Goal: Task Accomplishment & Management: Complete application form

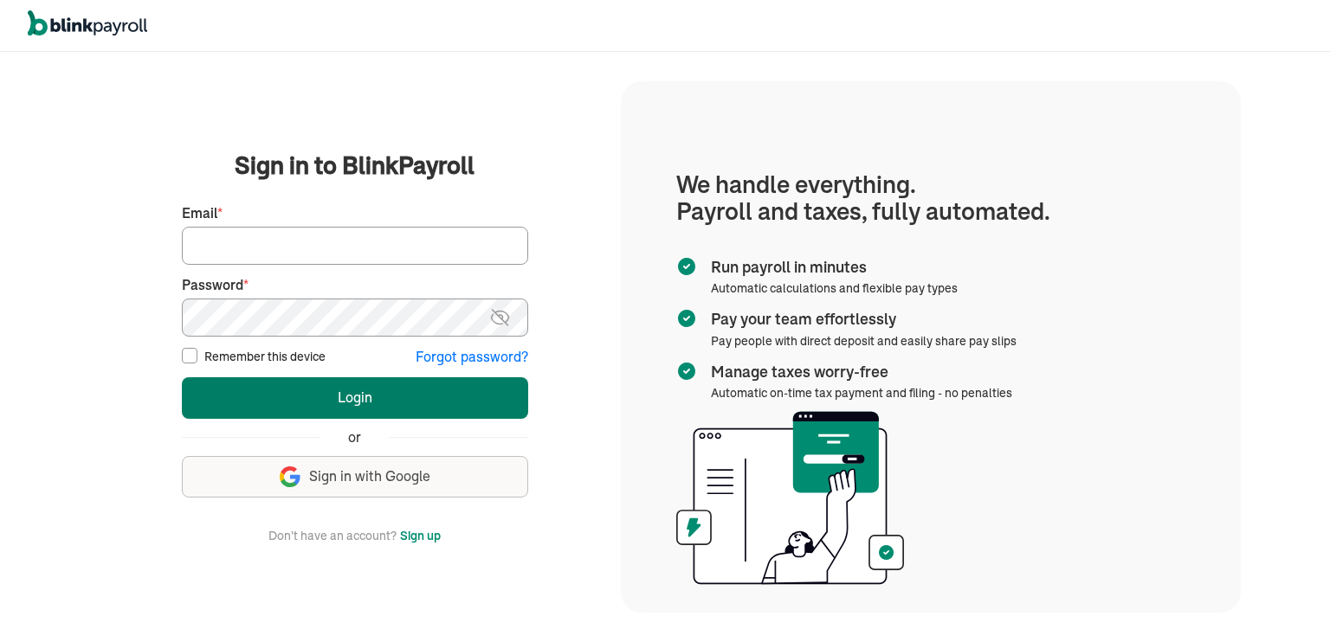
type input "admin@chillcryosauna.com"
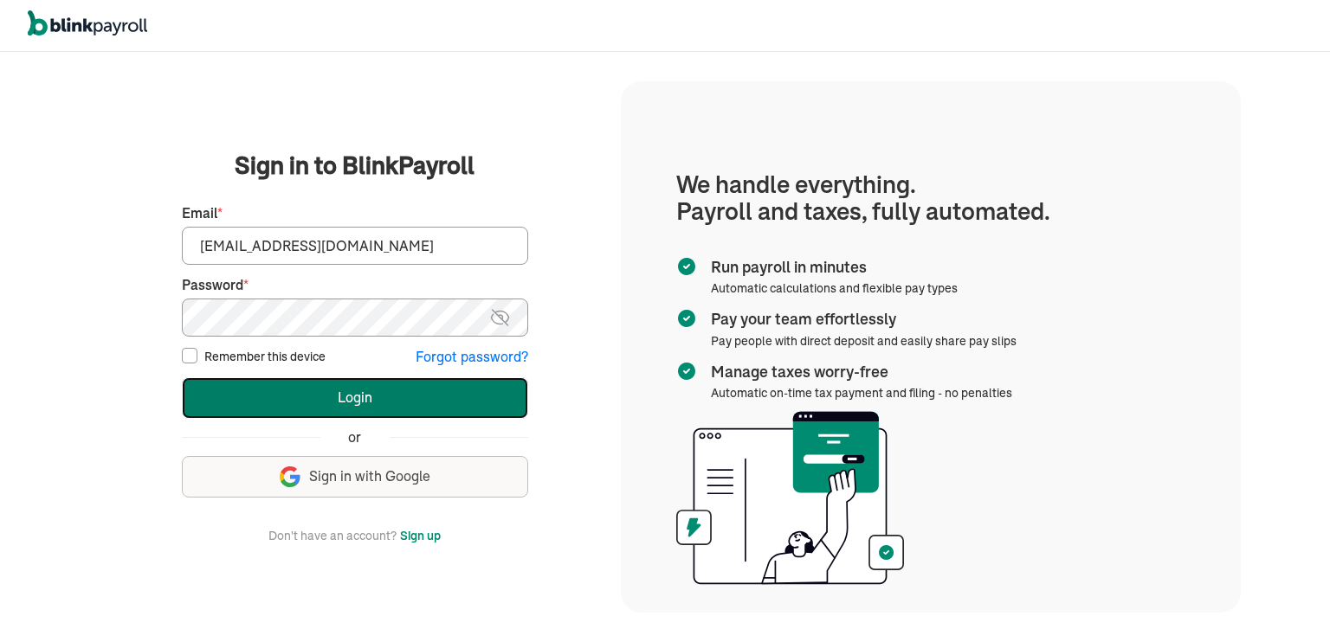
click at [352, 398] on button "Login" at bounding box center [355, 399] width 346 height 42
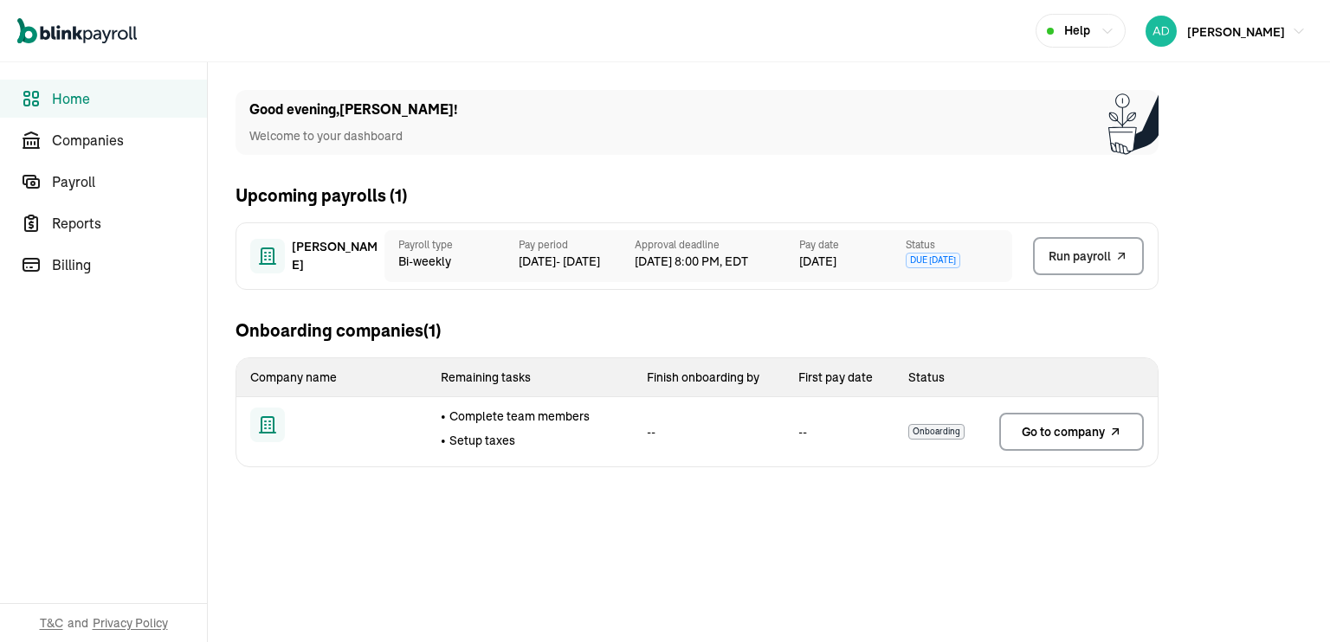
click at [954, 539] on main "Good evening , Curt ! Welcome to your dashboard Upcoming payrolls ( 1 ) CURT RE…" at bounding box center [769, 352] width 1122 height 580
click at [81, 143] on span "Companies" at bounding box center [129, 140] width 155 height 21
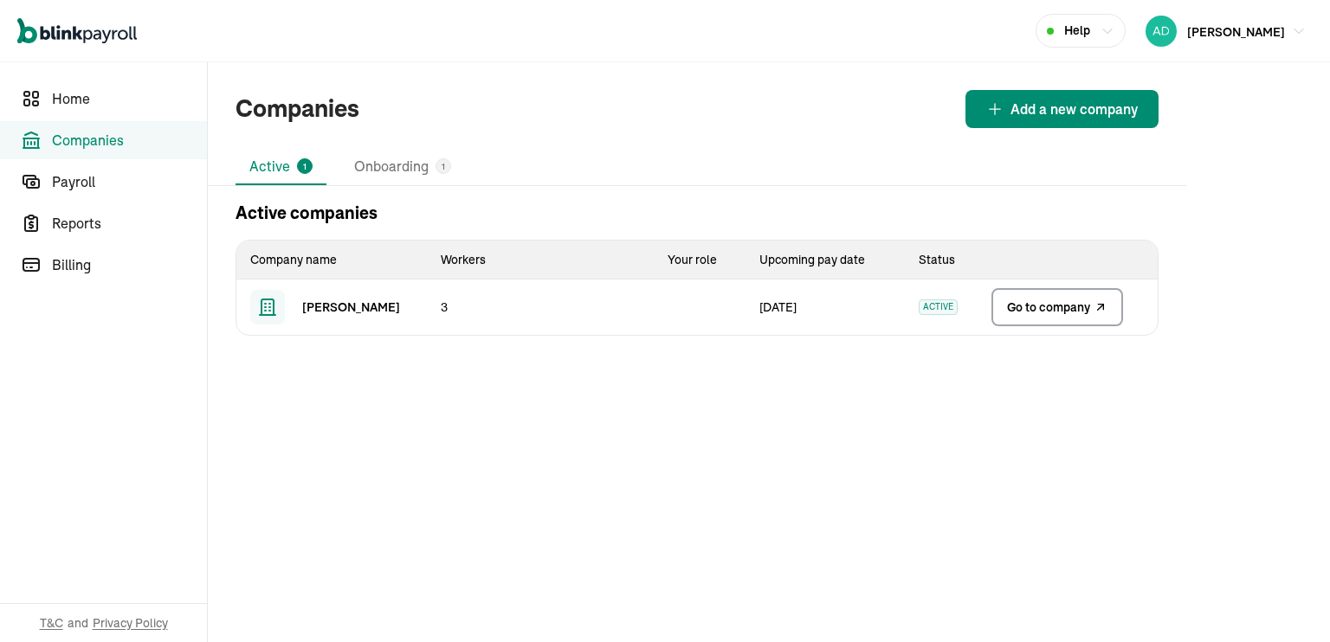
click at [1039, 313] on span "Go to company" at bounding box center [1048, 307] width 83 height 17
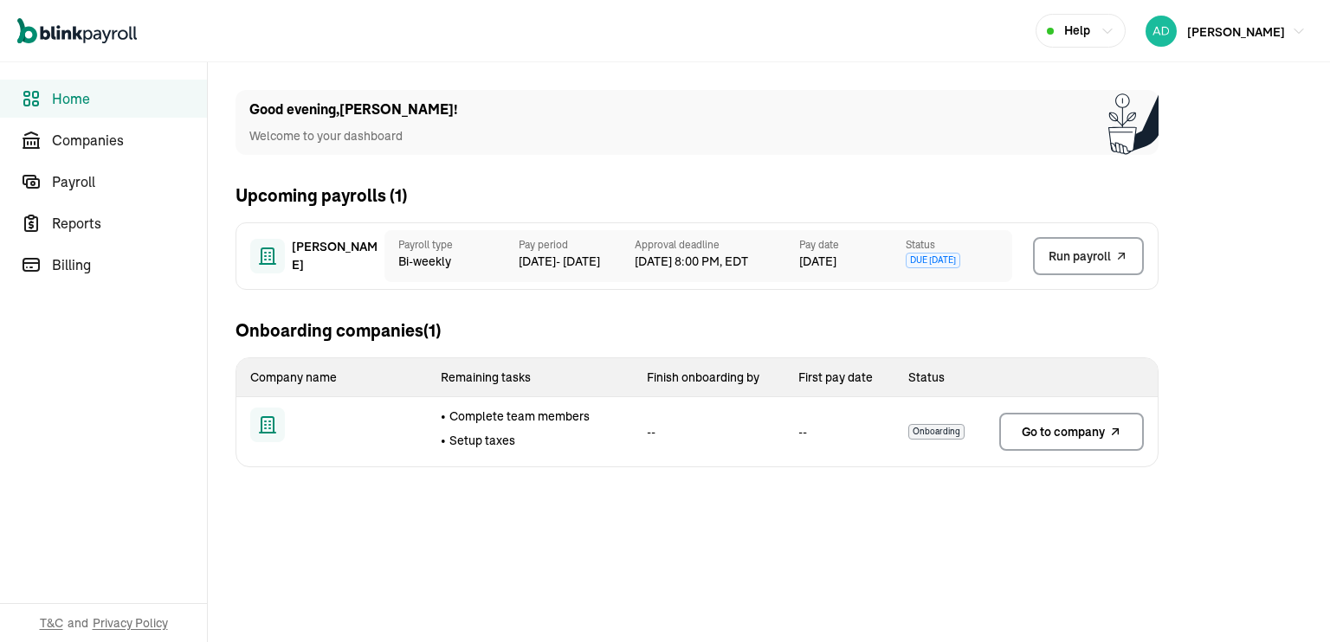
click at [954, 539] on main "Good evening , [PERSON_NAME] ! Welcome to your dashboard Upcoming payrolls ( 1 …" at bounding box center [769, 352] width 1122 height 580
click at [81, 143] on span "Companies" at bounding box center [129, 140] width 155 height 21
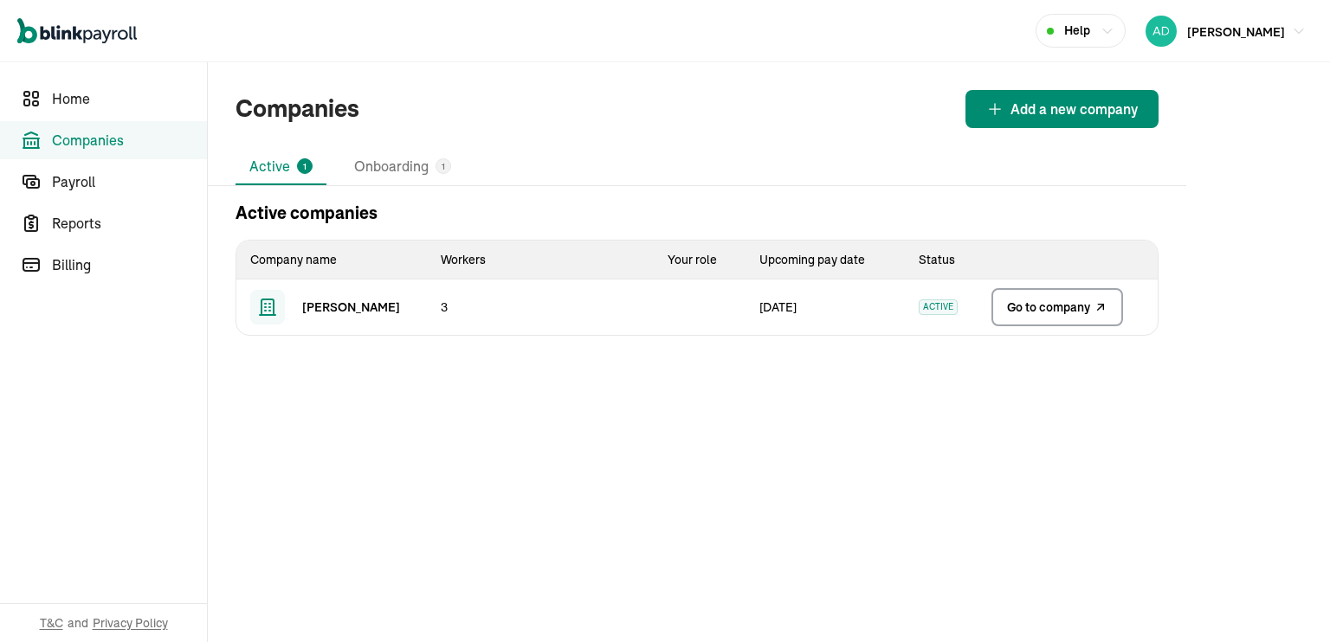
click at [1039, 313] on span "Go to company" at bounding box center [1048, 307] width 83 height 17
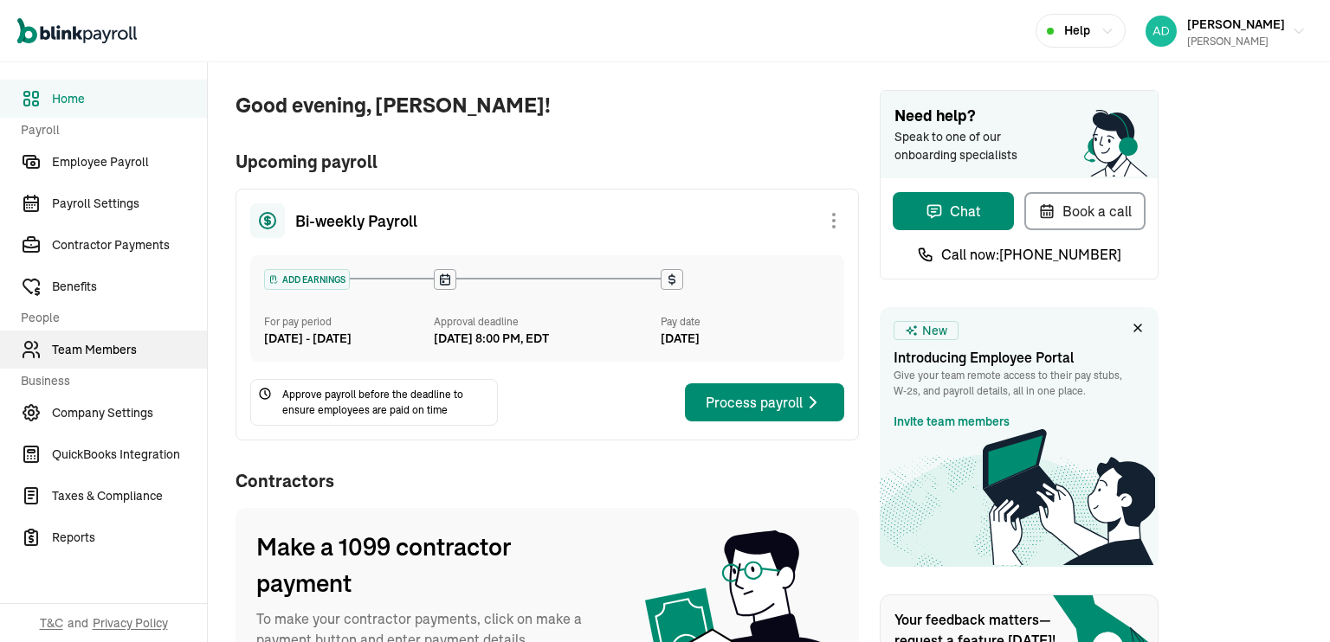
click at [96, 349] on span "Team Members" at bounding box center [129, 350] width 155 height 18
click at [107, 354] on span "Team Members" at bounding box center [129, 350] width 155 height 18
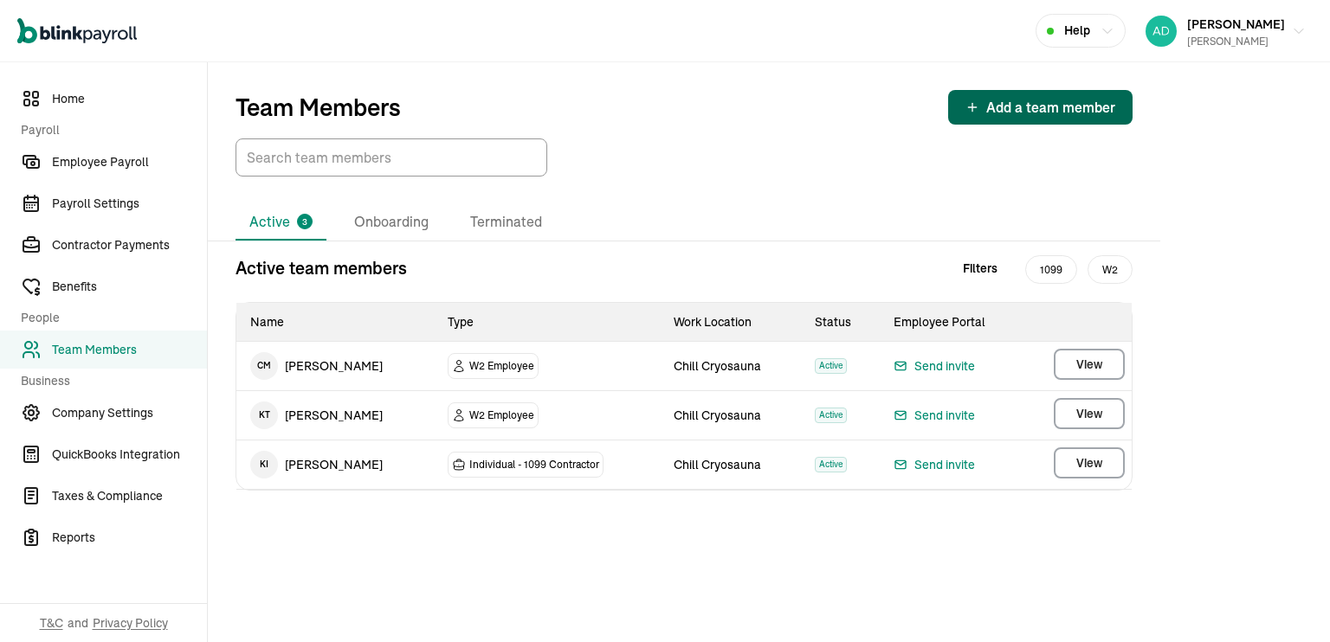
click at [1018, 111] on span "Add a team member" at bounding box center [1050, 107] width 129 height 21
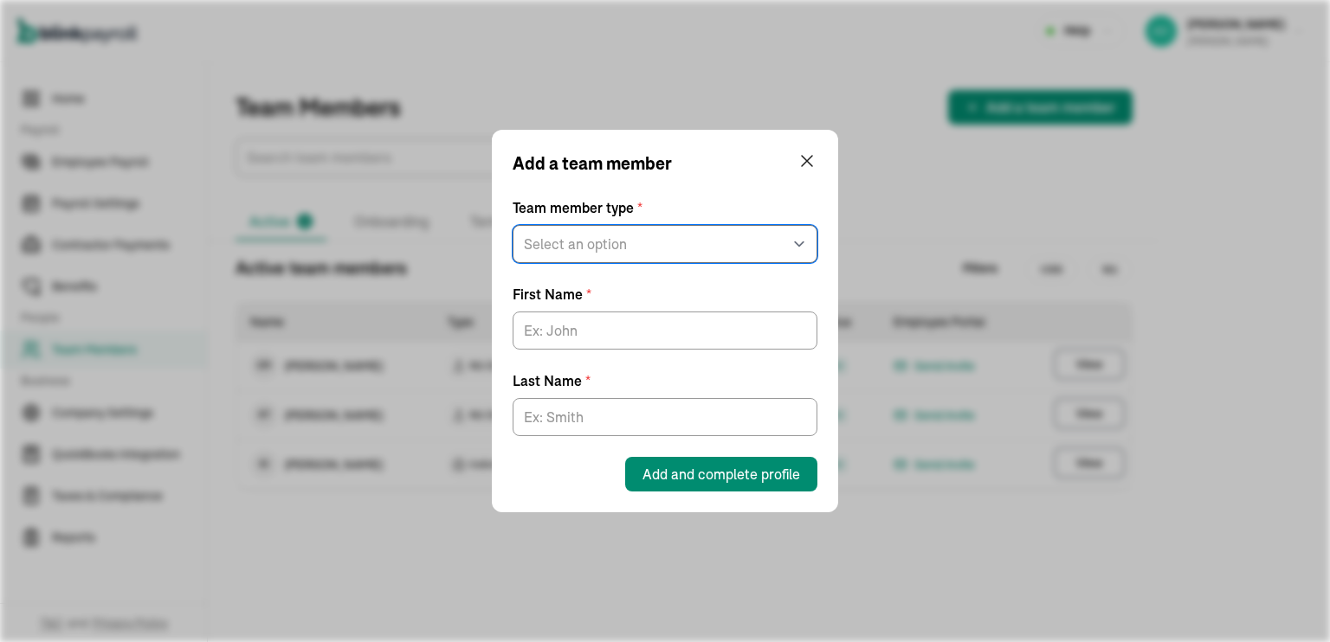
click at [675, 236] on select "Select an option W2 Employee Individual - 1099 Contractor Business - 1099 Contr…" at bounding box center [665, 244] width 305 height 38
select select "employee"
click at [513, 225] on select "Select an option W2 Employee Individual - 1099 Contractor Business - 1099 Contr…" at bounding box center [665, 244] width 305 height 38
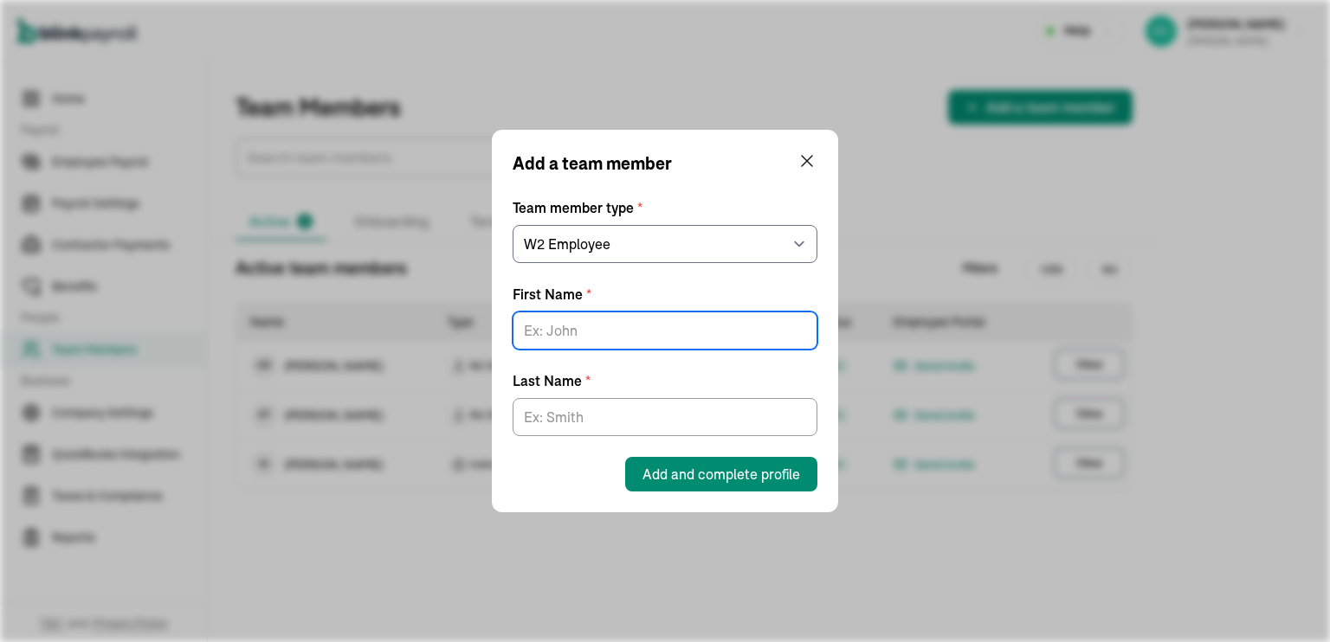
click at [596, 329] on input "First Name *" at bounding box center [665, 331] width 305 height 38
type input "Yanitza"
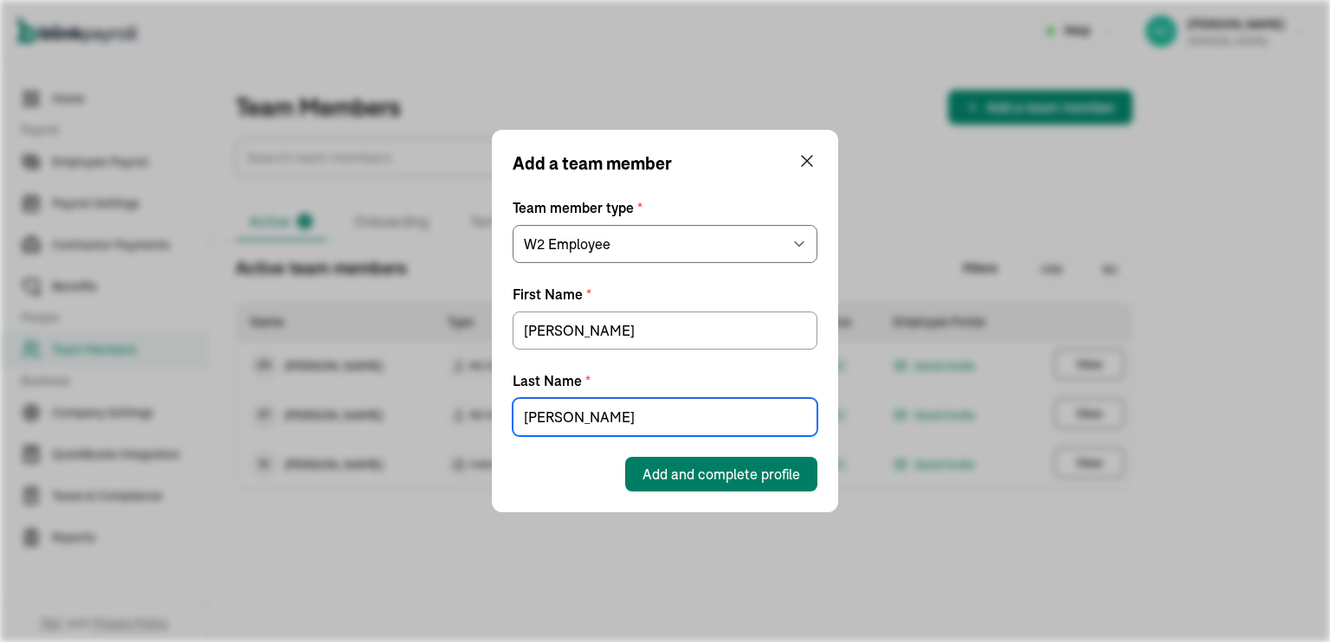
type input "Kuilan"
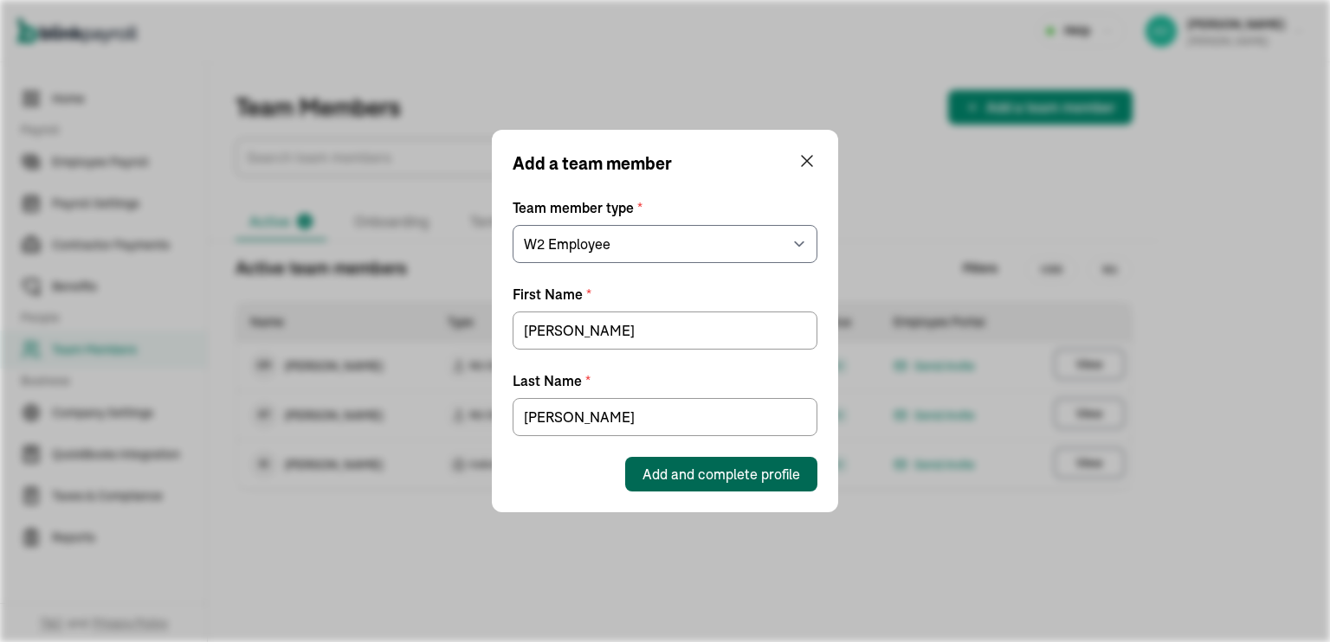
click at [694, 481] on span "Add and complete profile" at bounding box center [721, 474] width 158 height 21
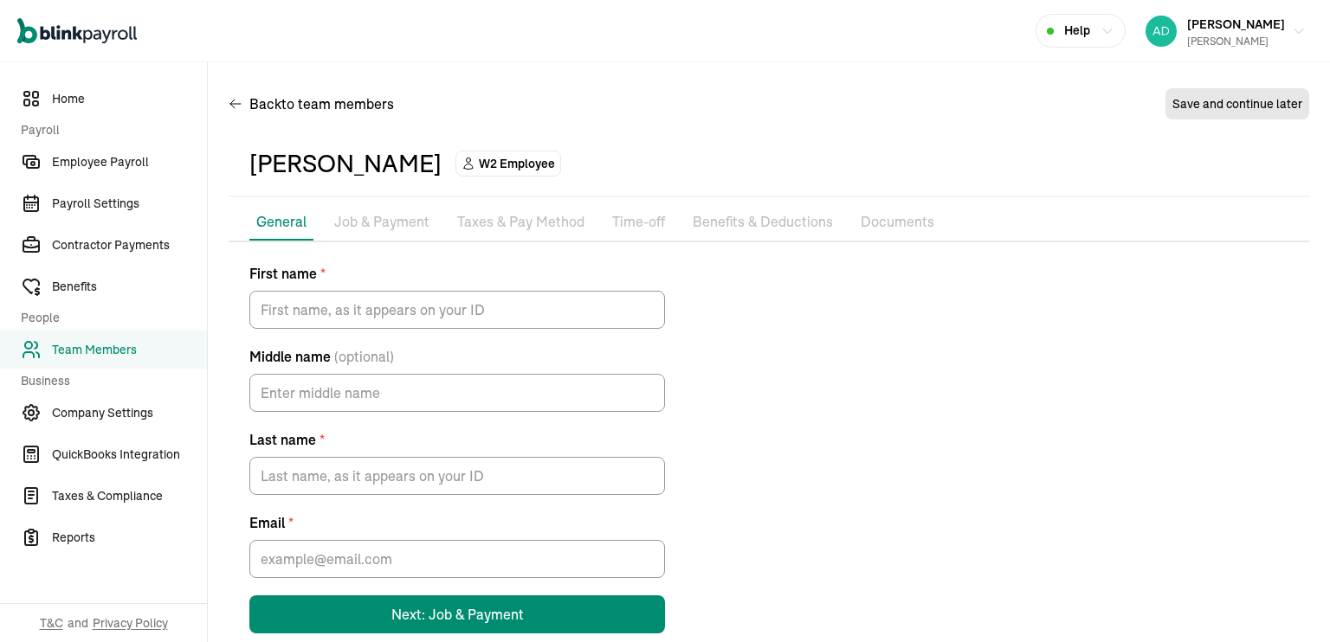
type input "Yanitza"
type input "Kuilan"
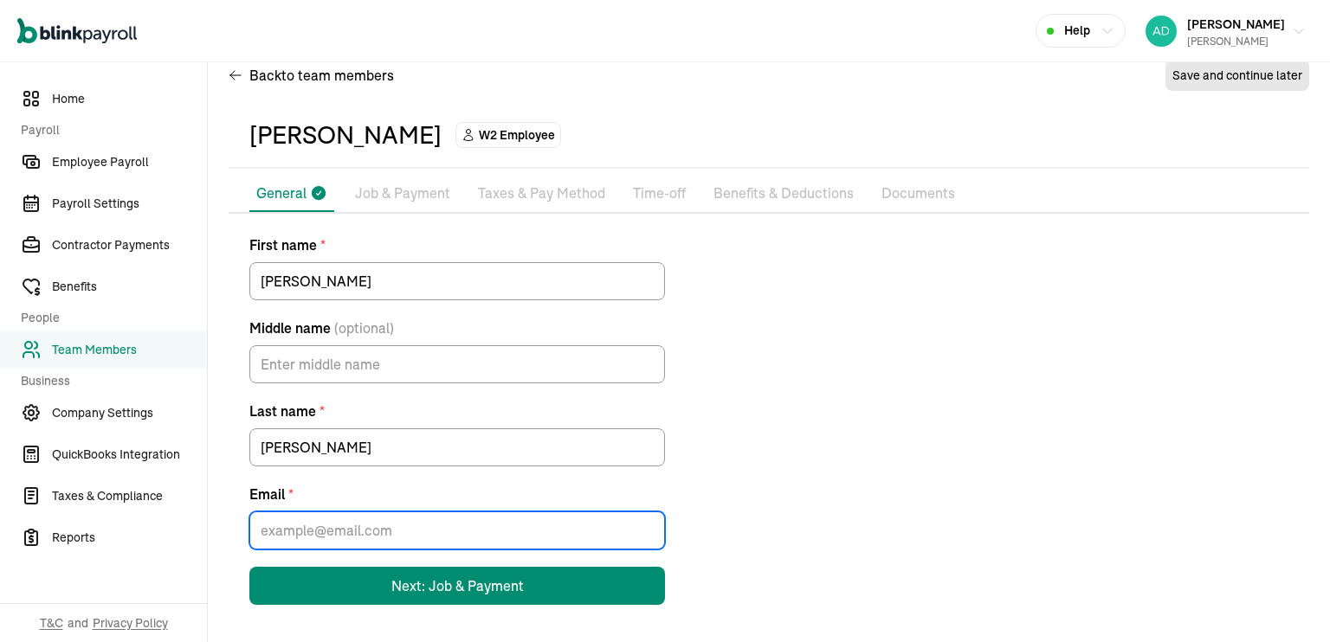
click at [371, 539] on input "Email *" at bounding box center [457, 531] width 416 height 38
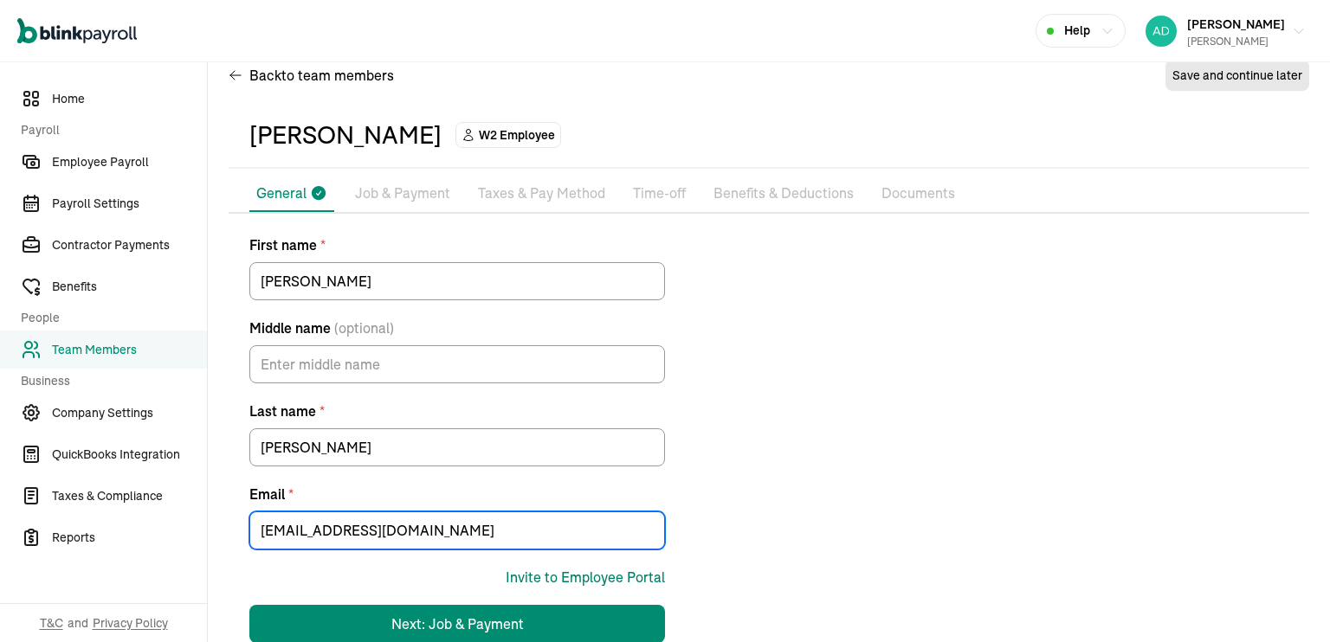
type input "yanitzakuilan@gmail.com"
click at [623, 580] on div "Invite to Employee Portal" at bounding box center [585, 577] width 159 height 21
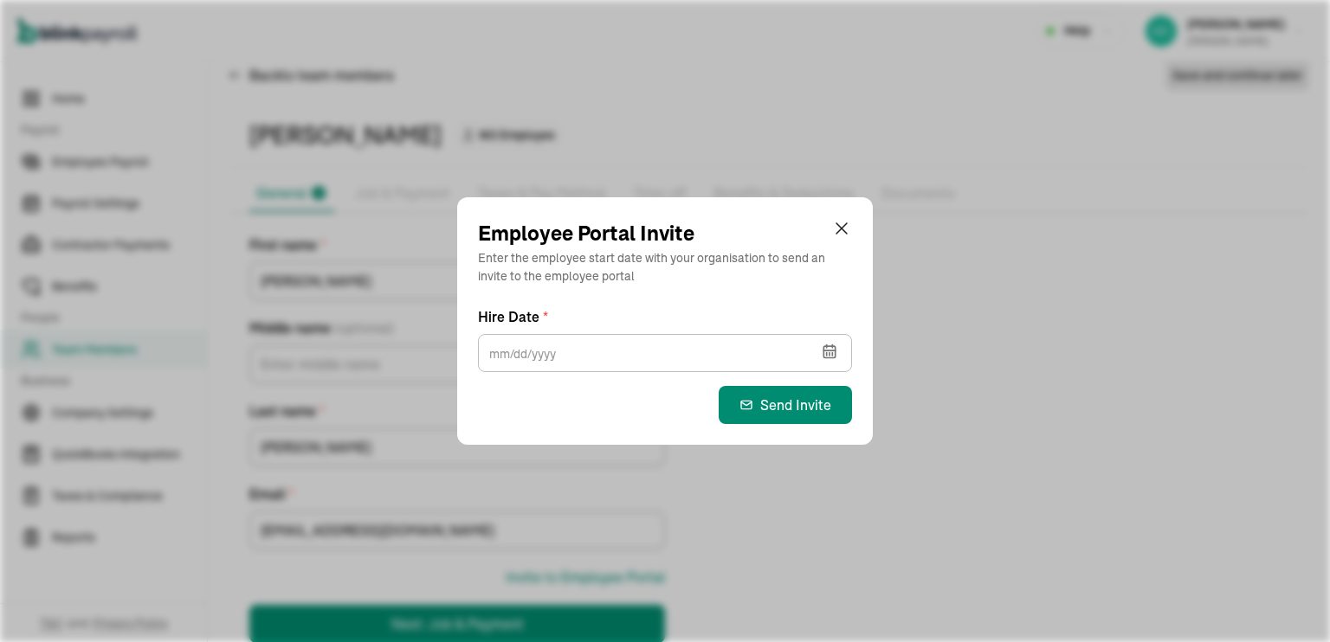
click at [832, 353] on icon "button" at bounding box center [832, 354] width 0 height 3
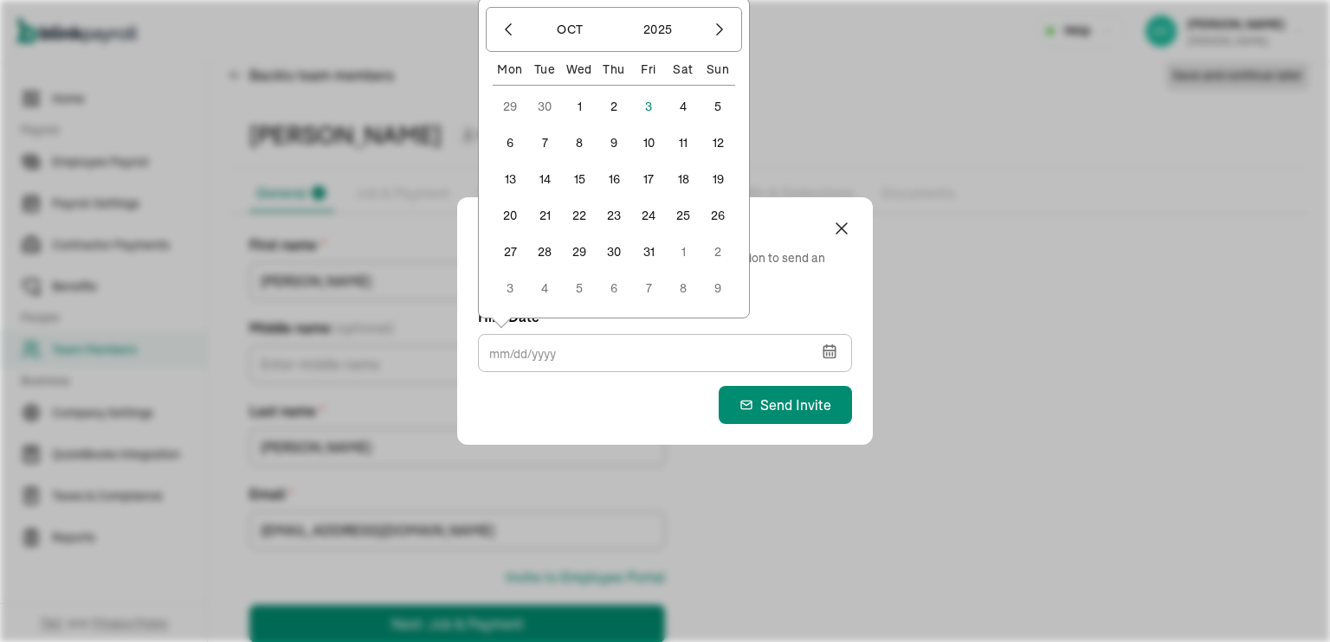
click at [644, 106] on button "3" at bounding box center [648, 106] width 35 height 35
type input "10/03/2025"
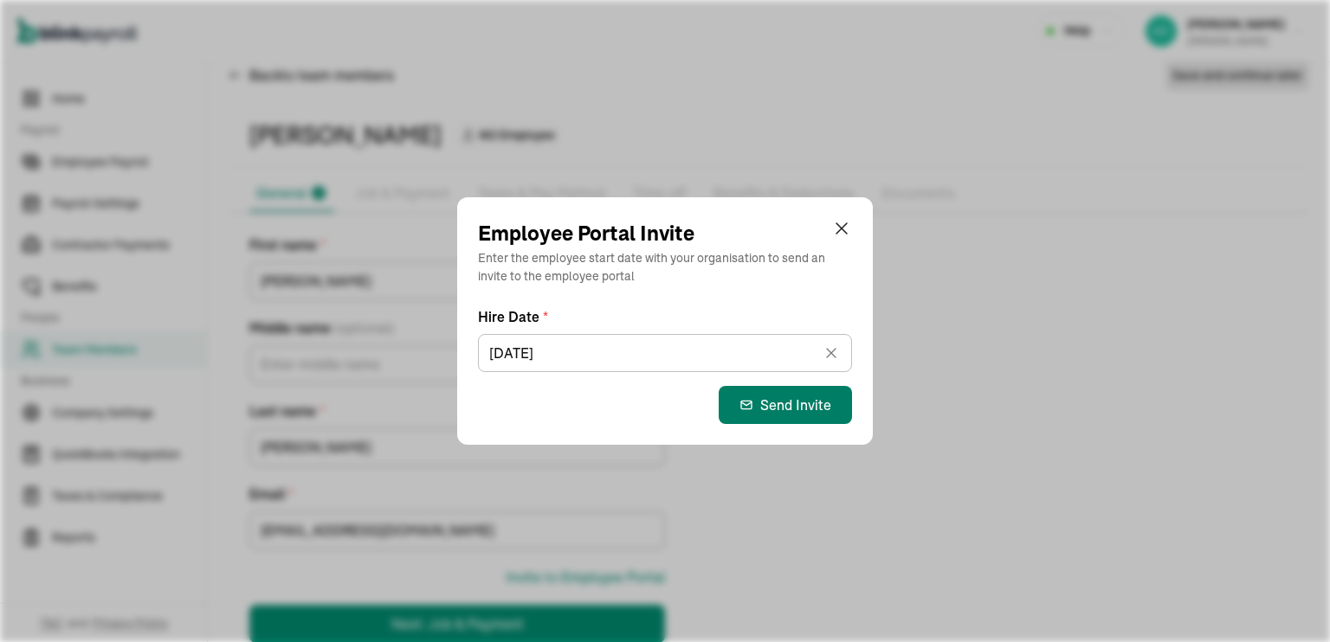
click at [786, 410] on div "Send Invite" at bounding box center [785, 405] width 92 height 21
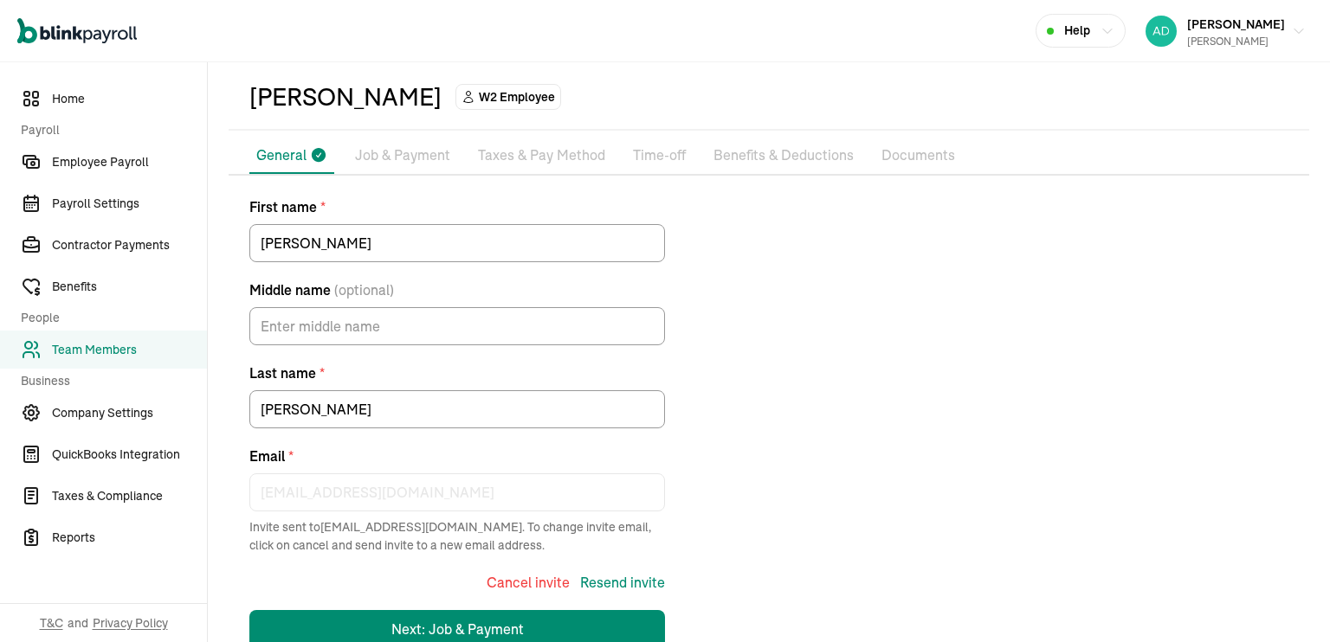
scroll to position [110, 0]
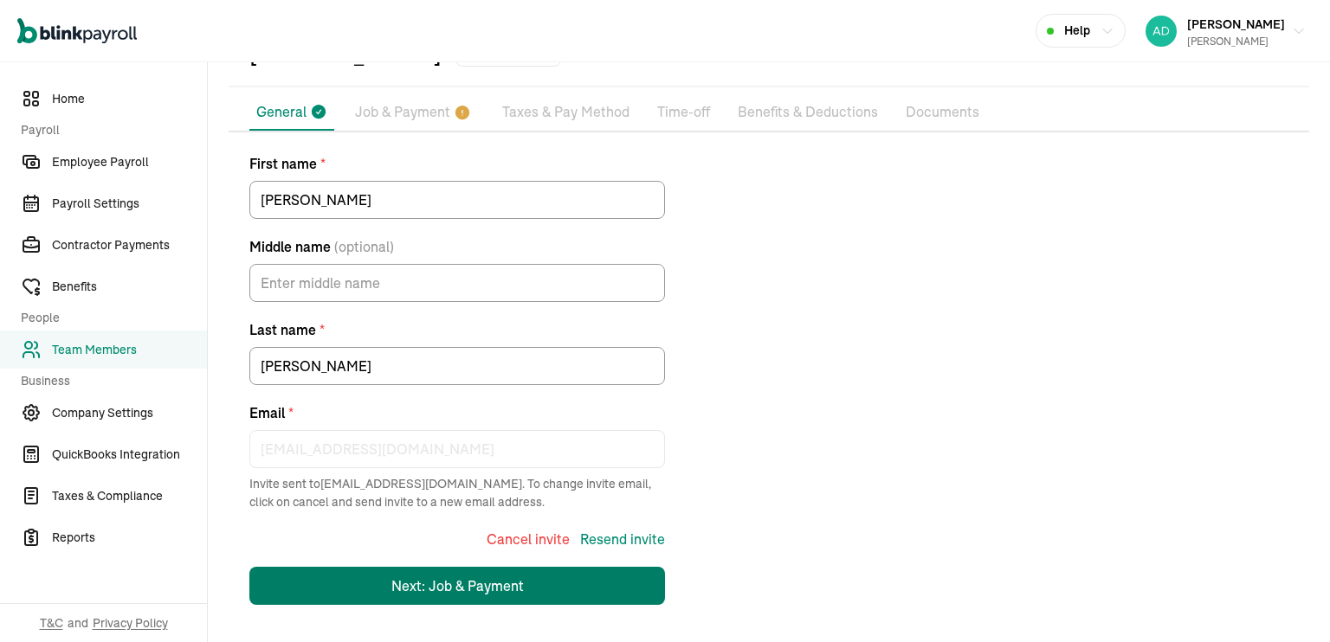
click at [468, 586] on div "Next: Job & Payment" at bounding box center [457, 586] width 132 height 21
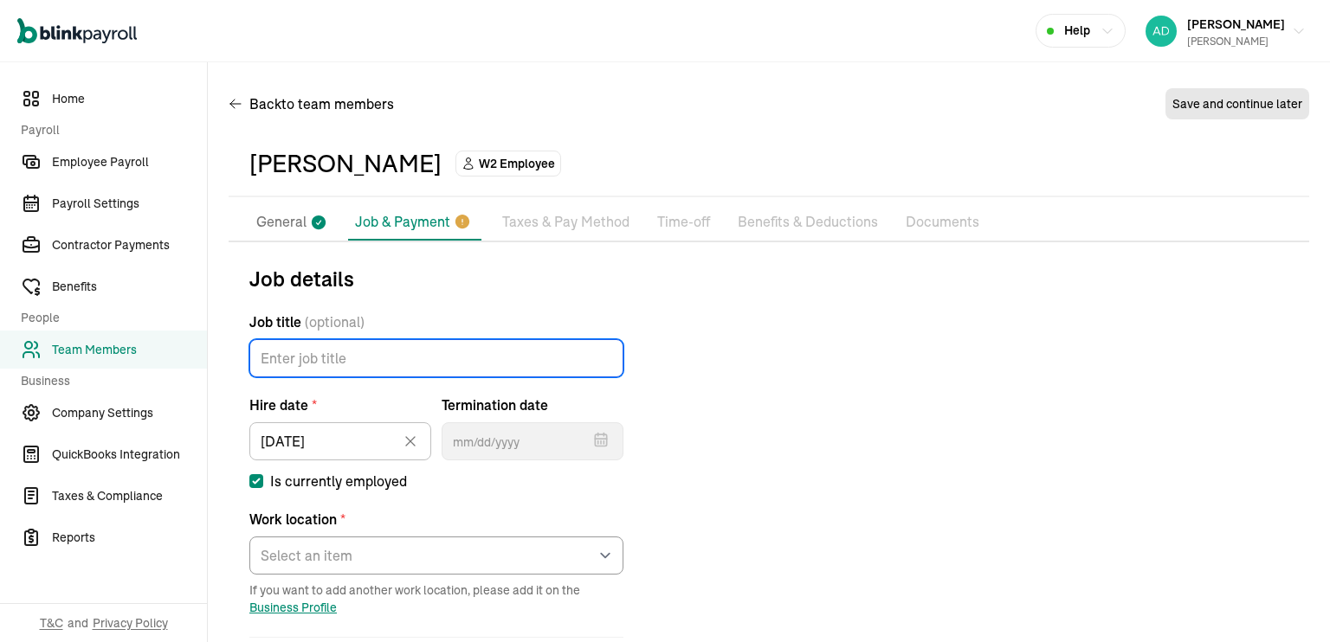
click at [362, 357] on input "Job title (optional)" at bounding box center [436, 358] width 374 height 38
type input "Office Manager"
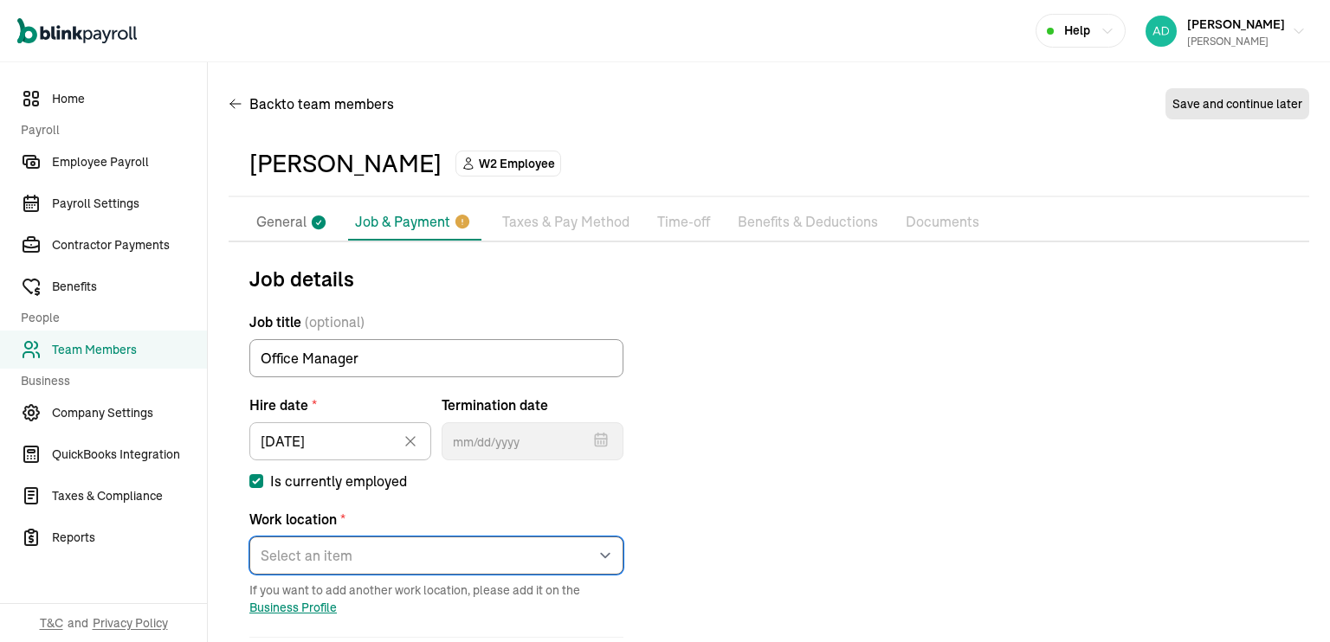
click at [532, 555] on select "Select an item Chill Cryosauna Works from home" at bounding box center [436, 556] width 374 height 38
select select "8803 Futures Drive"
click at [249, 537] on select "Select an item Chill Cryosauna Works from home" at bounding box center [436, 556] width 374 height 38
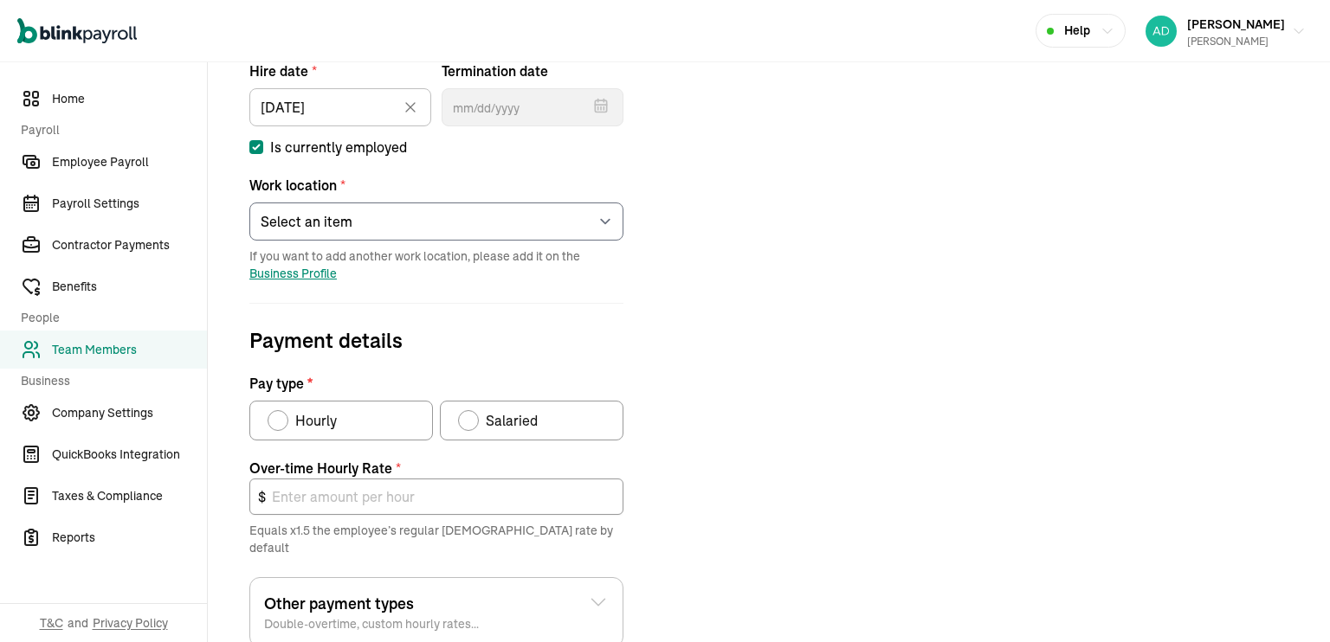
scroll to position [346, 0]
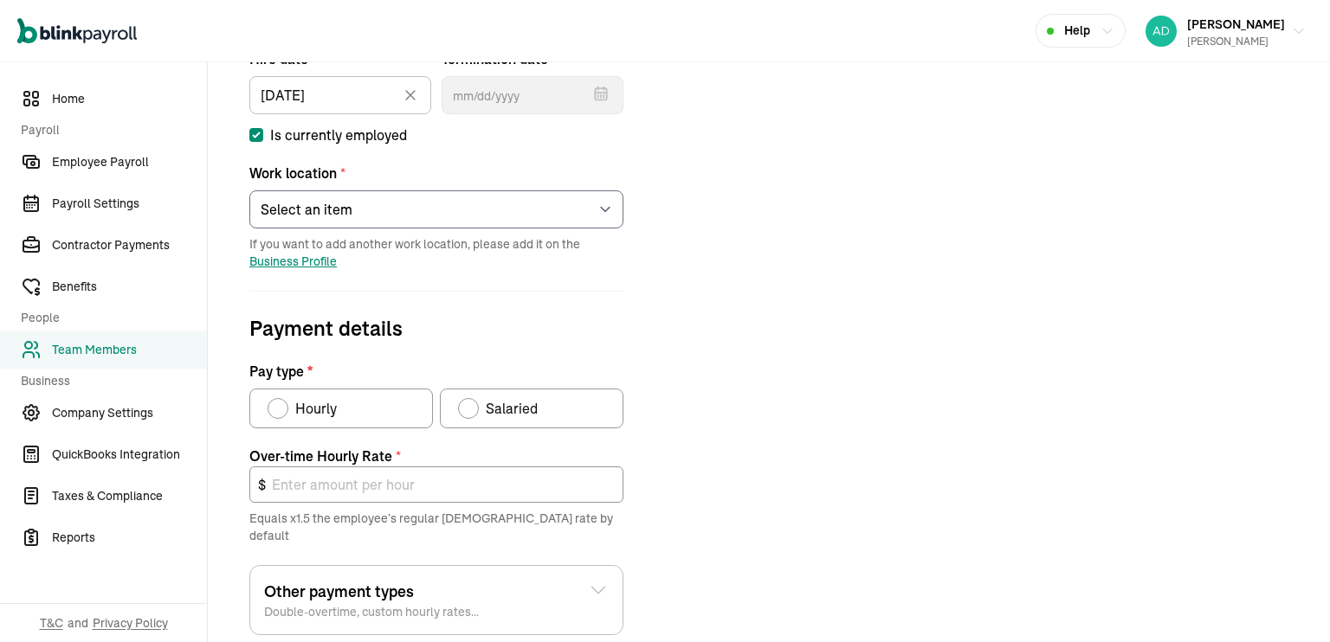
click at [268, 402] on div "Hourly" at bounding box center [302, 408] width 69 height 21
click at [267, 402] on input "Hourly" at bounding box center [274, 404] width 14 height 14
radio input "true"
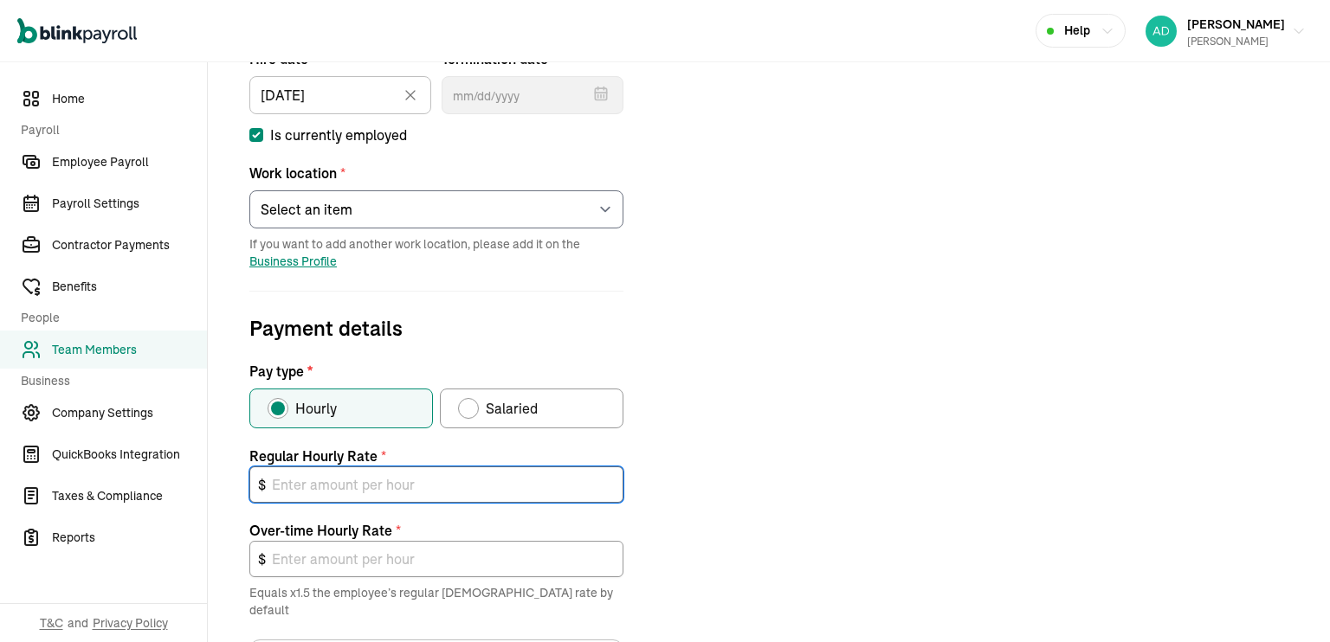
click at [341, 482] on input "text" at bounding box center [436, 485] width 374 height 36
type input "1"
type input "1.50"
type input "15"
type input "22.50"
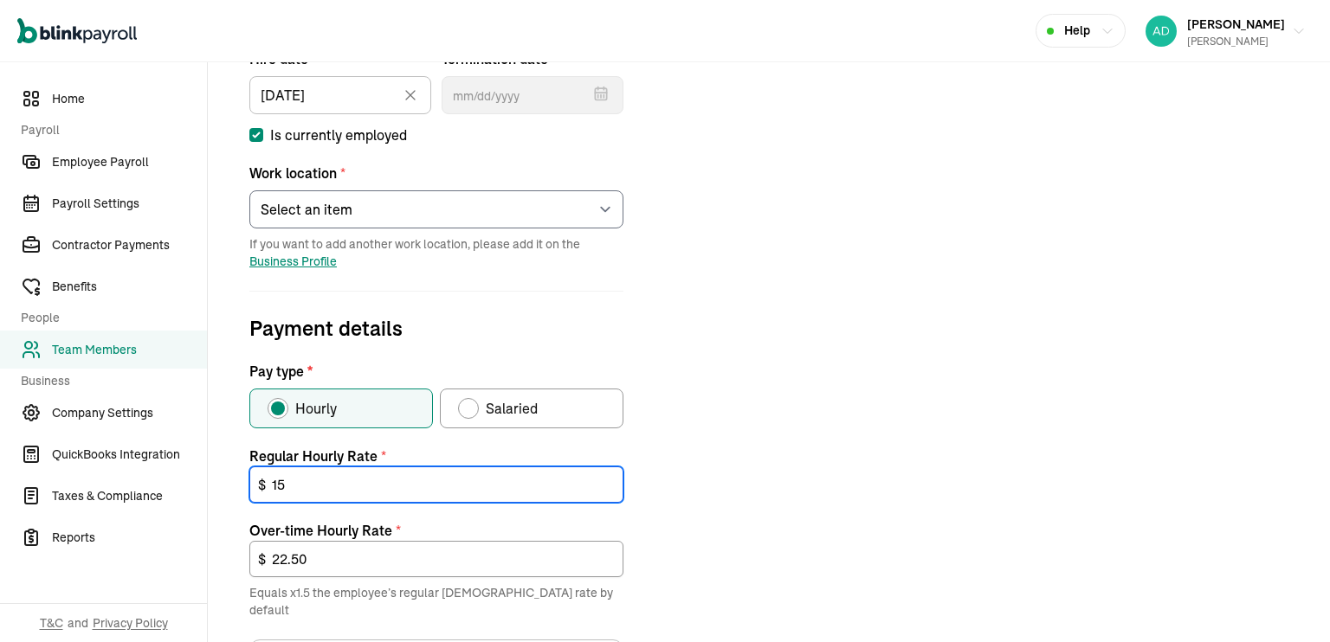
type input "15"
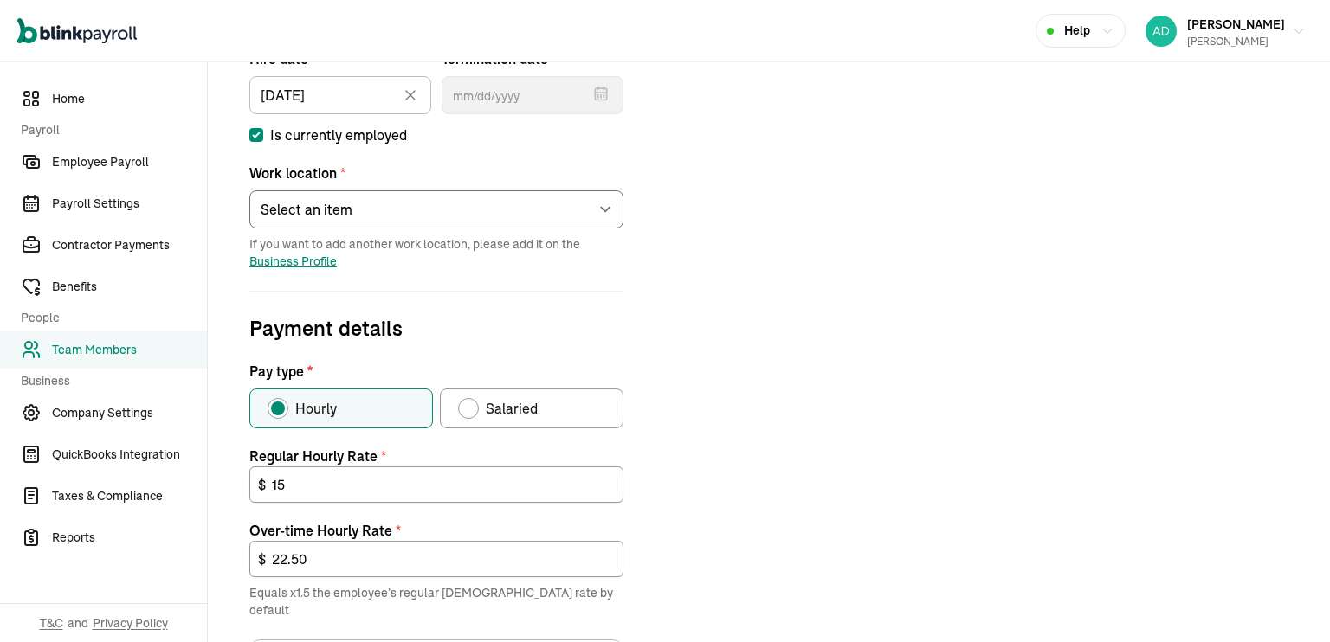
click at [746, 555] on div "Job details Job title (optional) Office Manager Hire date * 10/03/2025 Oct 2025…" at bounding box center [769, 410] width 1081 height 987
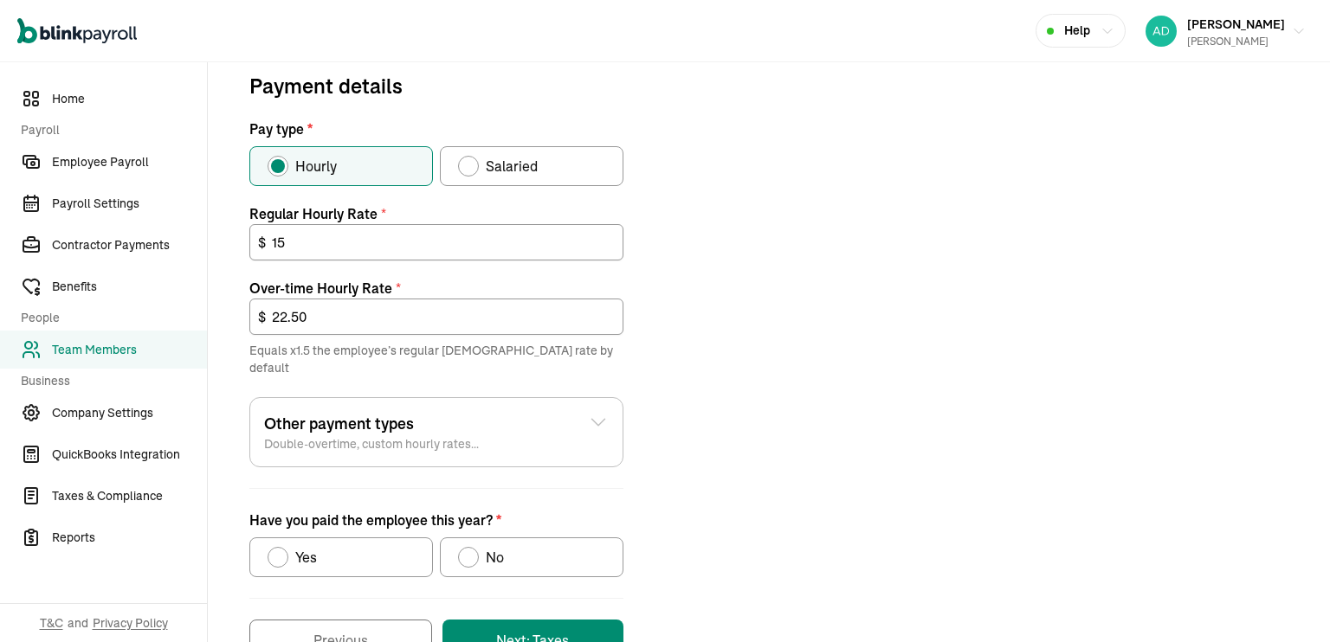
scroll to position [626, 0]
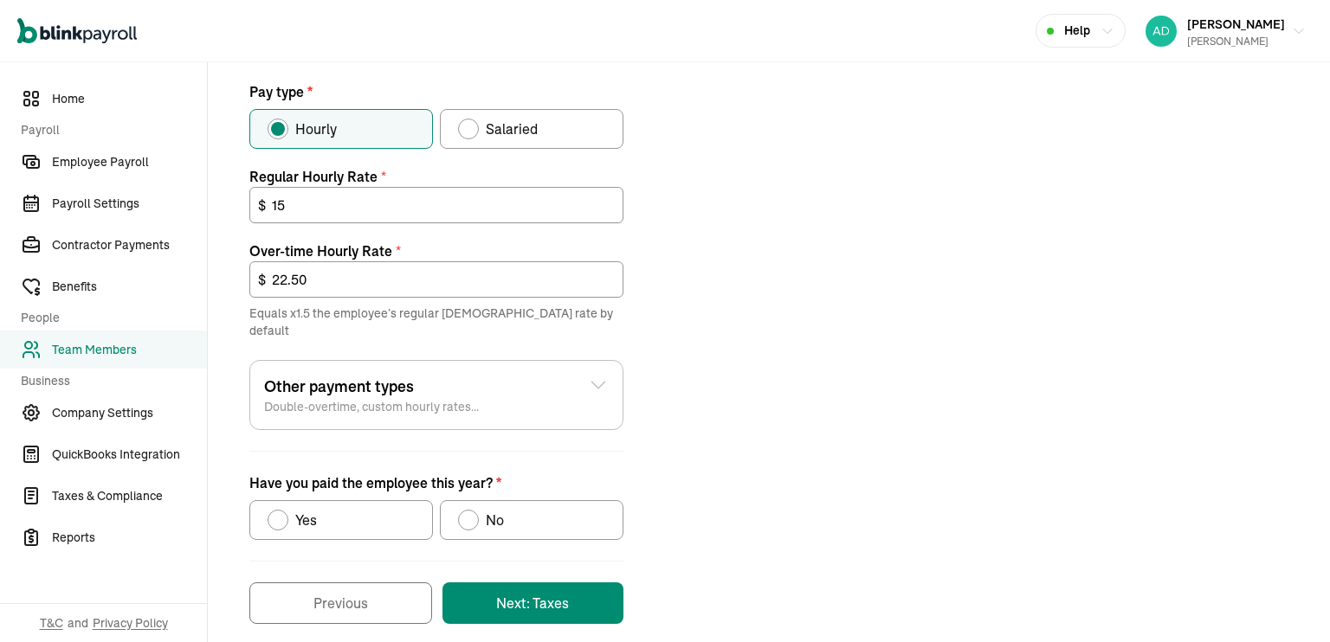
click at [473, 510] on div "Have you paid the employee this year?" at bounding box center [468, 520] width 21 height 21
click at [471, 509] on input "No" at bounding box center [464, 516] width 14 height 14
radio input "true"
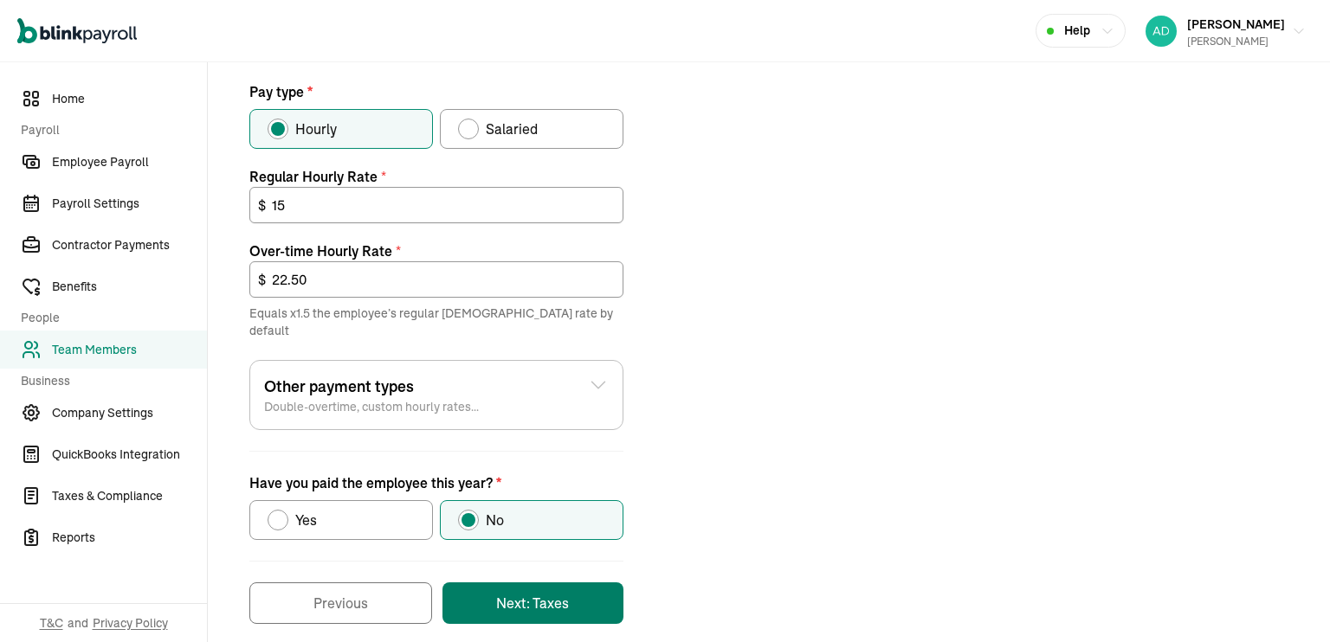
click at [588, 586] on button "Next: Taxes" at bounding box center [532, 604] width 181 height 42
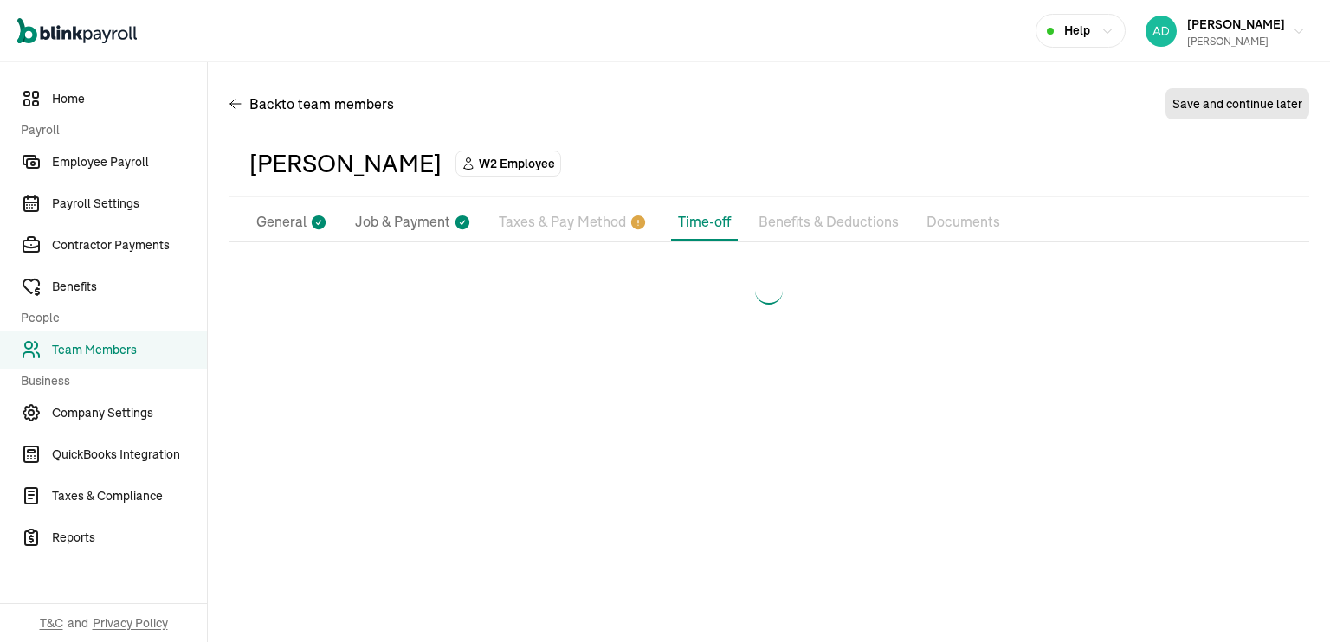
scroll to position [0, 0]
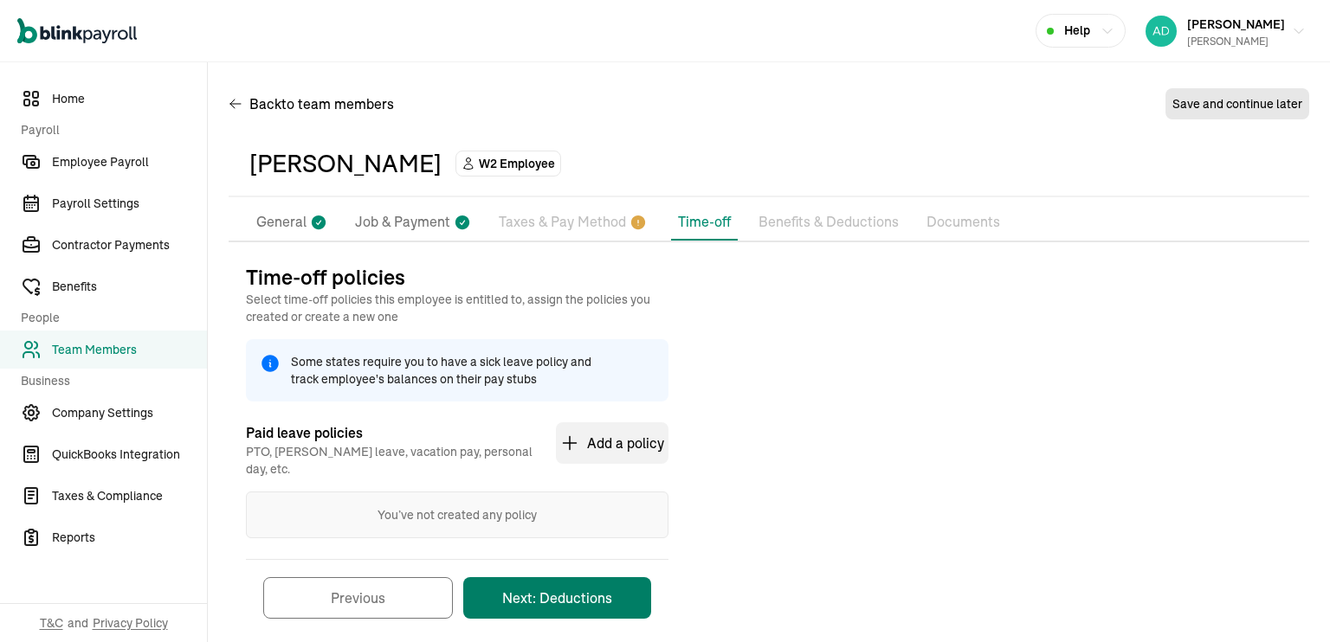
click at [557, 597] on button "Next: Deductions" at bounding box center [557, 599] width 188 height 42
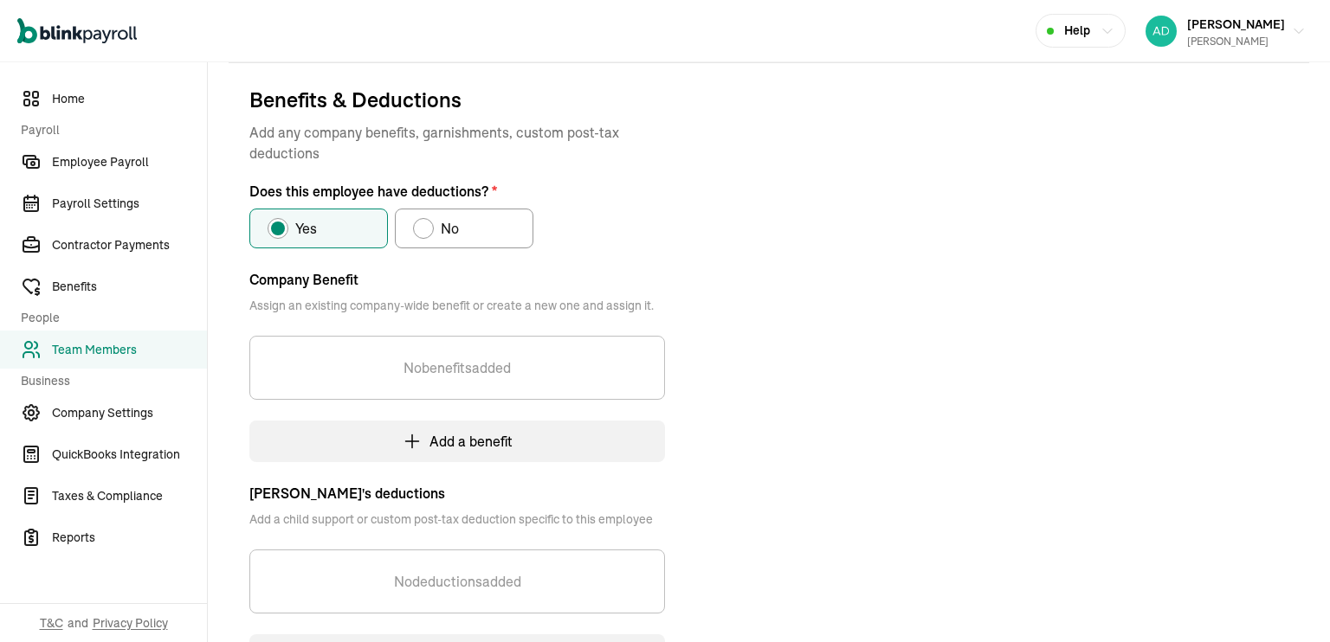
scroll to position [204, 0]
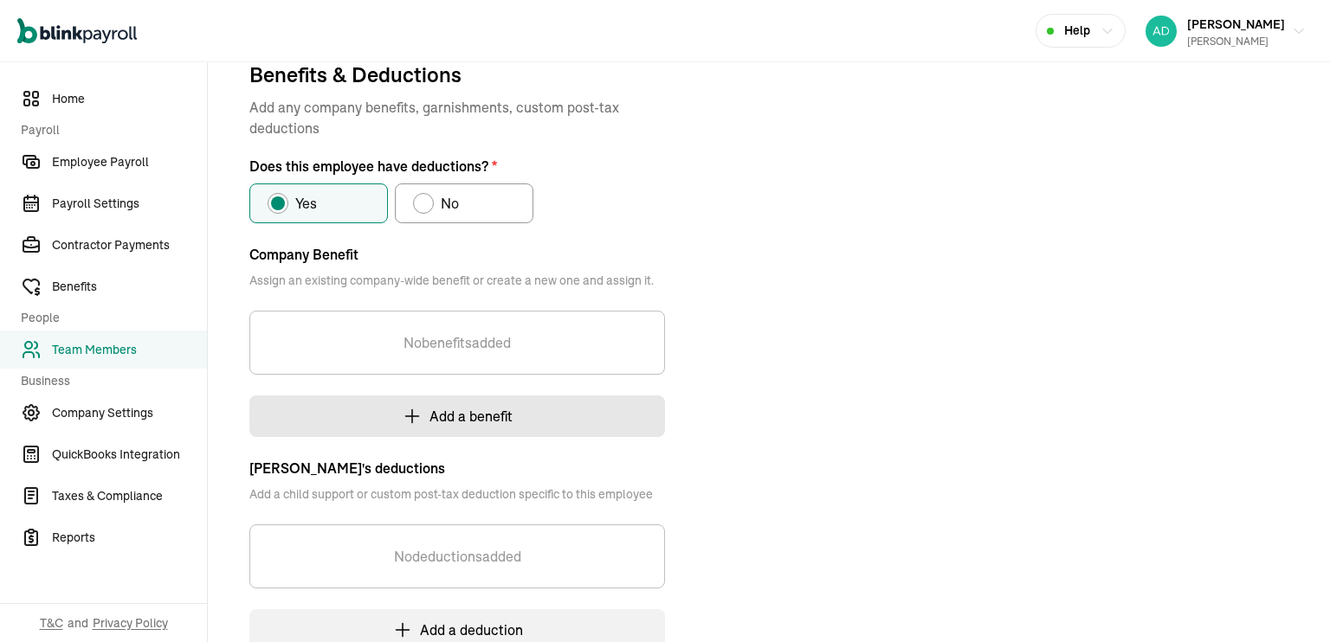
click at [472, 412] on button "Add a benefit" at bounding box center [457, 417] width 416 height 42
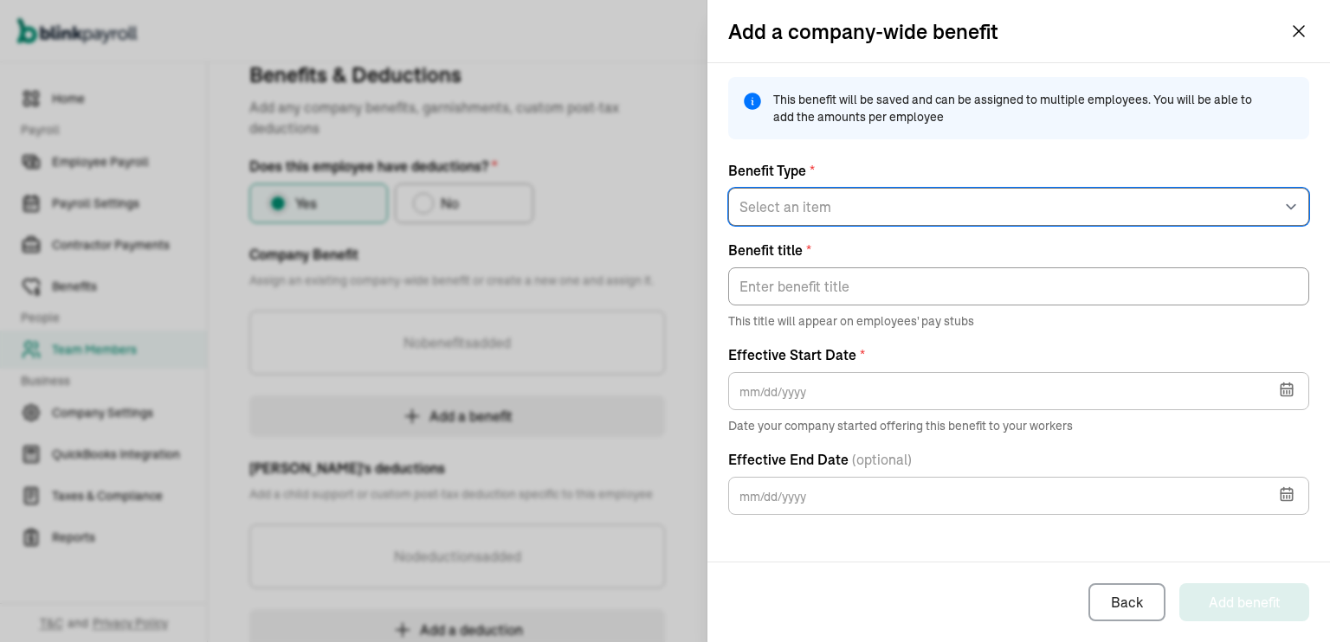
click at [804, 215] on select "Select an item 125 Medical 125 Vision 125 Dental 125 Disability 125 Accident 12…" at bounding box center [1018, 207] width 581 height 38
select select "19"
click at [728, 188] on select "Select an item 125 Medical 125 Vision 125 Dental 125 Disability 125 Accident 12…" at bounding box center [1018, 207] width 581 height 38
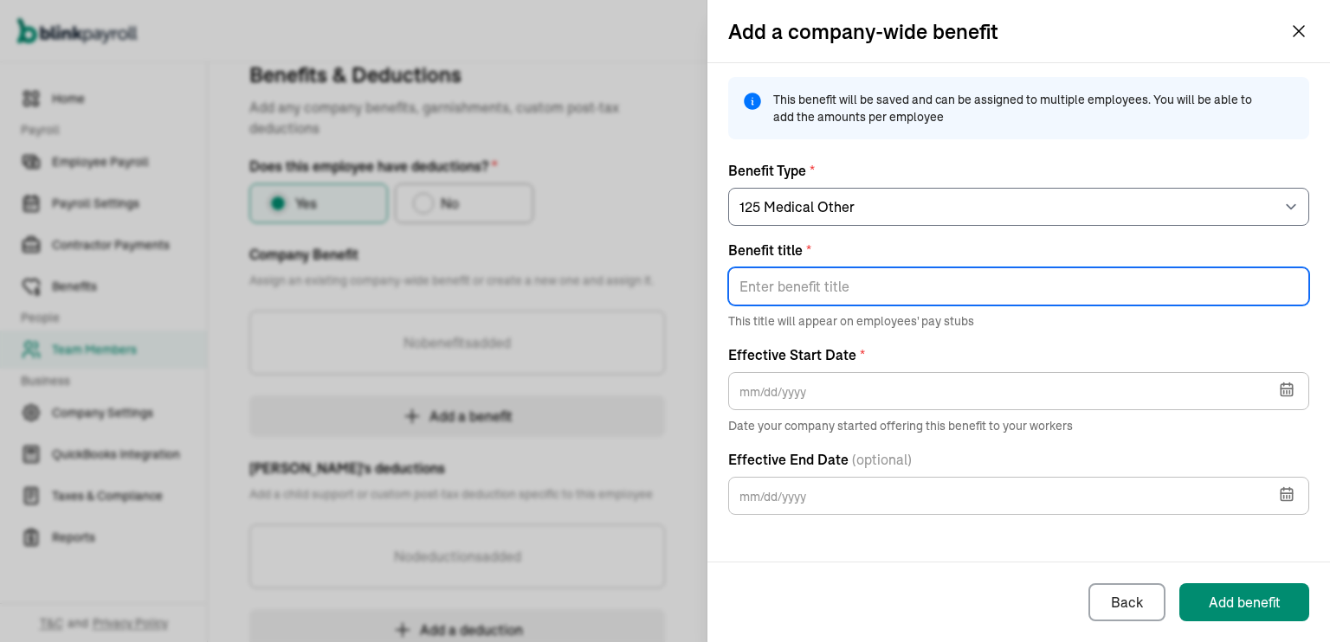
click at [838, 283] on input "Benefit title *" at bounding box center [1018, 287] width 581 height 38
type input "S"
type input "In-Office Services"
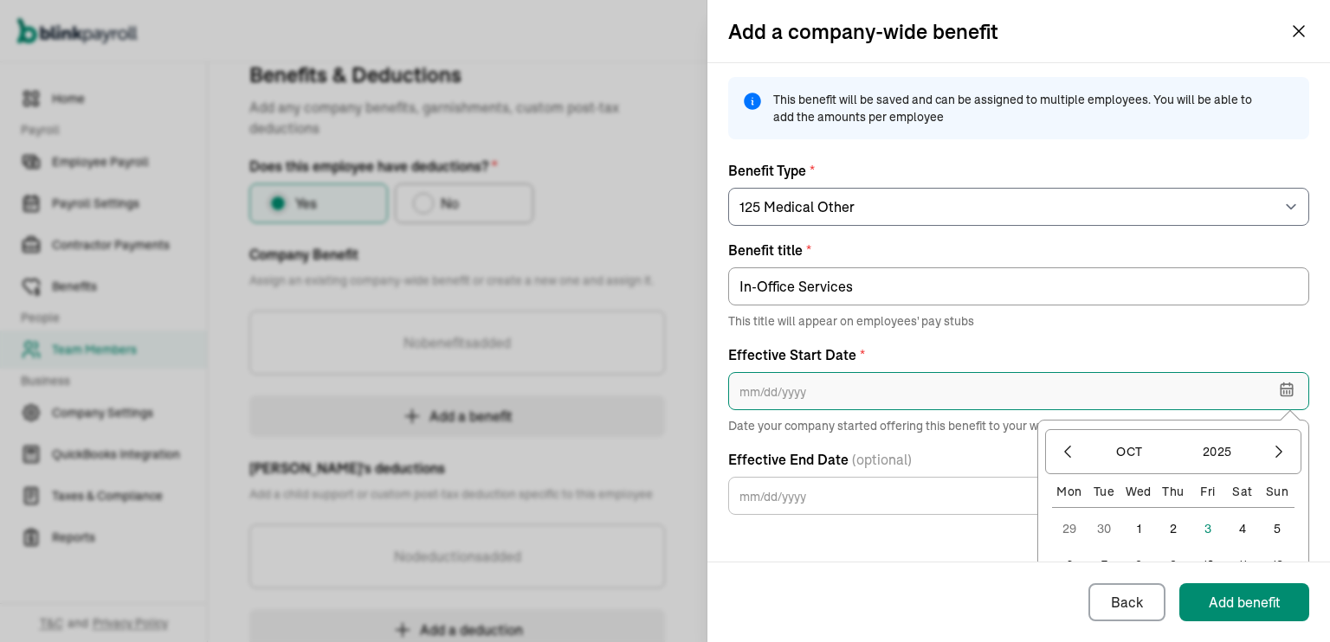
click at [1166, 409] on input "text" at bounding box center [1018, 391] width 581 height 38
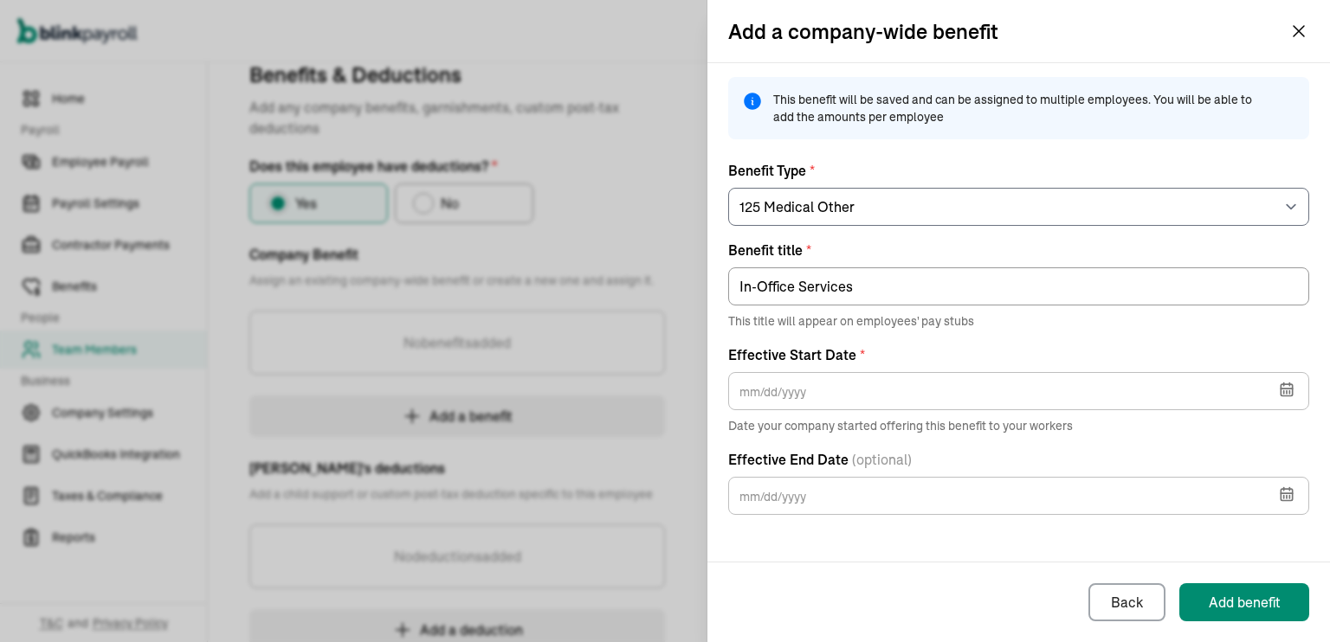
drag, startPoint x: 1328, startPoint y: 382, endPoint x: 1321, endPoint y: 403, distance: 22.7
click at [1321, 403] on div "This benefit will be saved and can be assigned to multiple employees. You will …" at bounding box center [1018, 312] width 623 height 499
click at [1295, 389] on button "button" at bounding box center [1285, 387] width 48 height 45
click at [1194, 561] on button "10" at bounding box center [1208, 565] width 35 height 35
type input "10/10/2025"
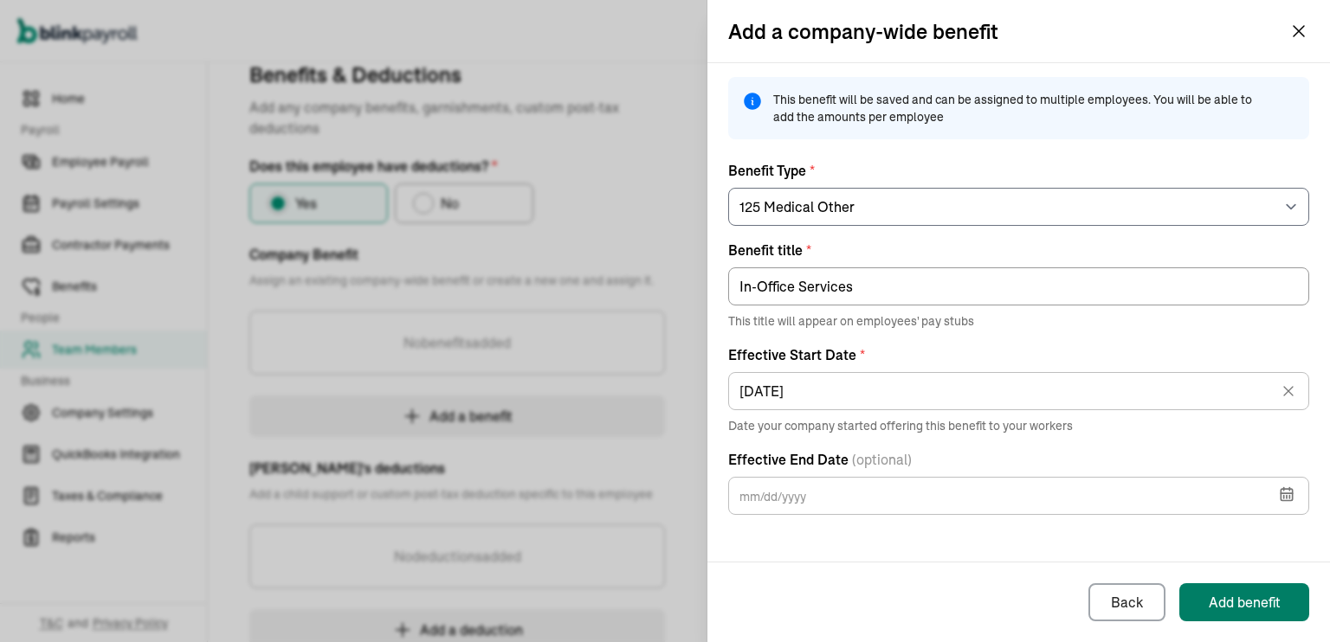
click at [1227, 608] on div "Add benefit" at bounding box center [1245, 602] width 72 height 21
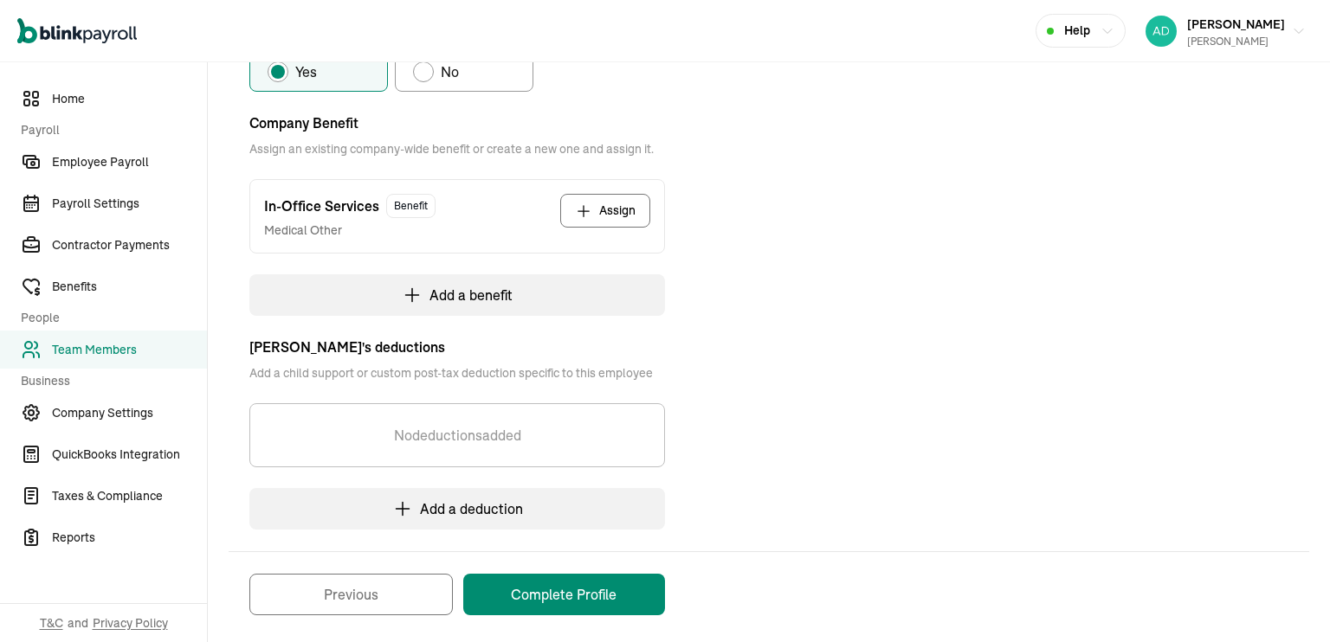
scroll to position [345, 0]
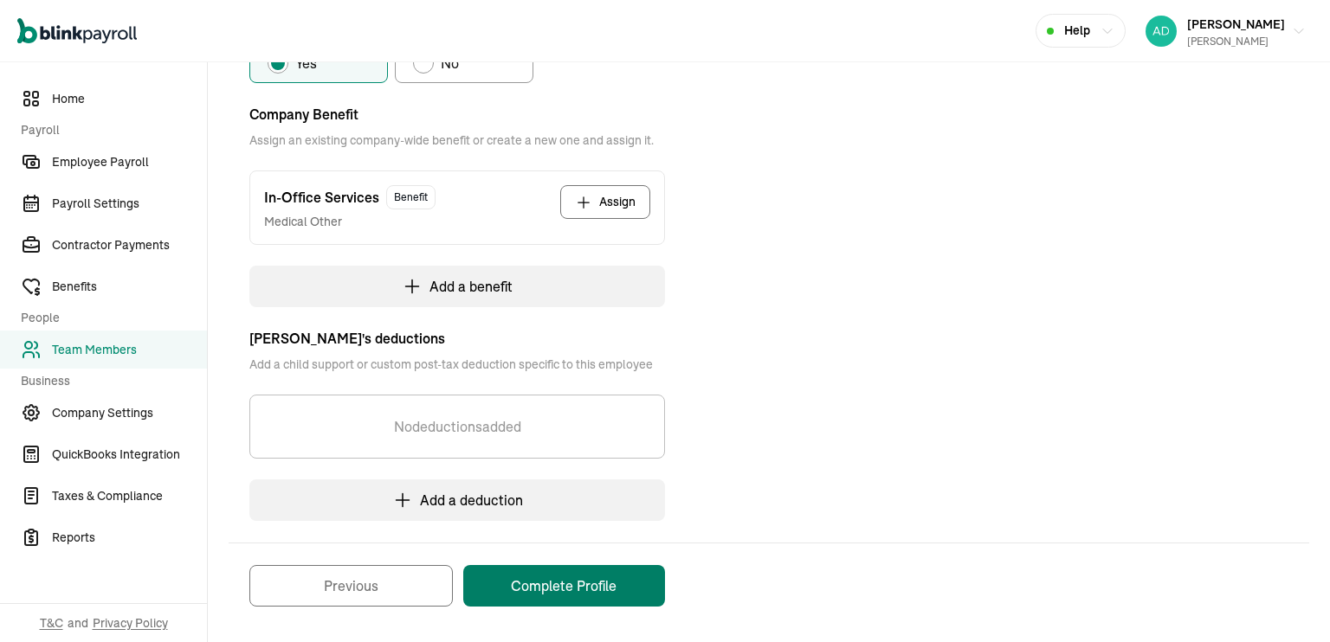
click at [578, 590] on button "Complete Profile" at bounding box center [564, 586] width 202 height 42
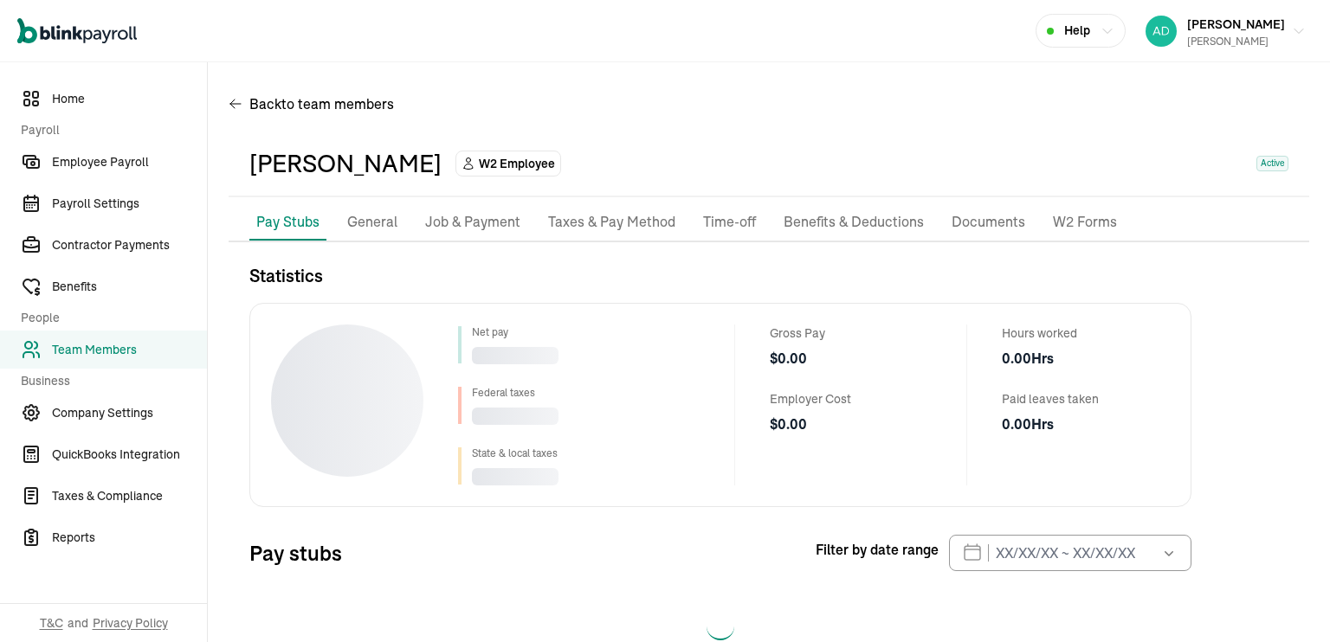
scroll to position [48, 0]
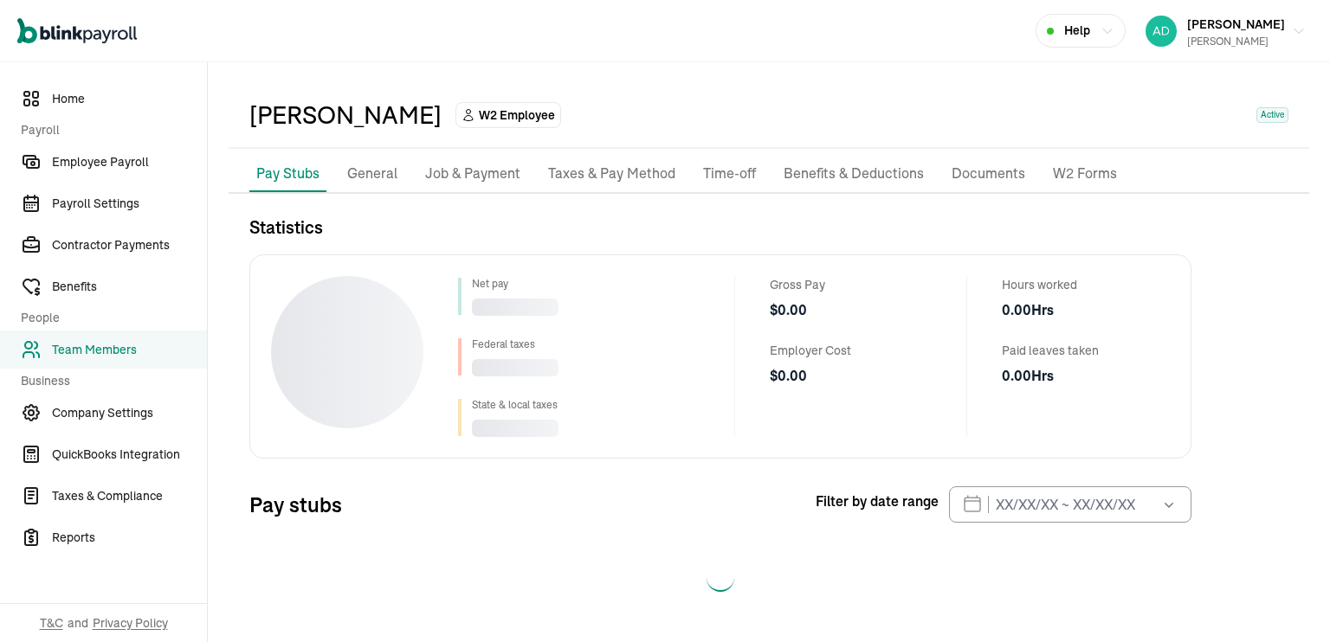
select select "2025"
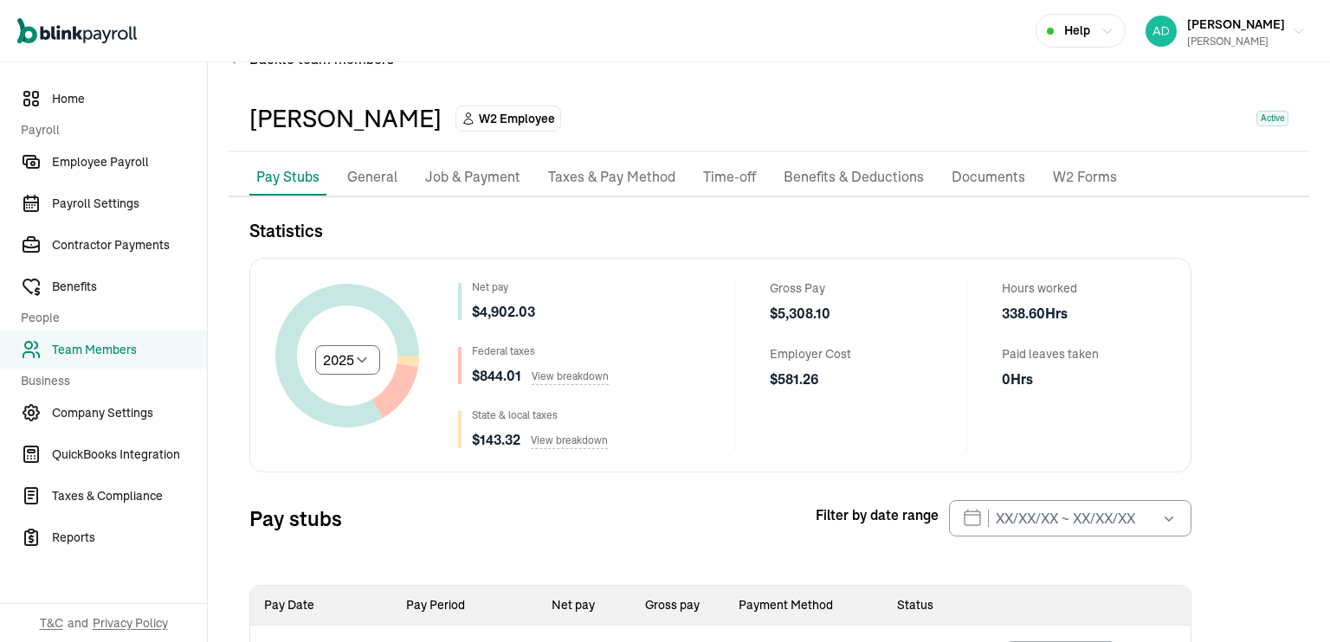
scroll to position [42, 0]
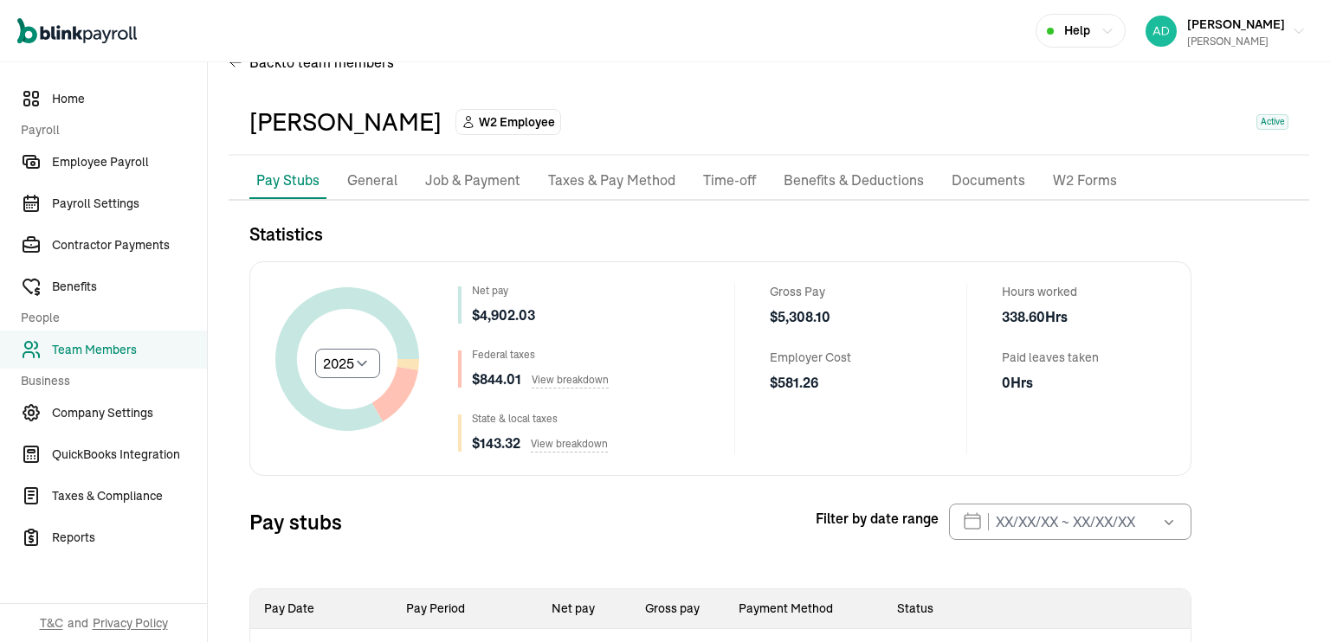
click at [374, 181] on p "General" at bounding box center [372, 181] width 50 height 23
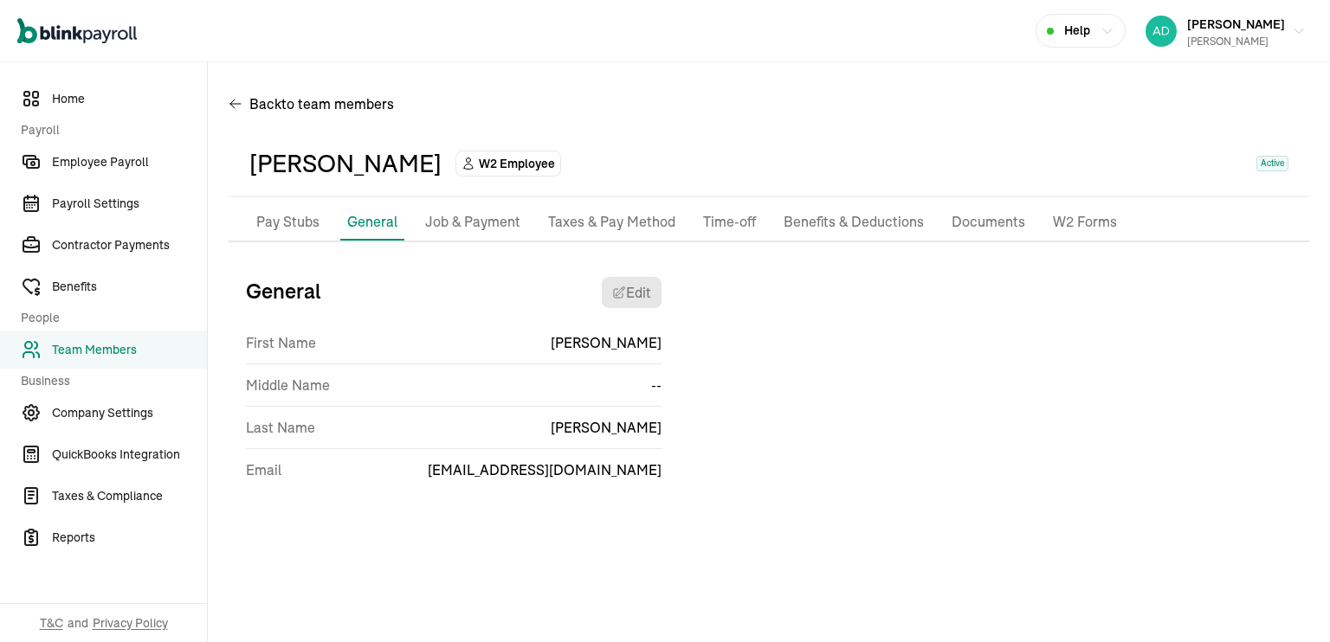
scroll to position [0, 0]
click at [468, 219] on p "Job & Payment" at bounding box center [472, 222] width 95 height 23
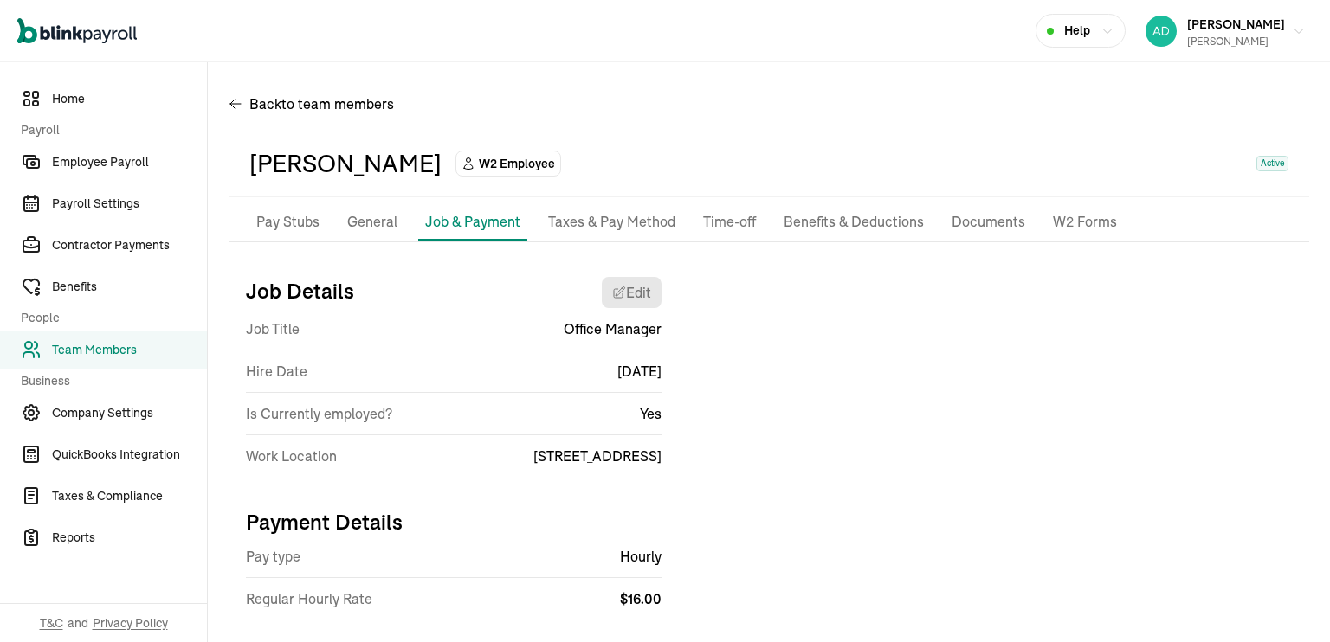
scroll to position [31, 0]
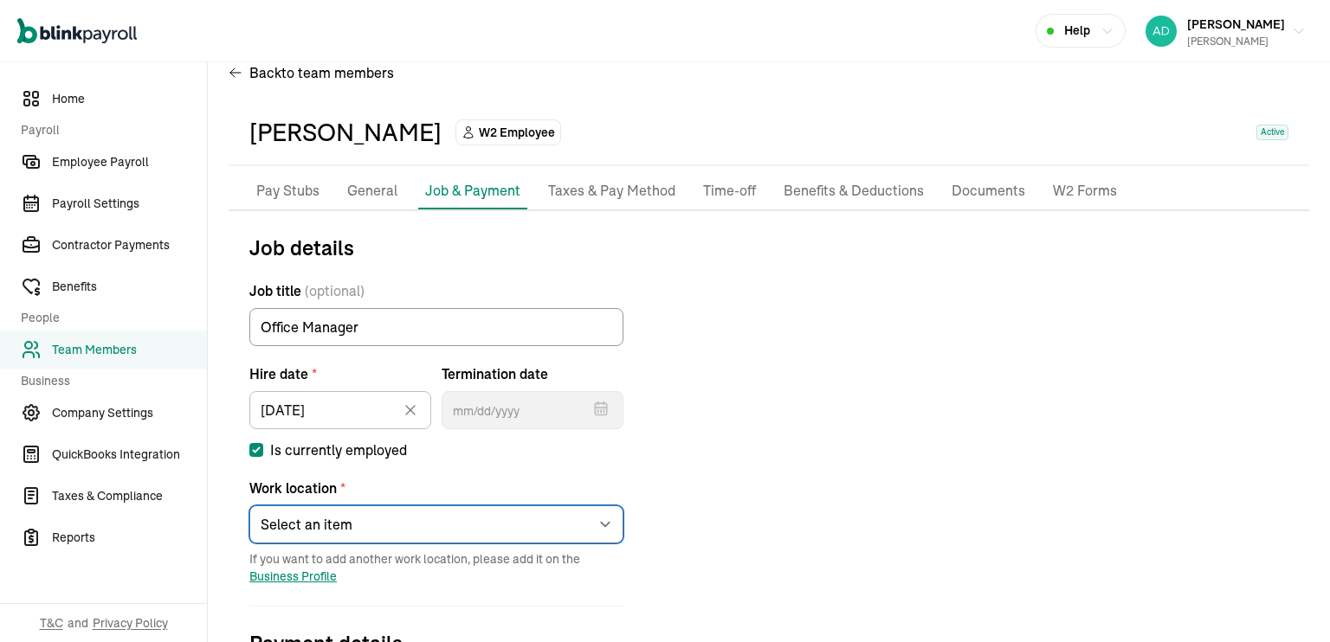
click at [421, 523] on select "Select an item Chill Cryosauna Works from home" at bounding box center [436, 525] width 374 height 38
select select "Works from home"
click at [249, 506] on select "Select an item Chill Cryosauna Works from home" at bounding box center [436, 525] width 374 height 38
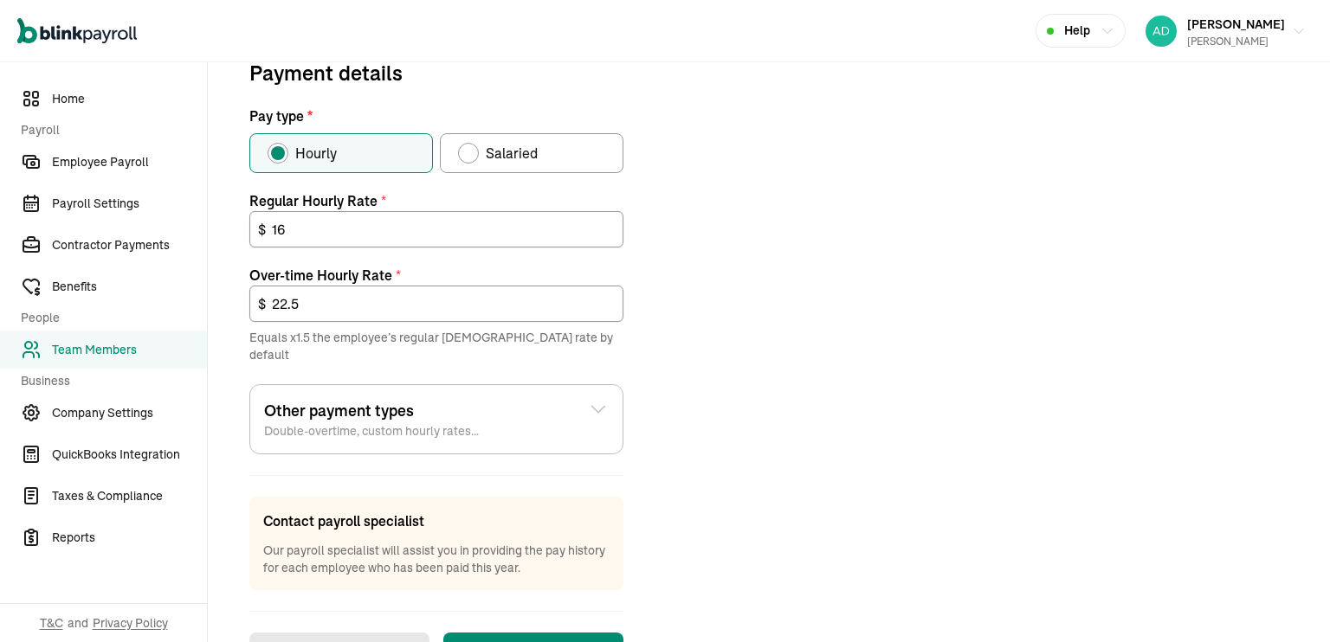
scroll to position [652, 0]
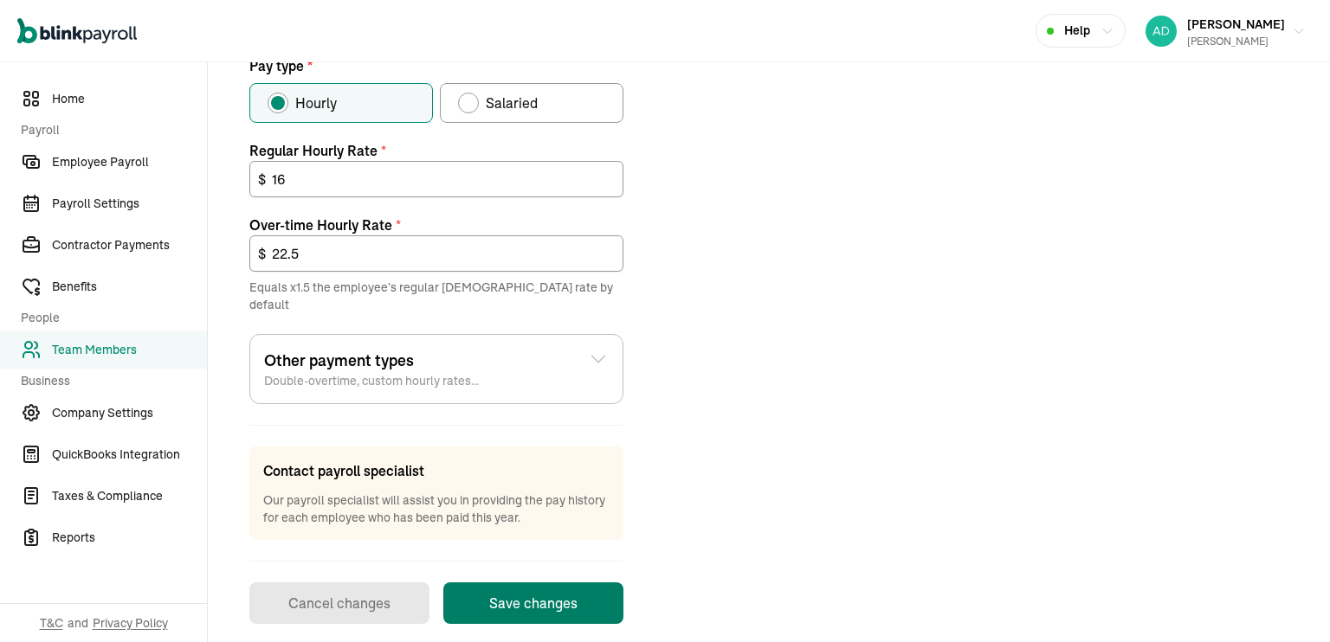
click at [521, 583] on button "Save changes" at bounding box center [533, 604] width 180 height 42
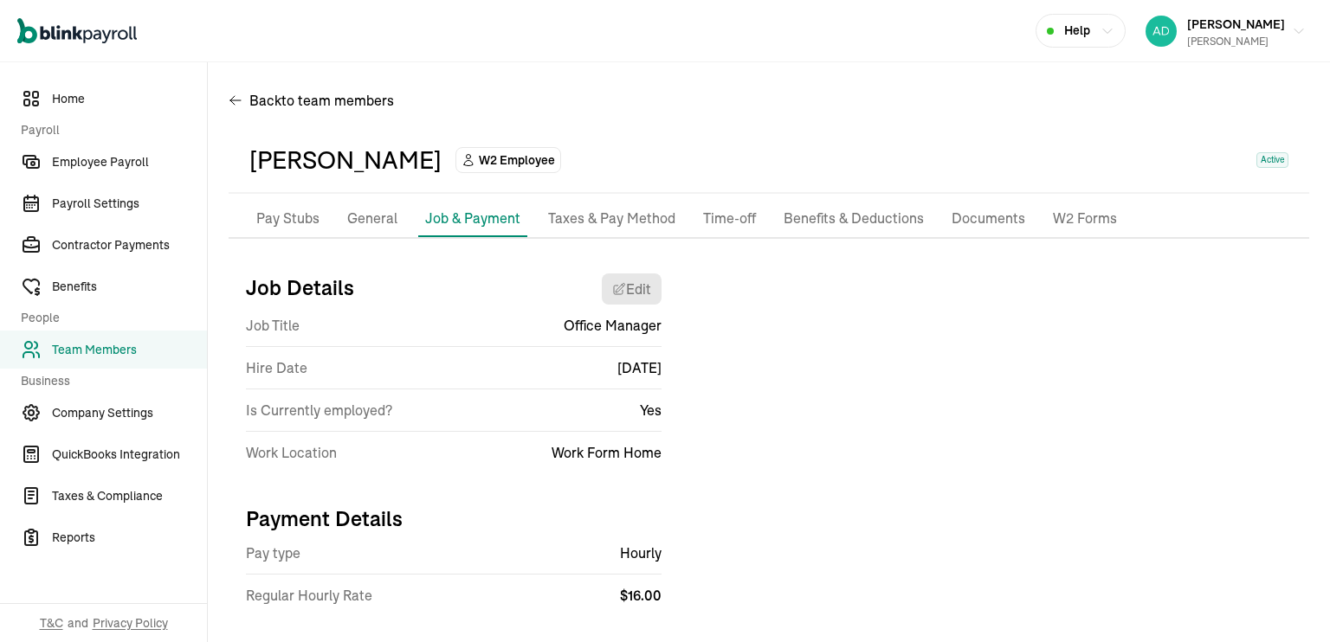
scroll to position [31, 0]
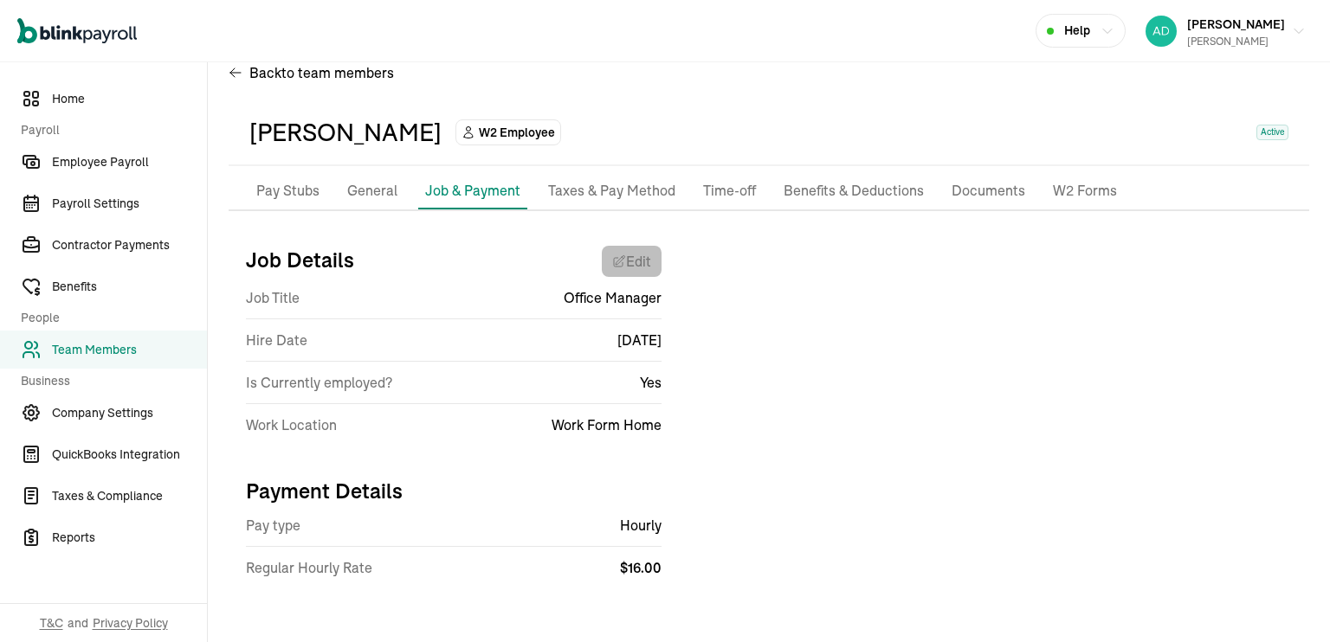
select select "Works from home"
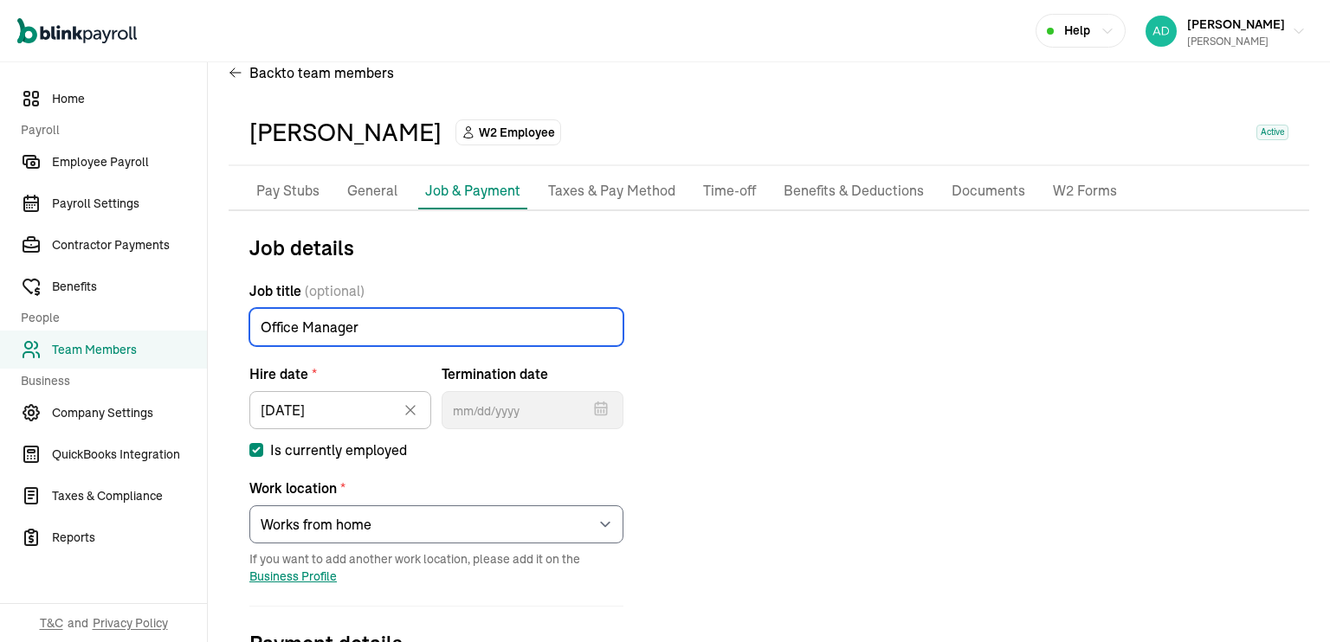
click at [352, 329] on input "Office Manager" at bounding box center [436, 327] width 374 height 38
click at [268, 330] on input "Office Manager" at bounding box center [436, 327] width 374 height 38
type input "General Manager"
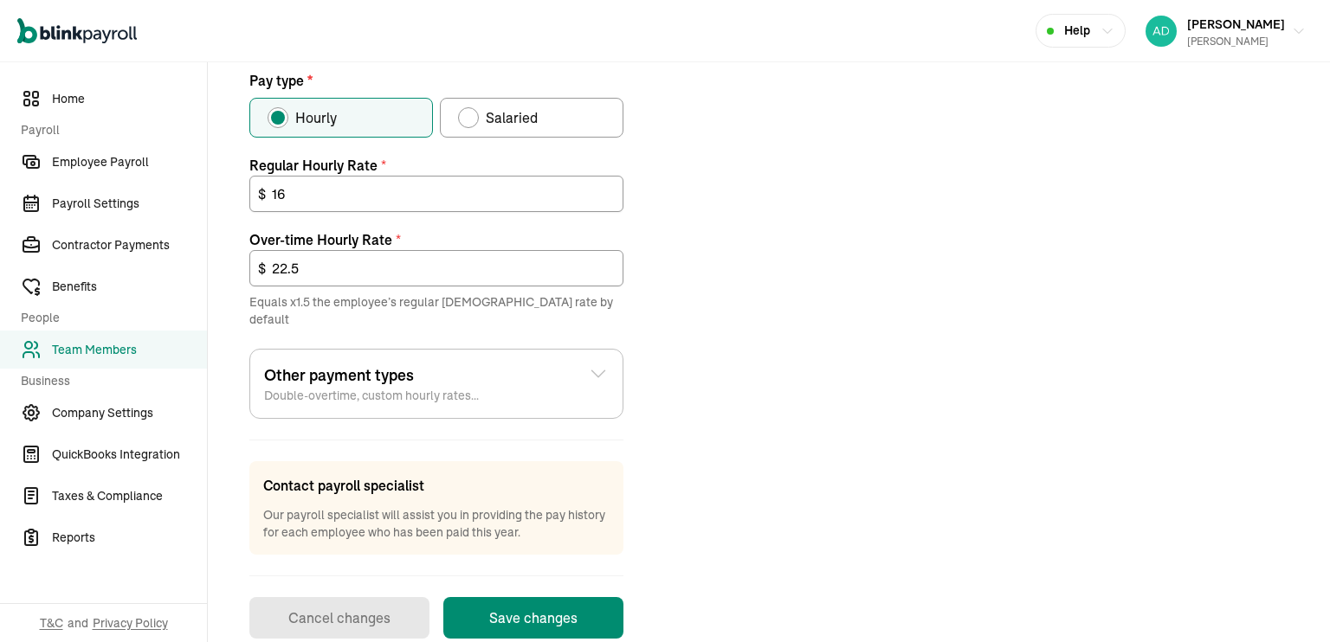
scroll to position [652, 0]
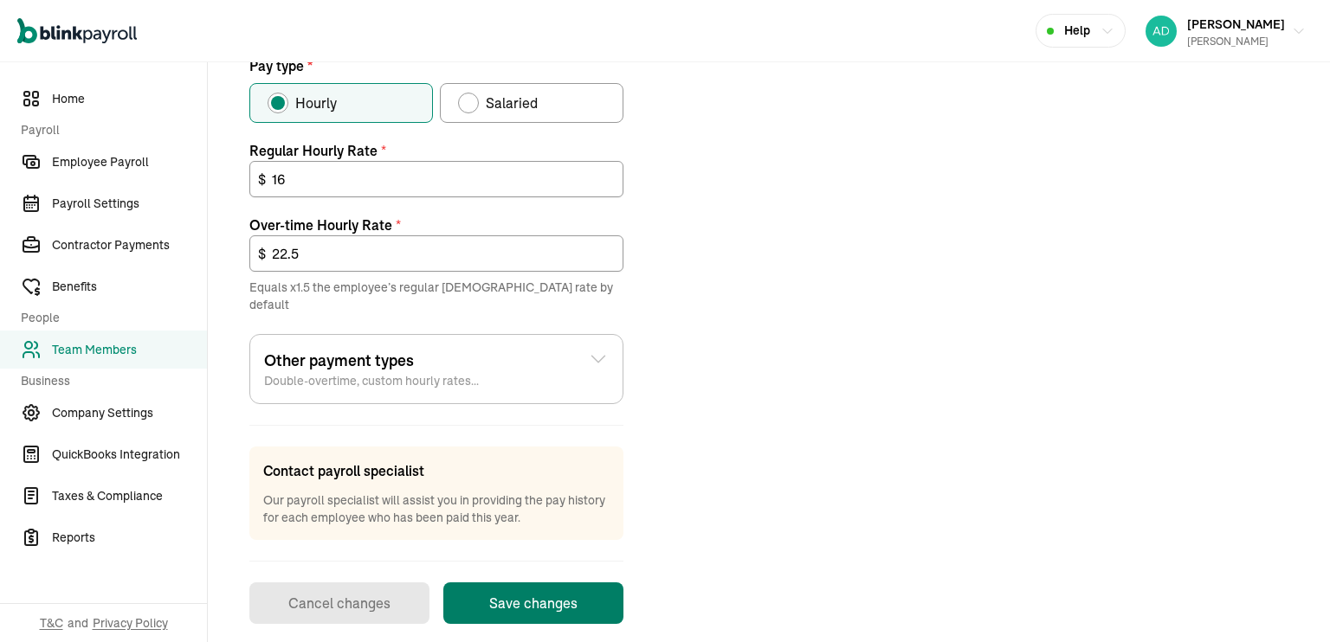
click at [547, 597] on button "Save changes" at bounding box center [533, 604] width 180 height 42
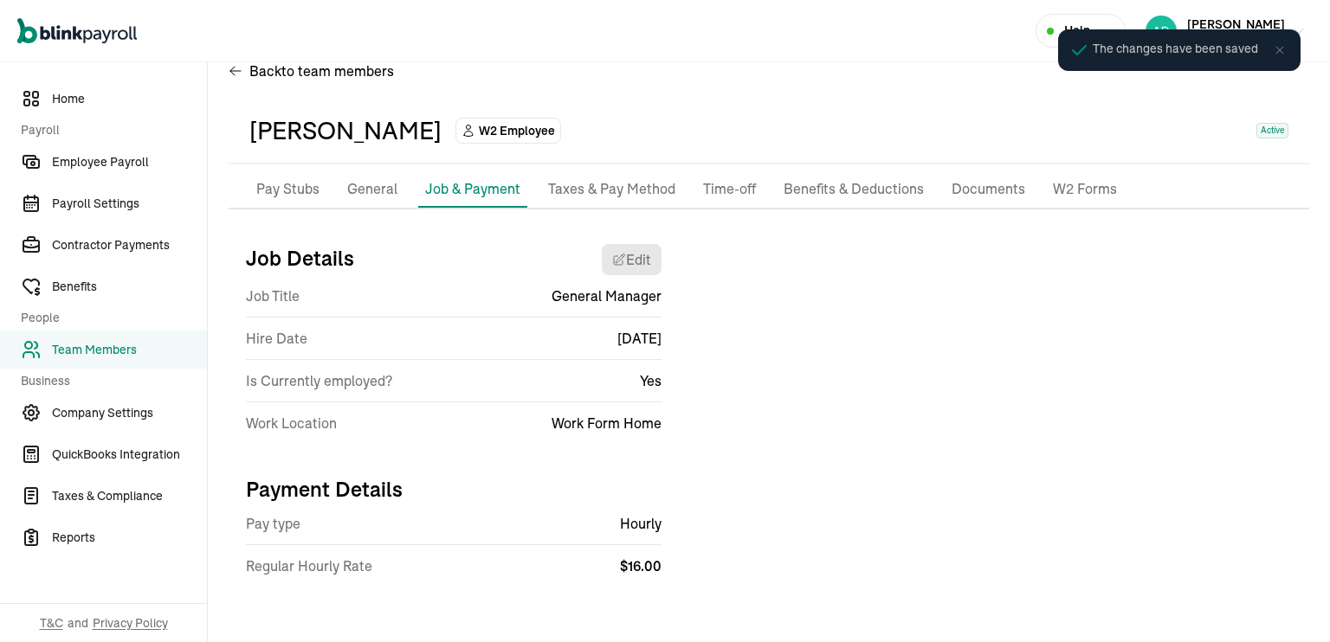
scroll to position [31, 0]
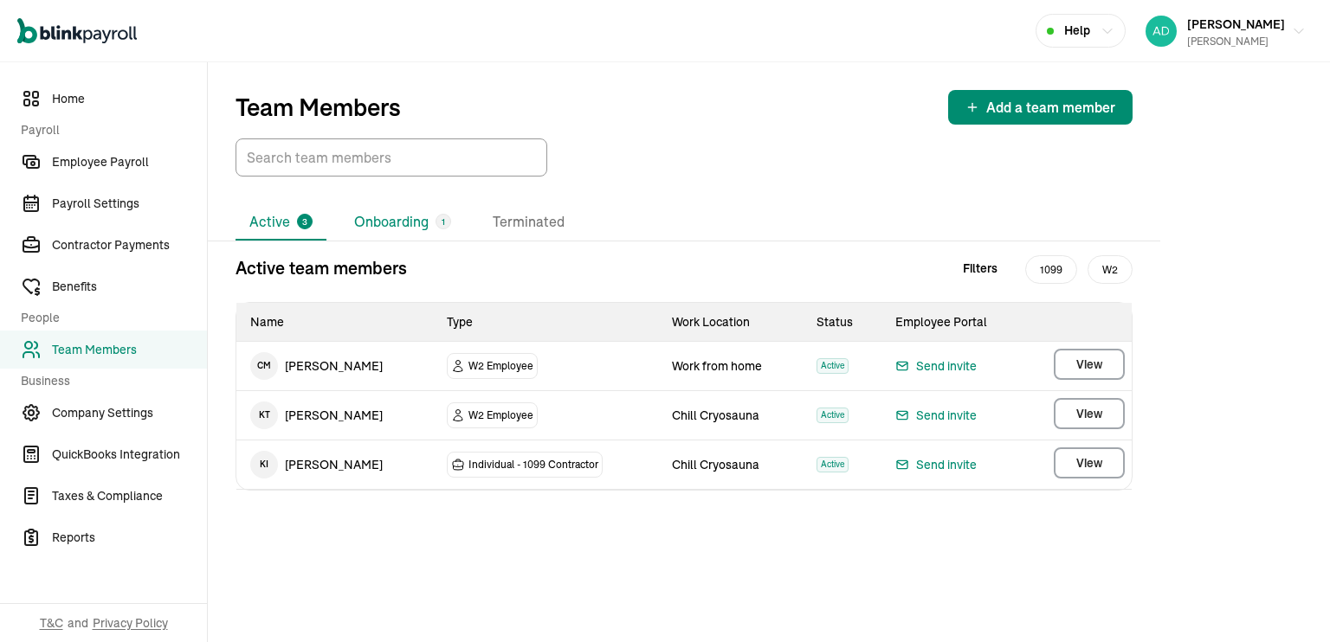
click at [395, 233] on li "Onboarding 1" at bounding box center [402, 222] width 125 height 36
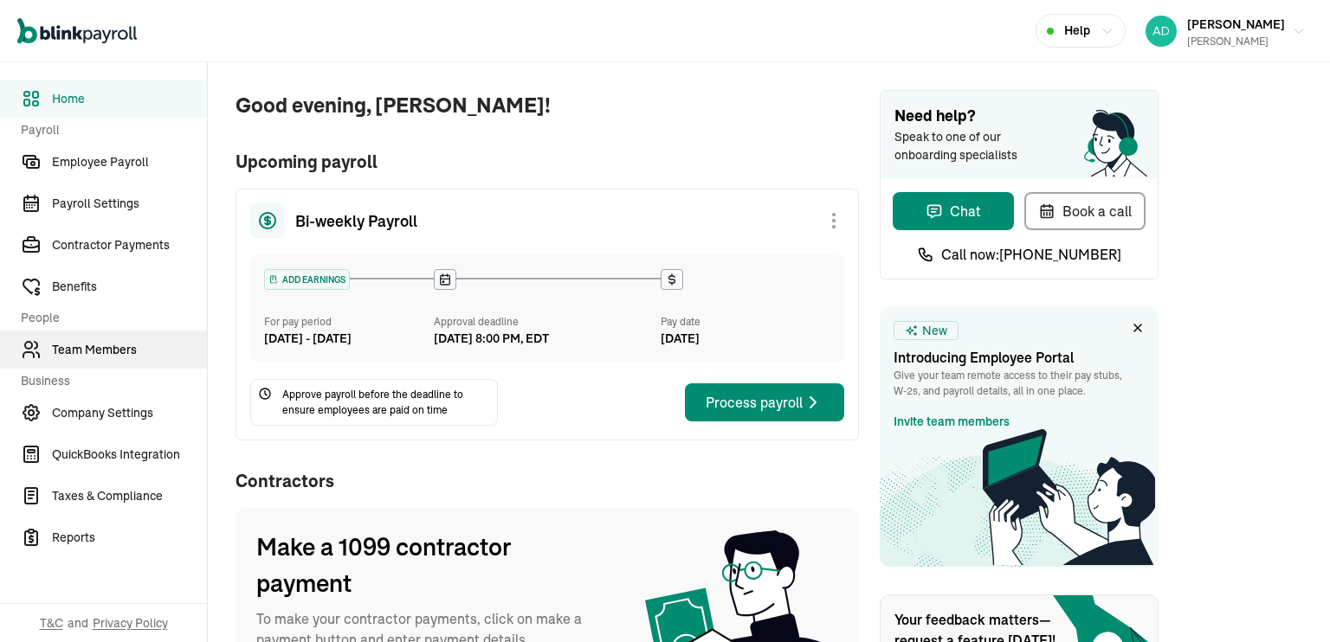
click at [96, 349] on span "Team Members" at bounding box center [129, 350] width 155 height 18
click at [107, 354] on span "Team Members" at bounding box center [129, 350] width 155 height 18
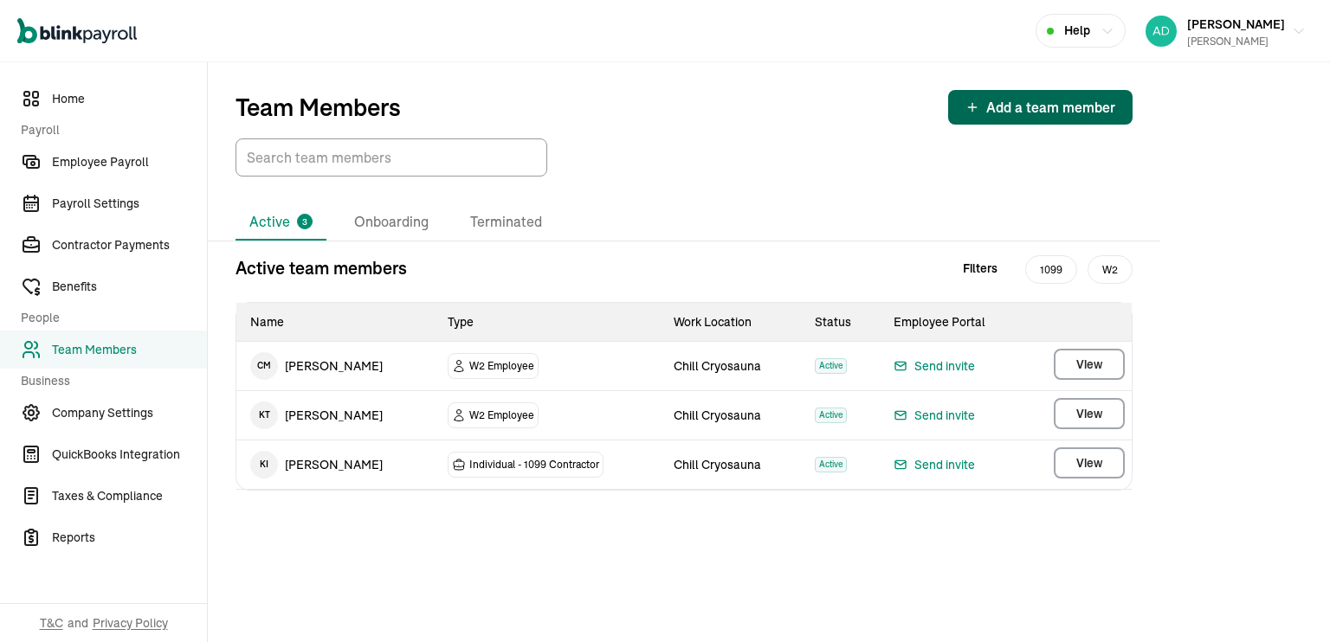
click at [1018, 111] on span "Add a team member" at bounding box center [1050, 107] width 129 height 21
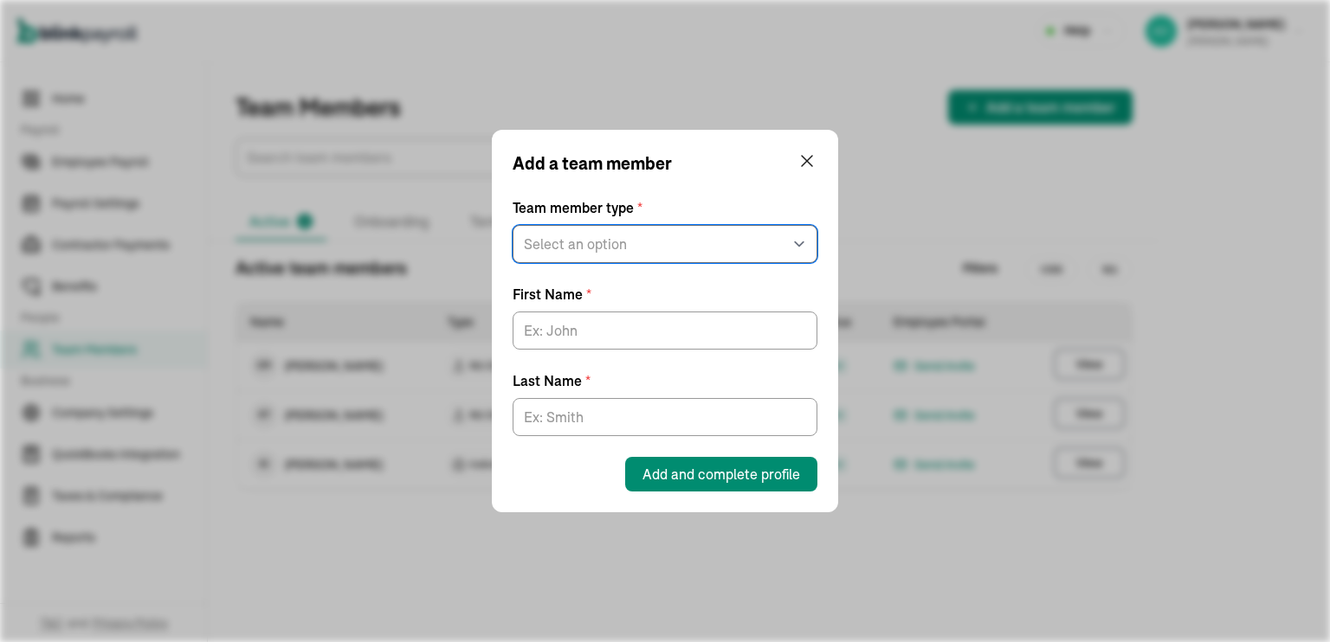
click at [675, 236] on select "Select an option W2 Employee Individual - 1099 Contractor Business - 1099 Contr…" at bounding box center [665, 244] width 305 height 38
select select "employee"
click at [513, 225] on select "Select an option W2 Employee Individual - 1099 Contractor Business - 1099 Contr…" at bounding box center [665, 244] width 305 height 38
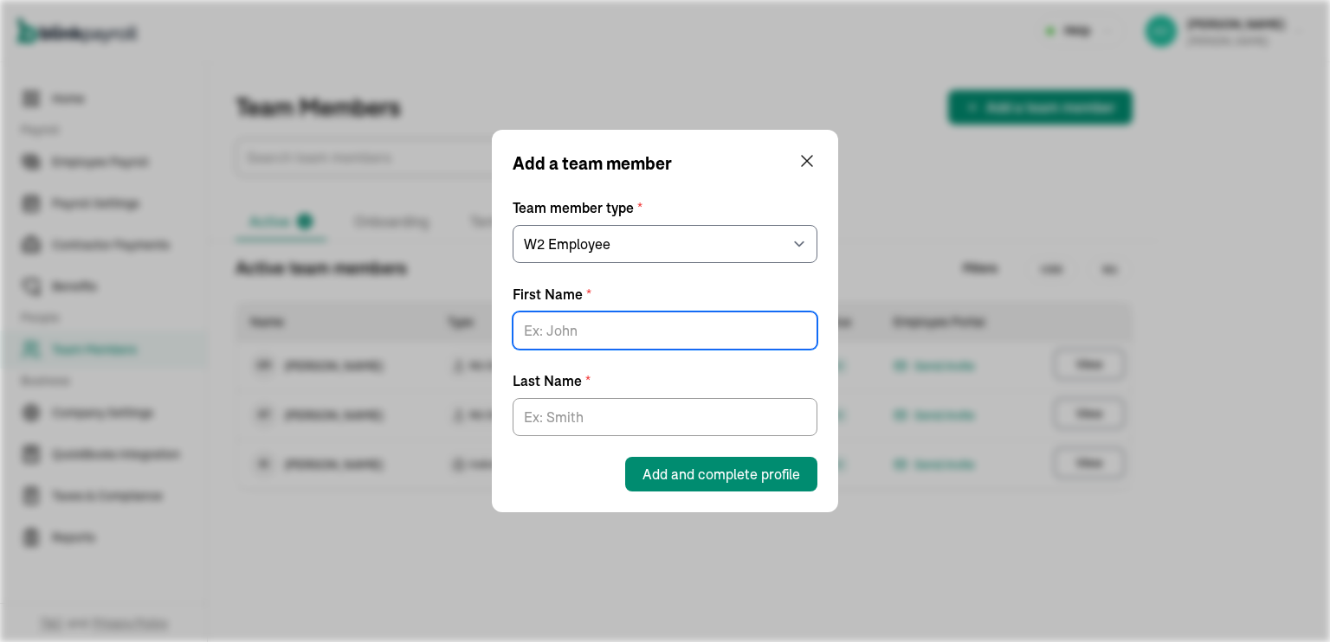
click at [596, 329] on input "First Name *" at bounding box center [665, 331] width 305 height 38
type input "Yanitza"
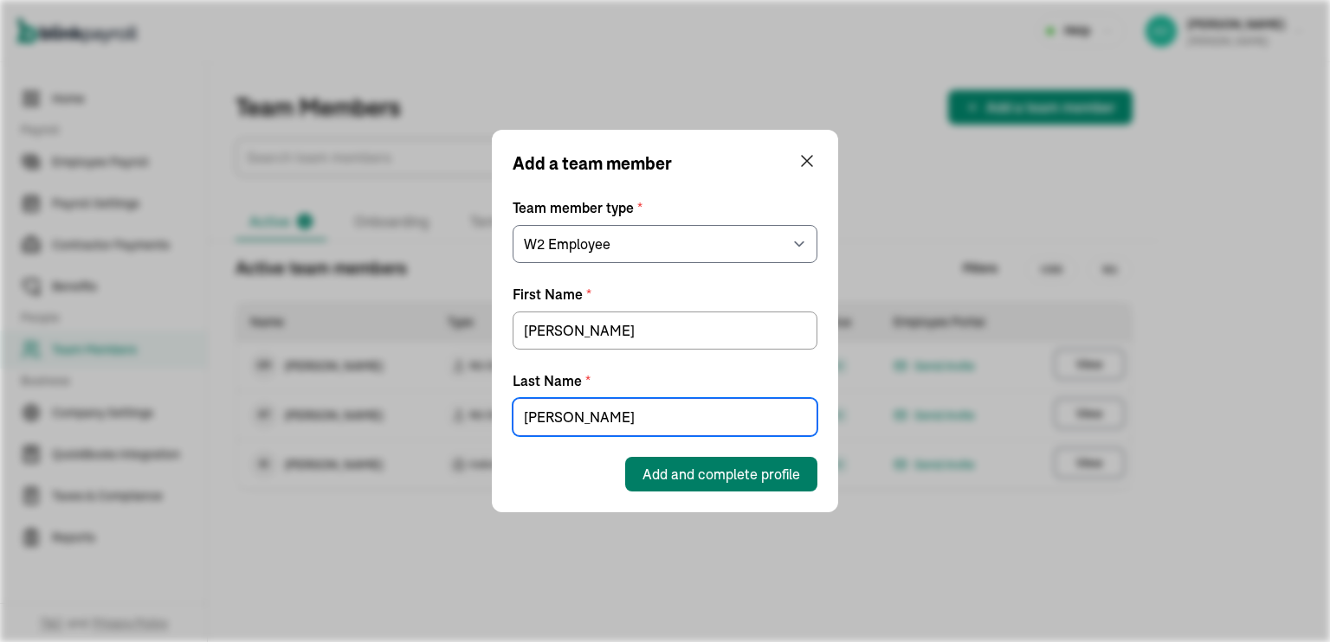
type input "Kuilan"
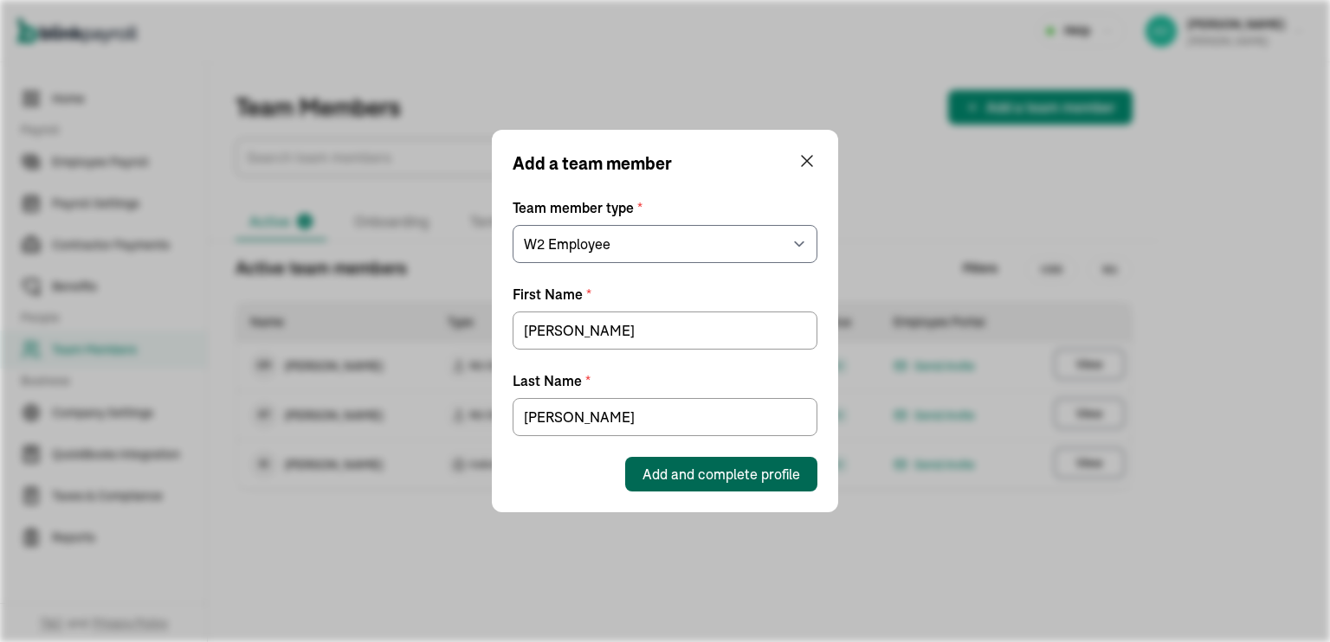
click at [694, 481] on span "Add and complete profile" at bounding box center [721, 474] width 158 height 21
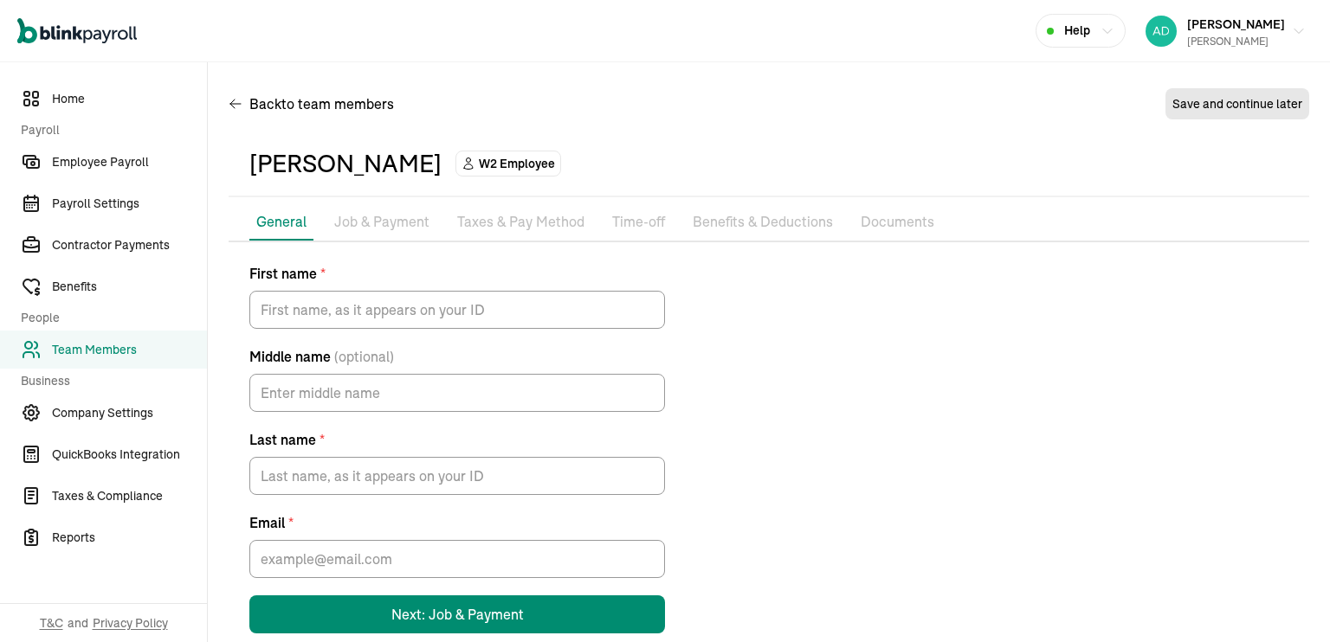
type input "Yanitza"
type input "Kuilan"
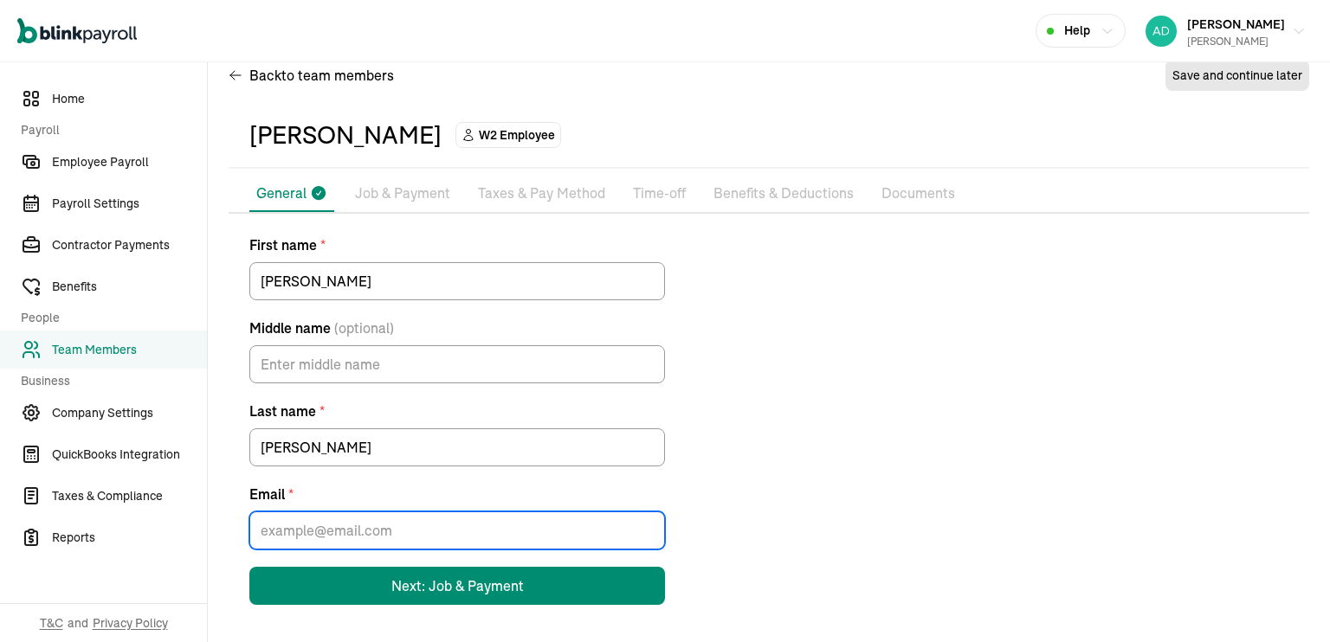
click at [371, 539] on input "Email *" at bounding box center [457, 531] width 416 height 38
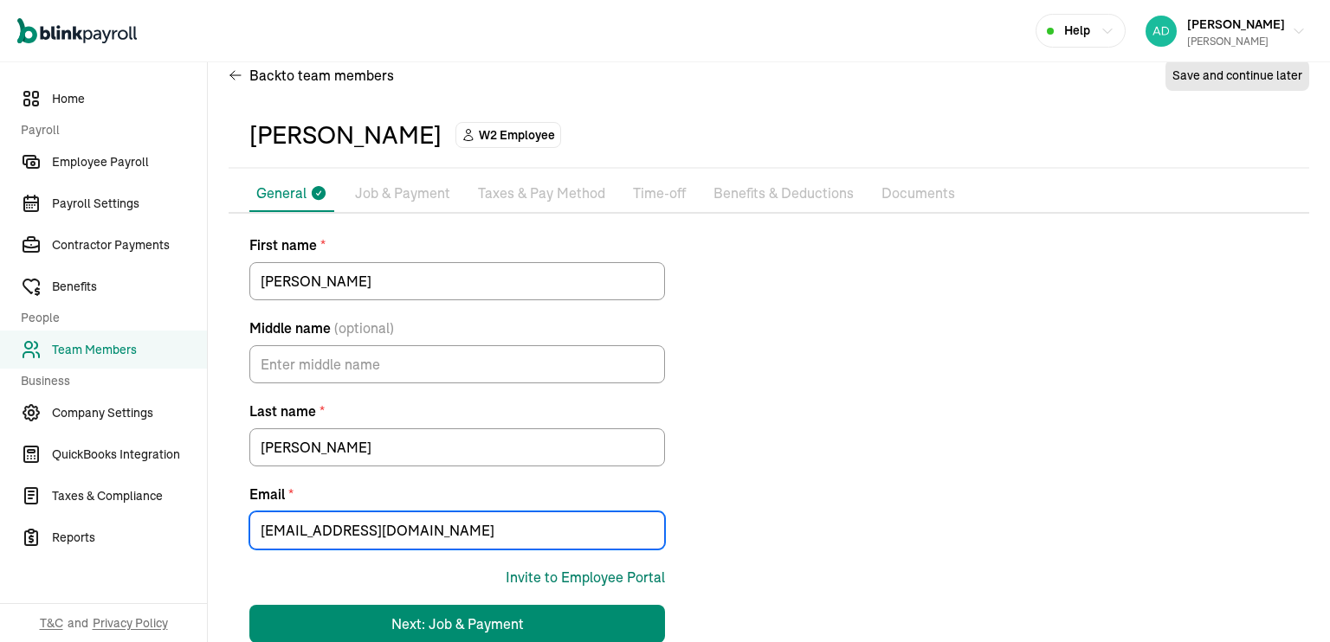
type input "yanitzakuilan@gmail.com"
click at [623, 580] on div "Invite to Employee Portal" at bounding box center [585, 577] width 159 height 21
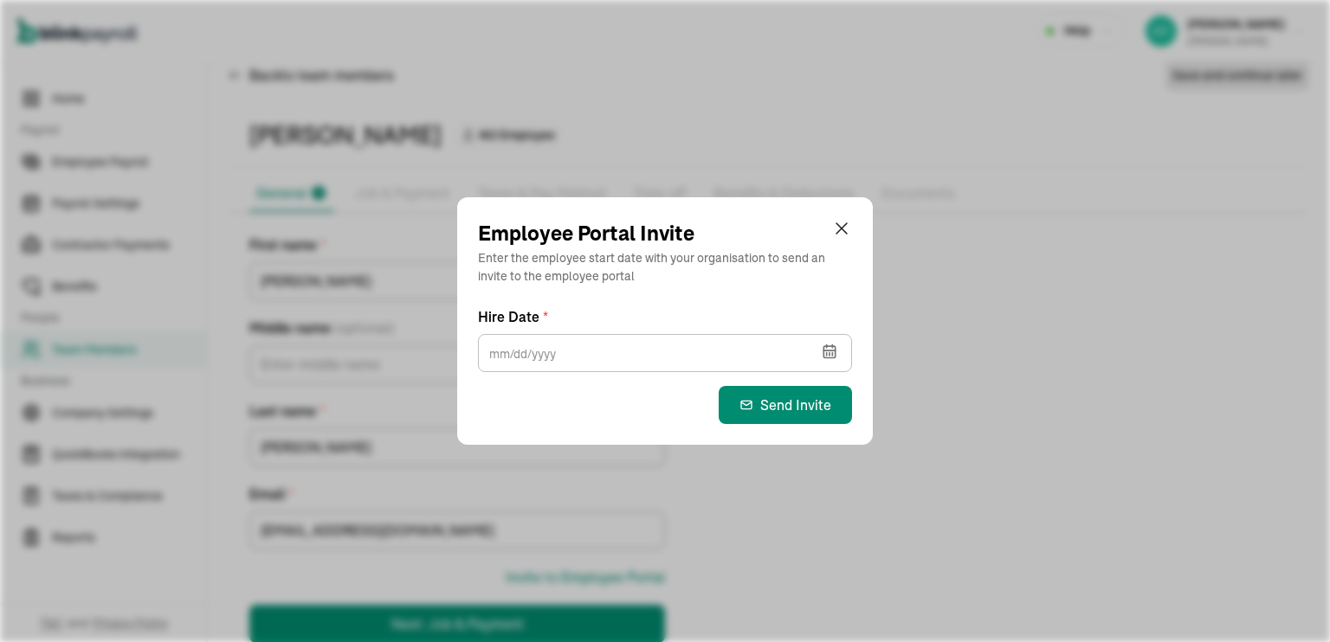
click at [832, 353] on icon "button" at bounding box center [832, 354] width 0 height 3
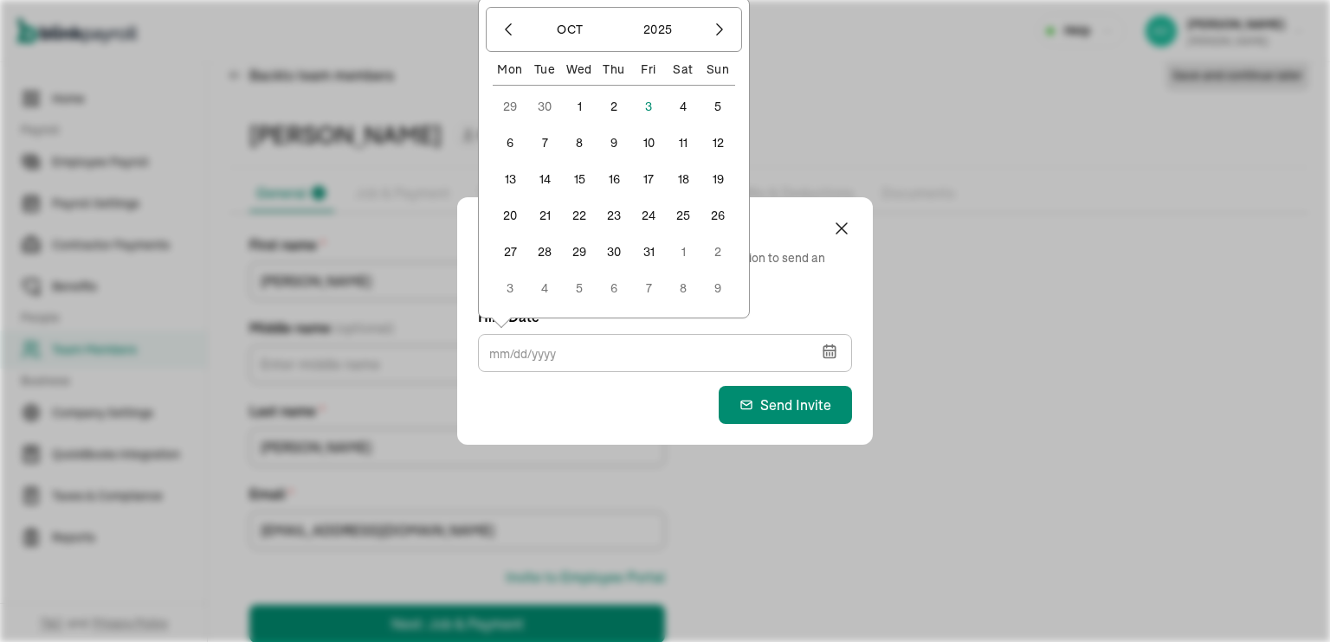
click at [644, 106] on button "3" at bounding box center [648, 106] width 35 height 35
type input "10/03/2025"
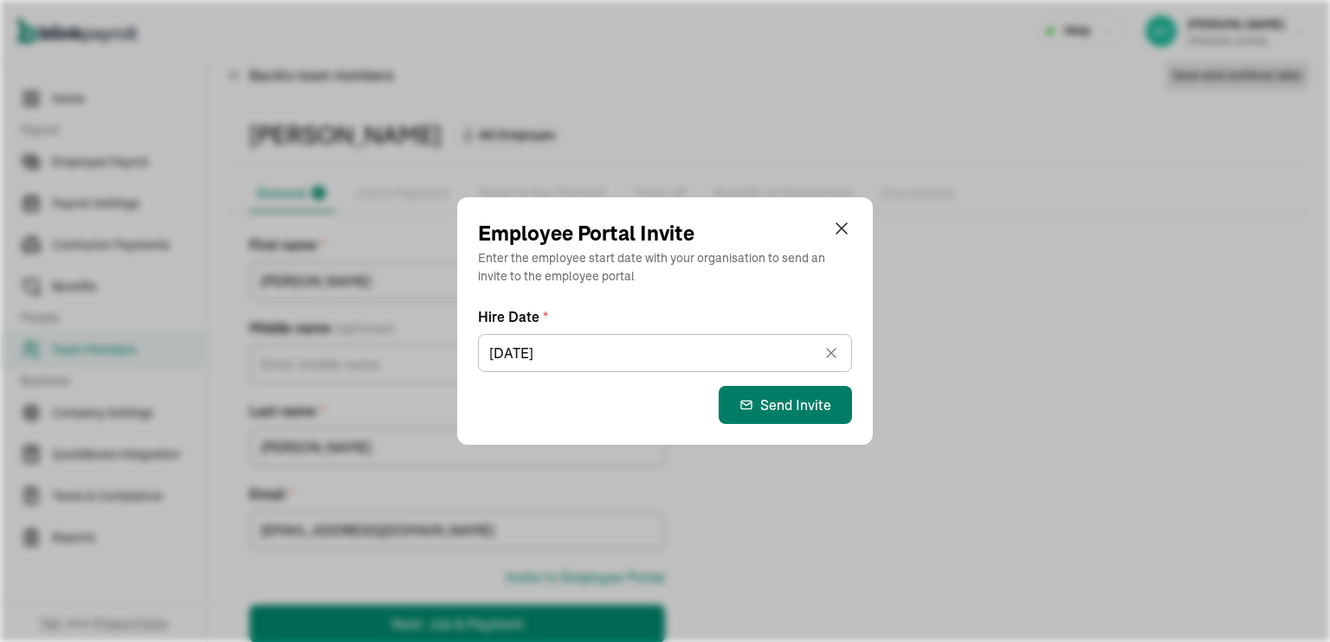
click at [786, 410] on div "Send Invite" at bounding box center [785, 405] width 92 height 21
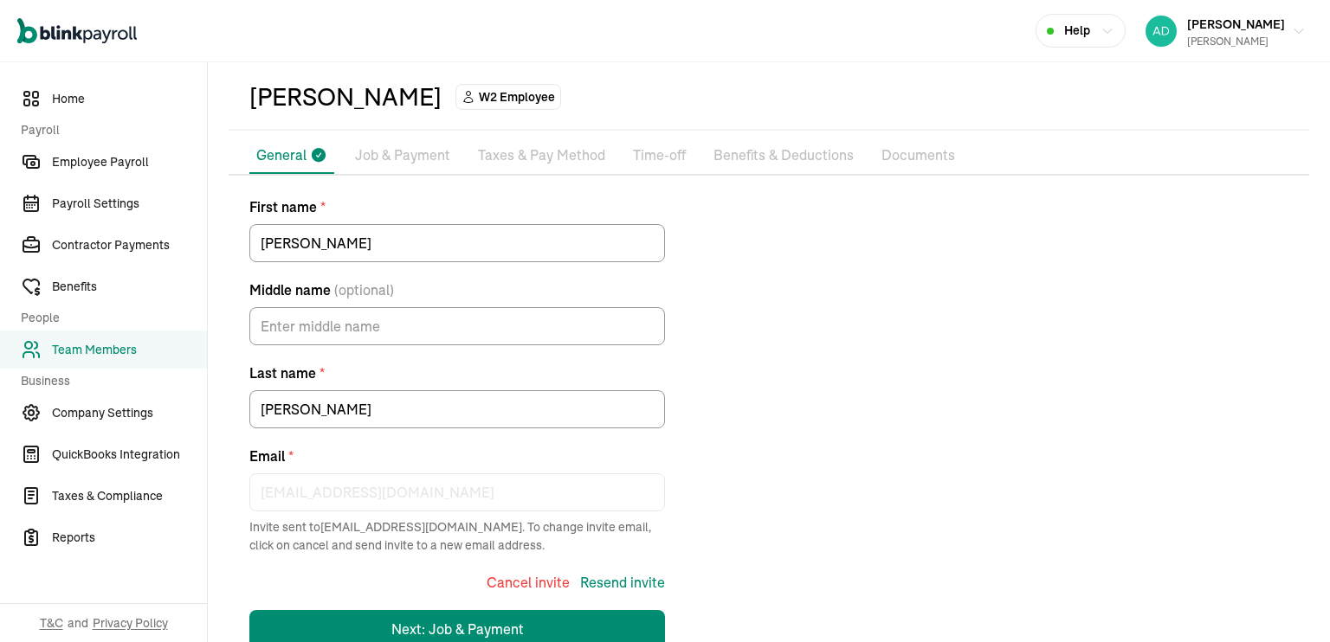
scroll to position [110, 0]
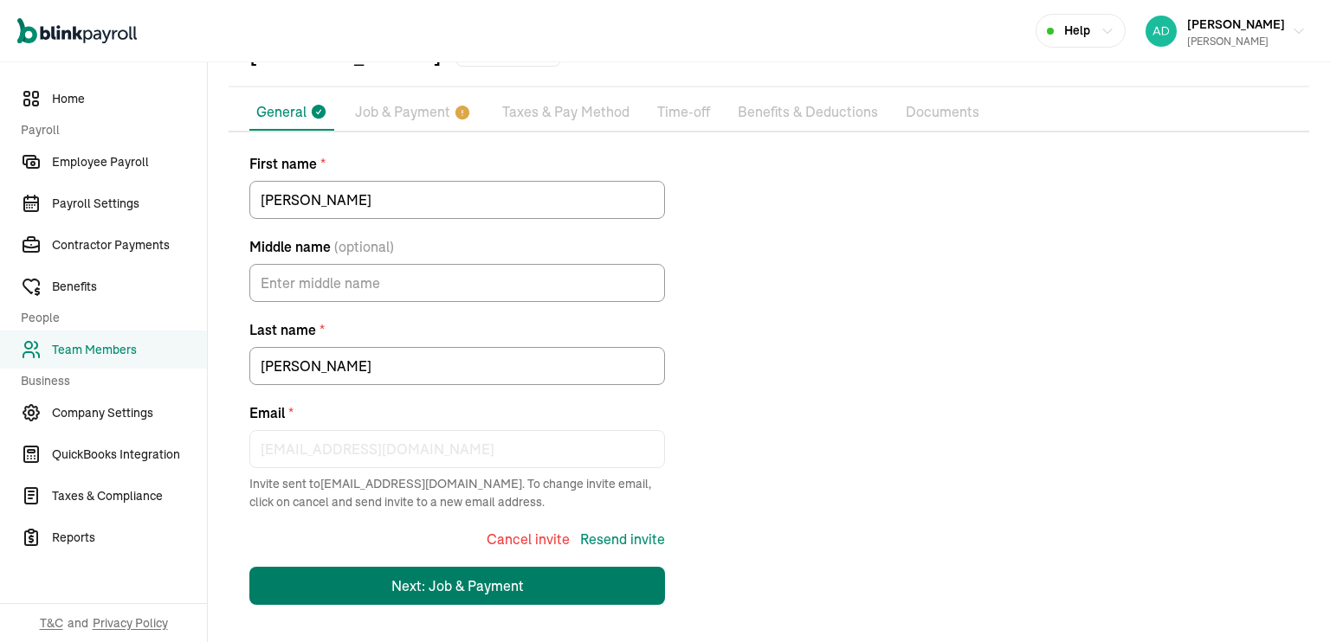
click at [468, 586] on div "Next: Job & Payment" at bounding box center [457, 586] width 132 height 21
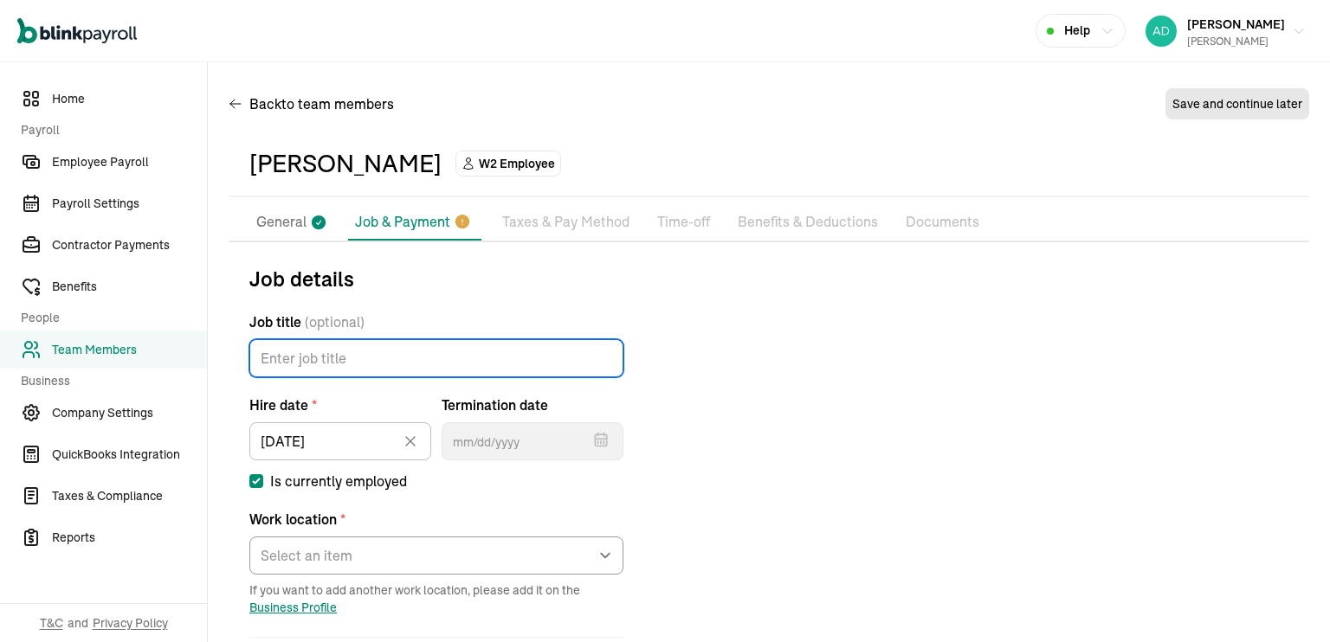
click at [362, 357] on input "Job title (optional)" at bounding box center [436, 358] width 374 height 38
type input "Office Manager"
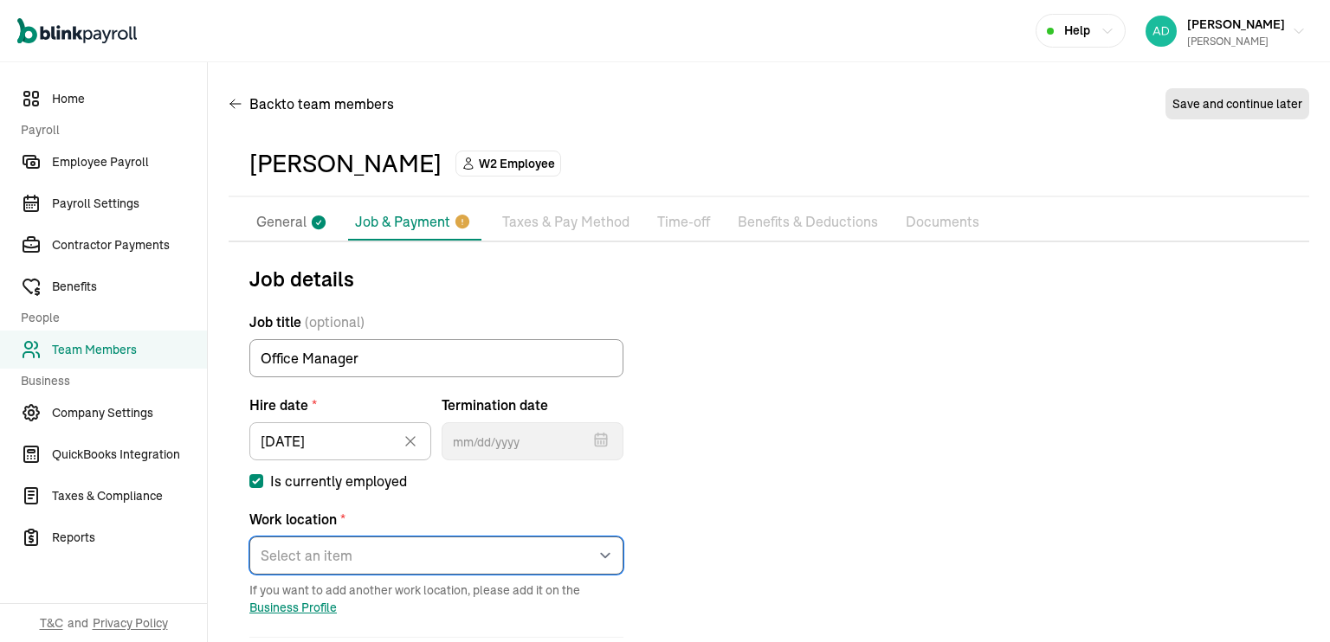
click at [532, 555] on select "Select an item Chill Cryosauna Works from home" at bounding box center [436, 556] width 374 height 38
select select "8803 Futures Drive"
click at [249, 537] on select "Select an item Chill Cryosauna Works from home" at bounding box center [436, 556] width 374 height 38
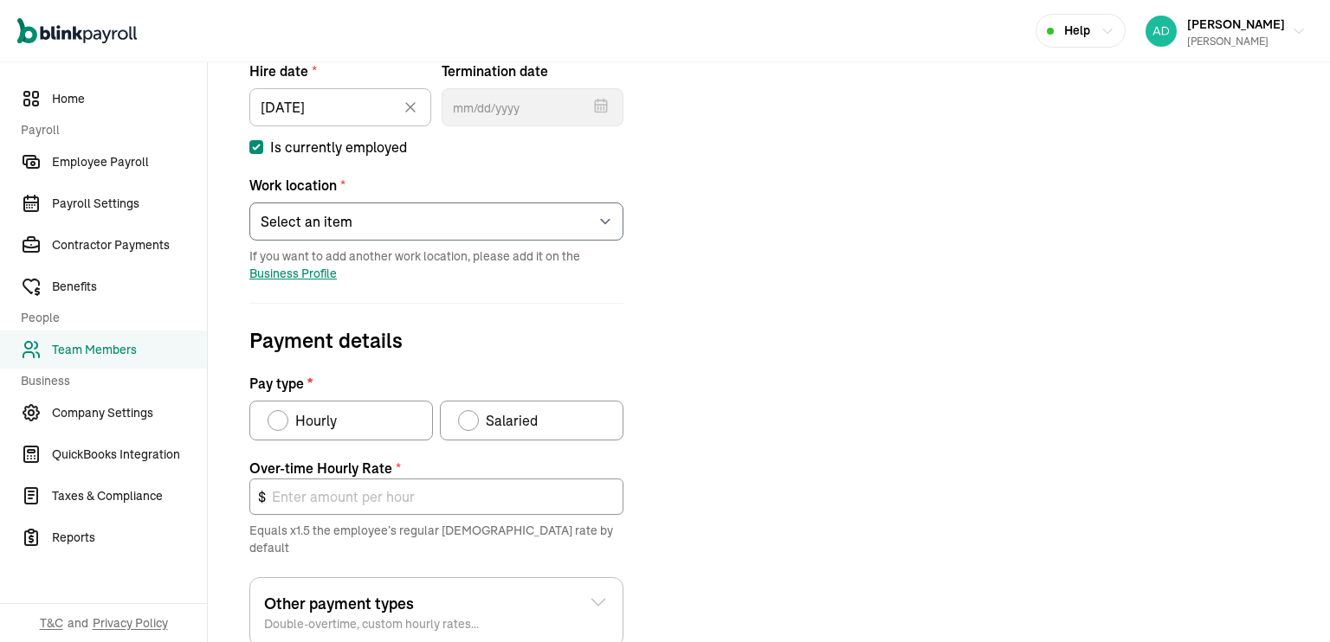
scroll to position [346, 0]
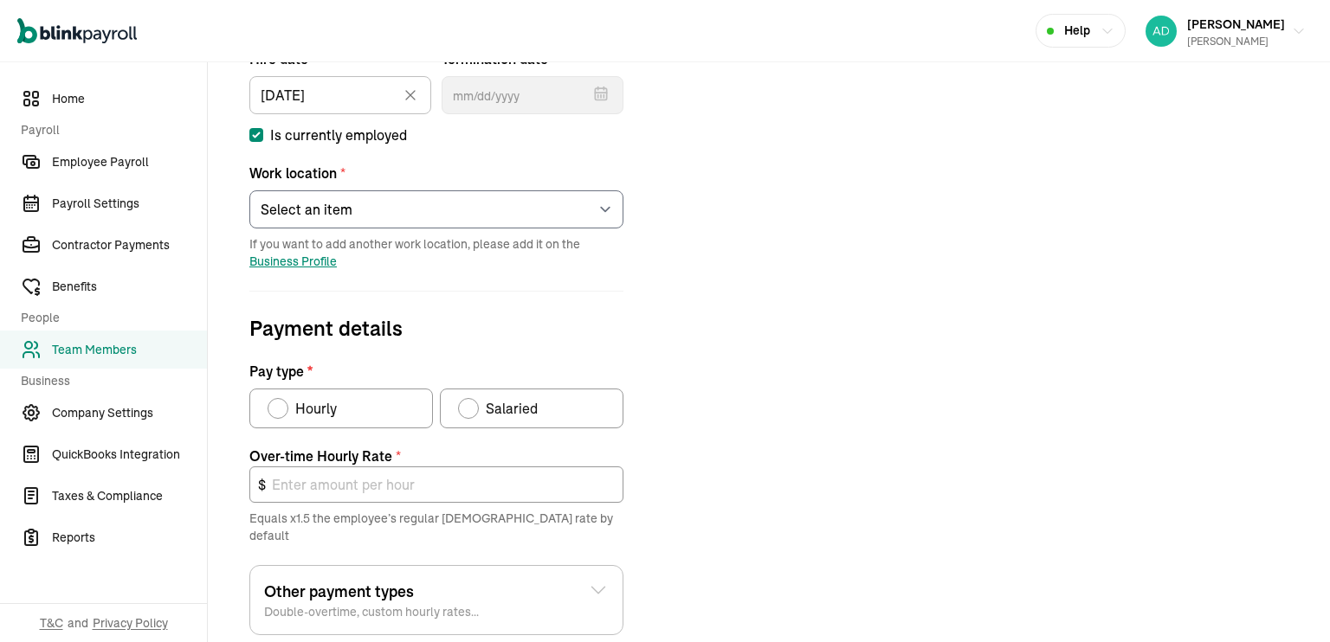
click at [268, 402] on div "Hourly" at bounding box center [302, 408] width 69 height 21
click at [267, 402] on input "Hourly" at bounding box center [274, 404] width 14 height 14
radio input "true"
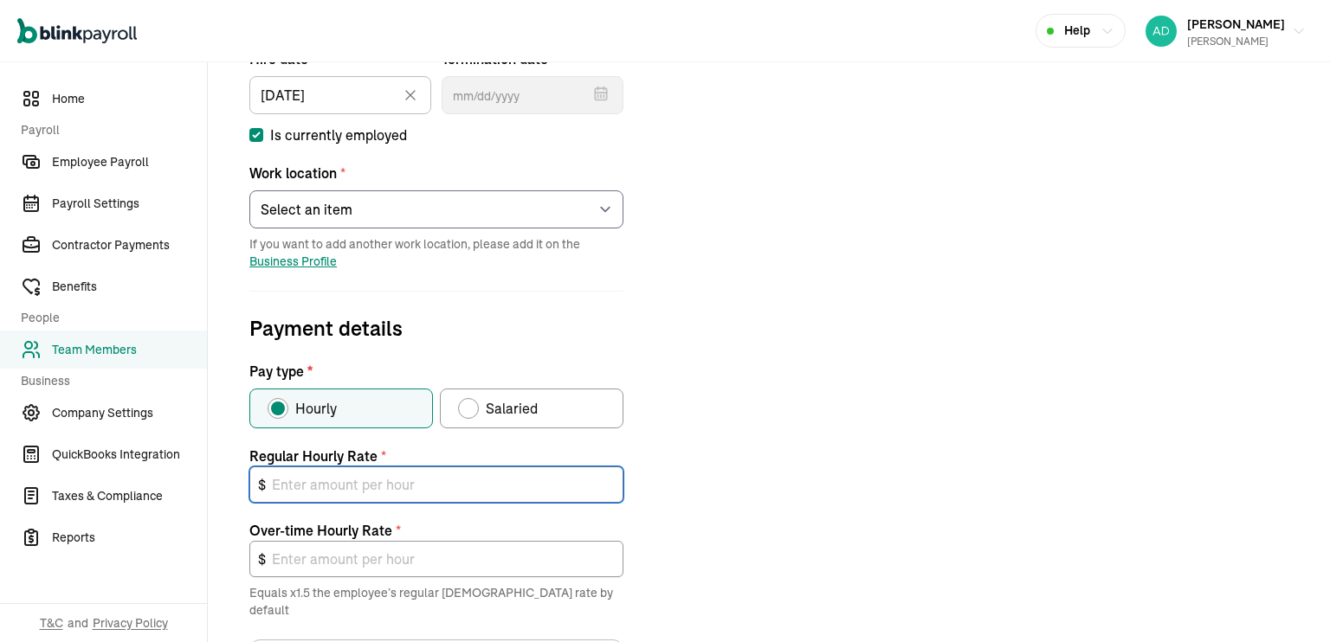
click at [341, 482] on input "text" at bounding box center [436, 485] width 374 height 36
type input "1"
type input "1.50"
type input "15"
type input "22.50"
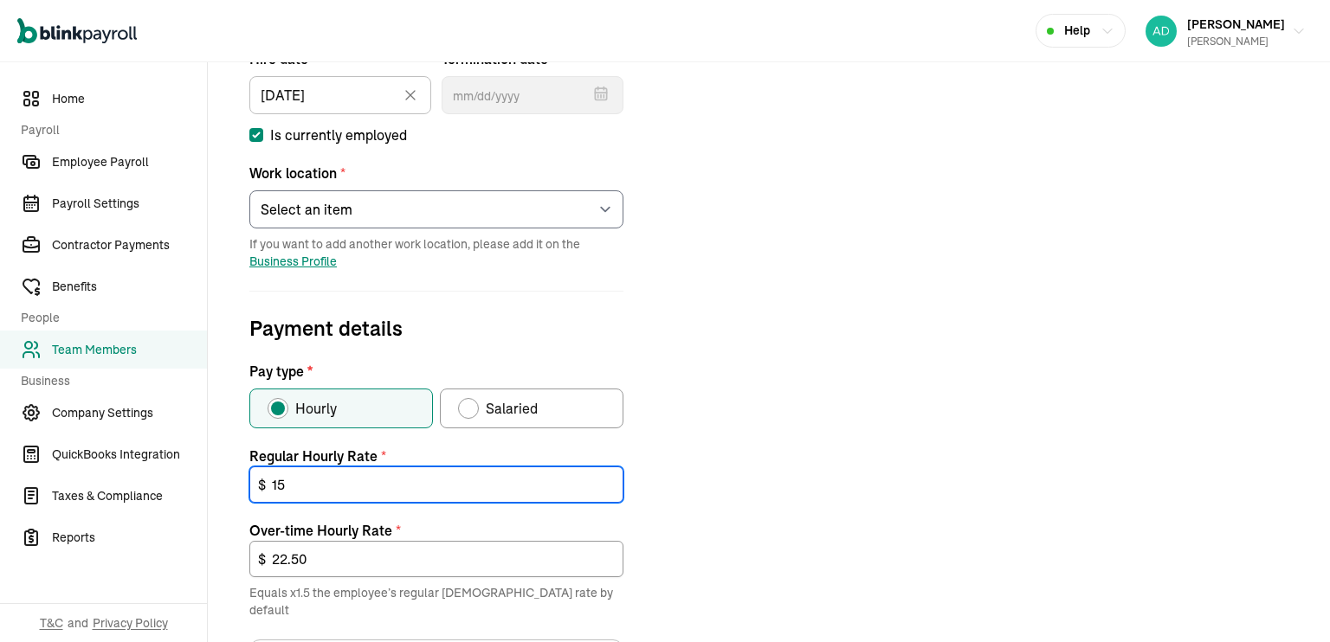
type input "15"
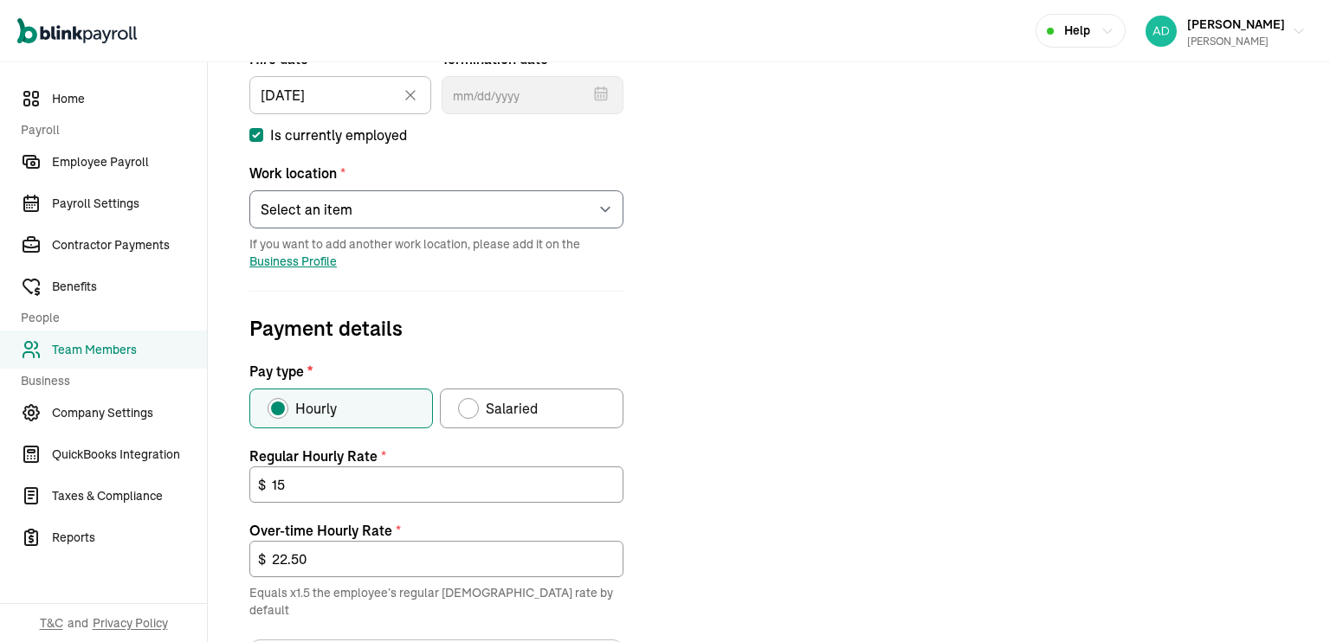
click at [746, 555] on div "Job details Job title (optional) Office Manager Hire date * 10/03/2025 Oct 2025…" at bounding box center [769, 410] width 1081 height 987
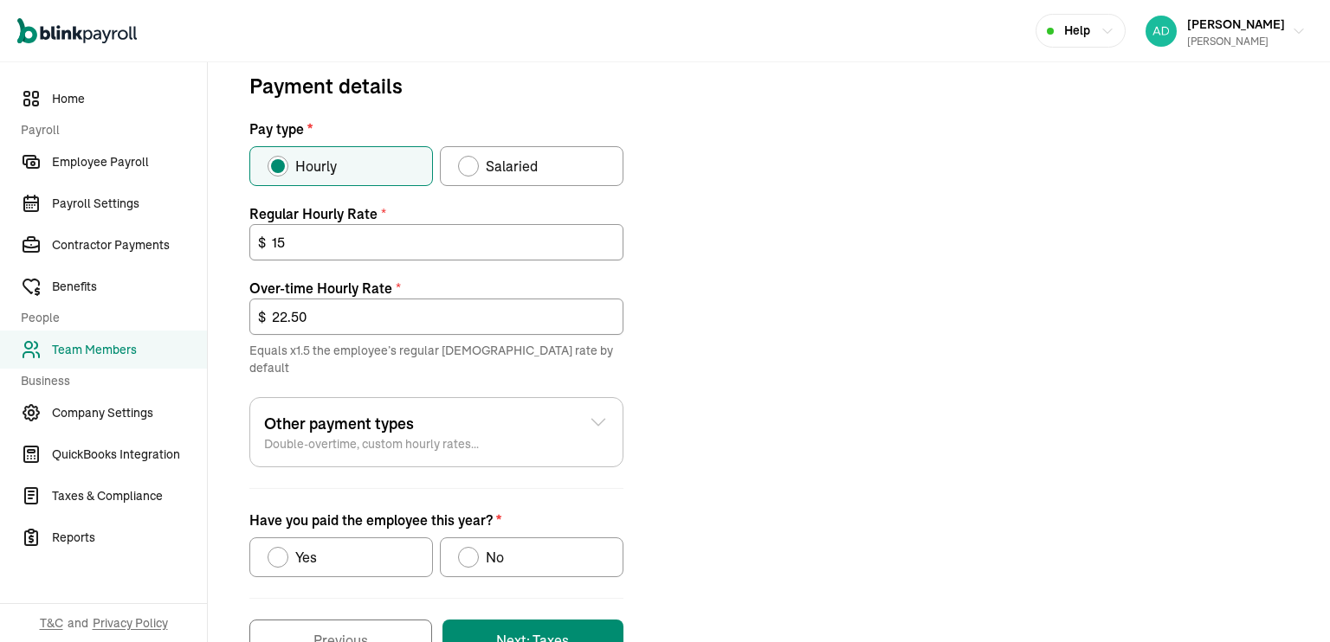
scroll to position [626, 0]
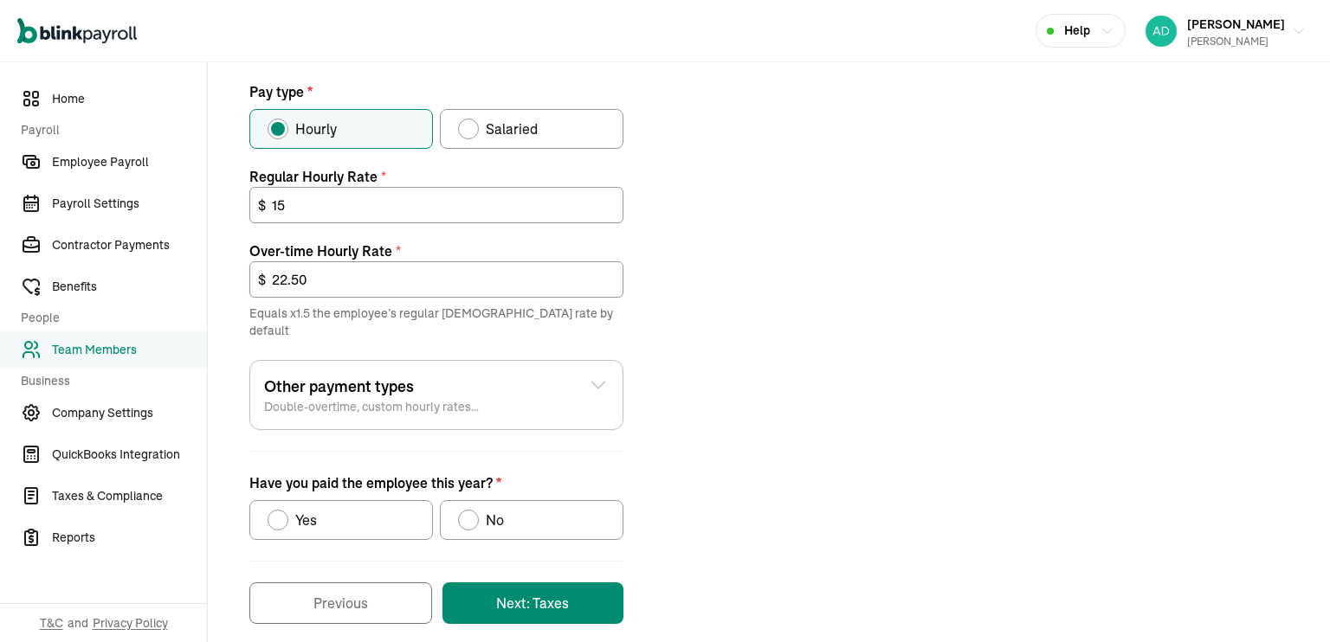
click at [473, 510] on div "Have you paid the employee this year?" at bounding box center [468, 520] width 21 height 21
click at [471, 509] on input "No" at bounding box center [464, 516] width 14 height 14
radio input "true"
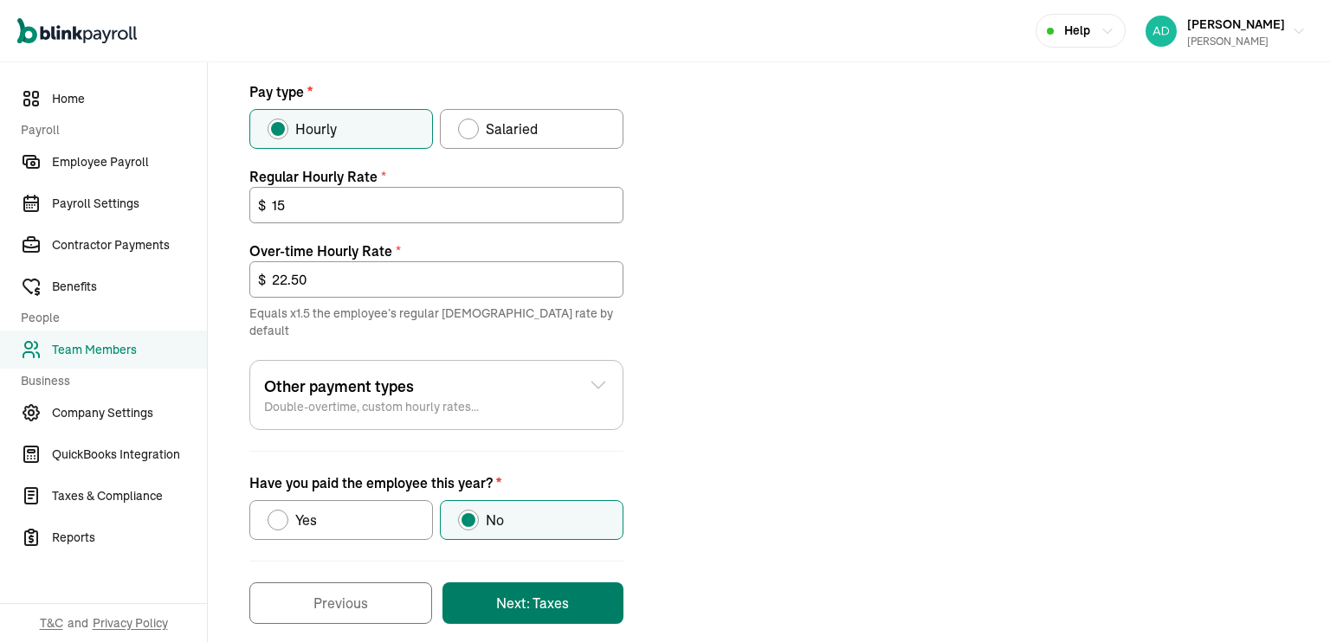
click at [588, 586] on button "Next: Taxes" at bounding box center [532, 604] width 181 height 42
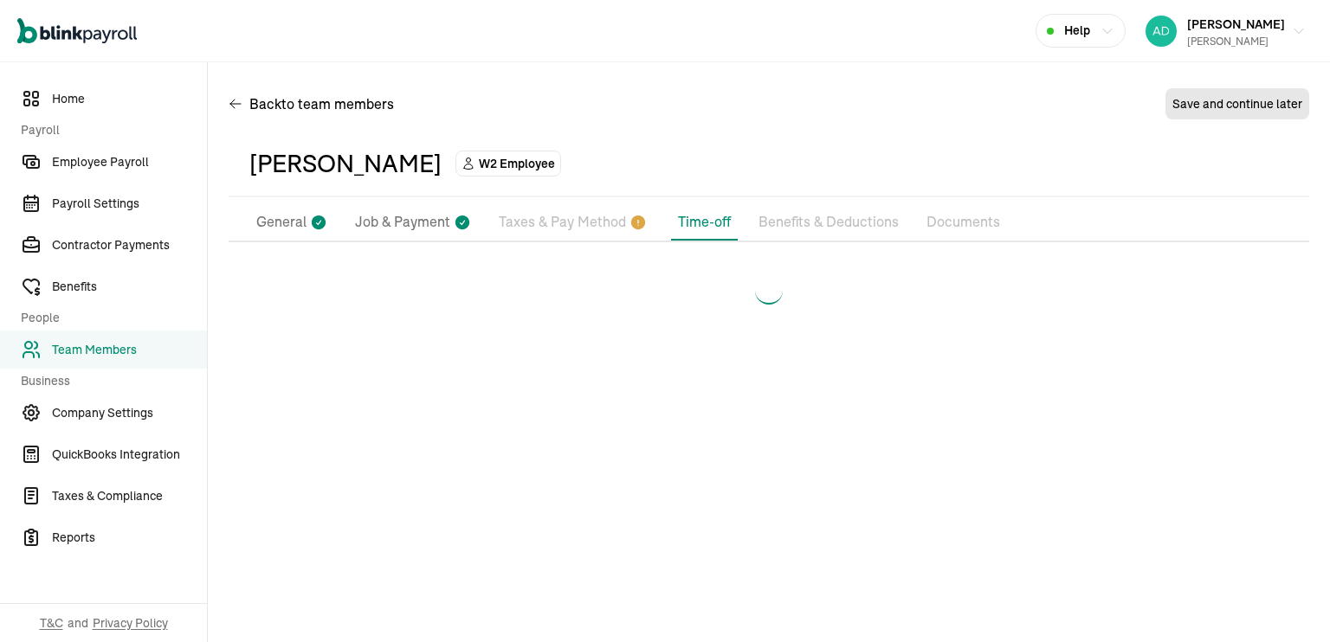
scroll to position [0, 0]
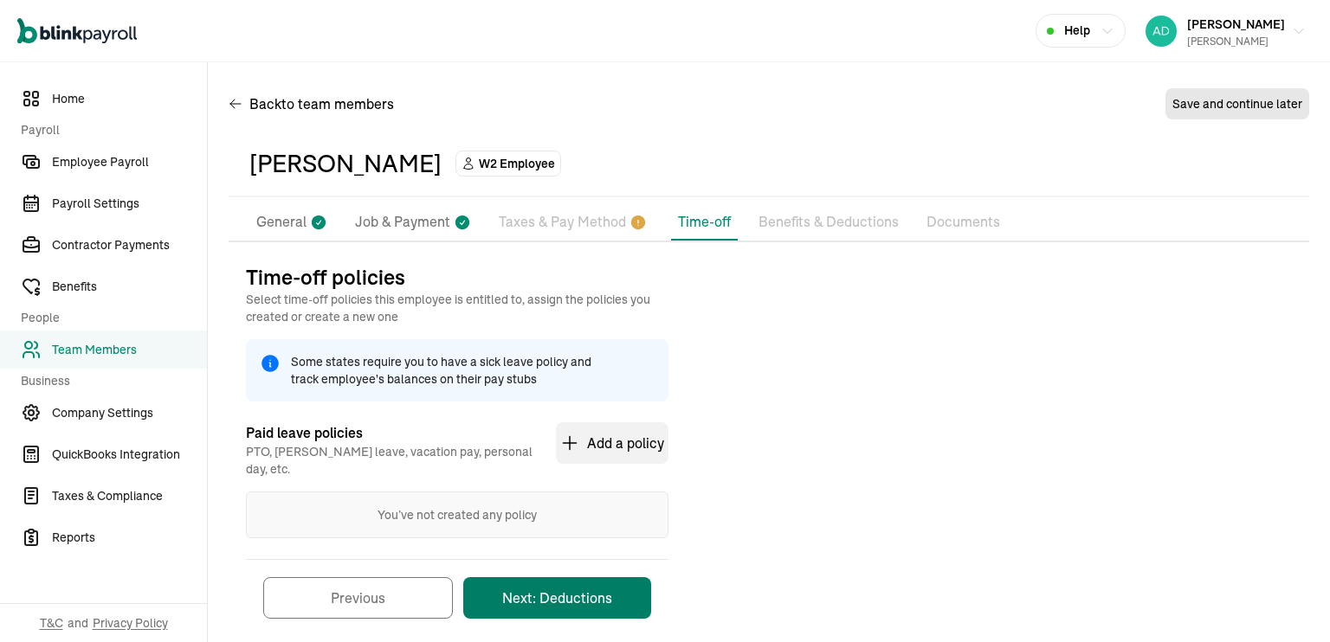
click at [557, 597] on button "Next: Deductions" at bounding box center [557, 599] width 188 height 42
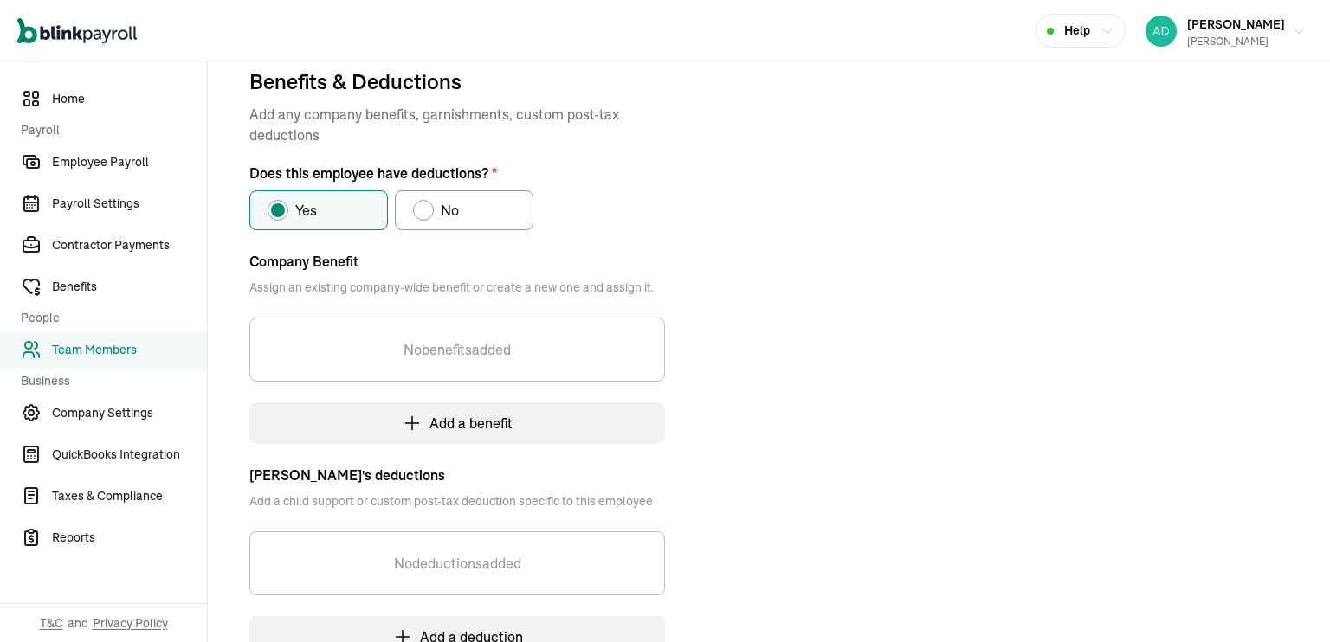
scroll to position [204, 0]
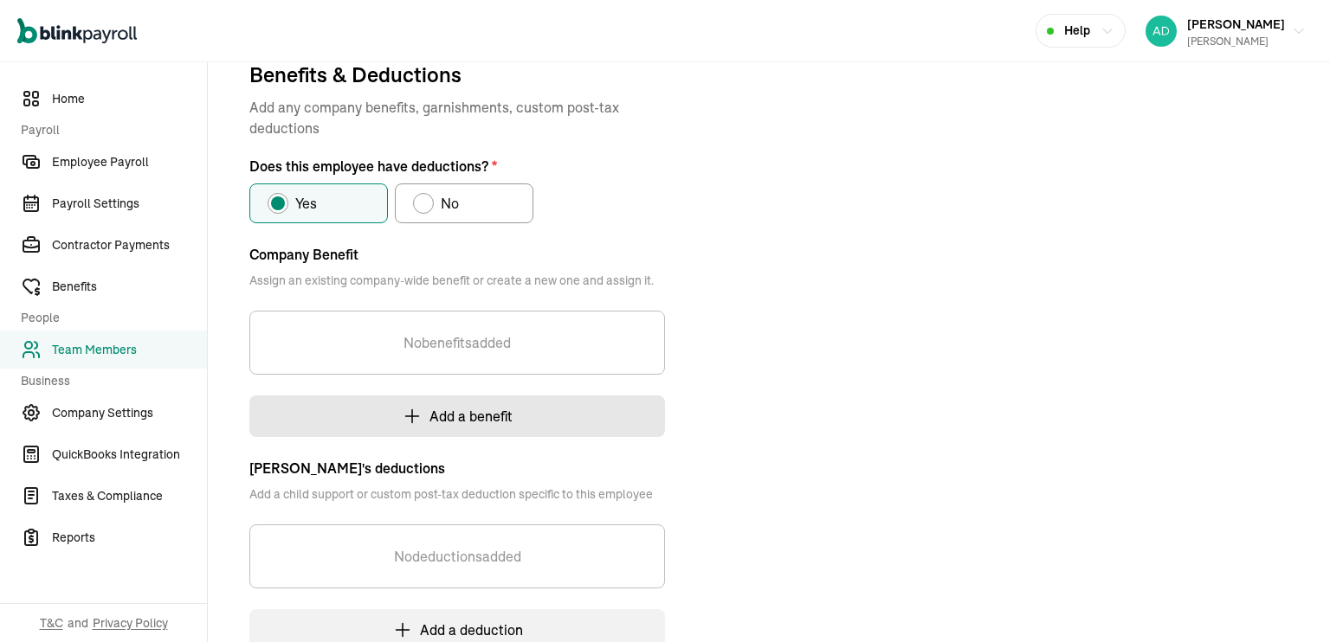
click at [472, 412] on button "Add a benefit" at bounding box center [457, 417] width 416 height 42
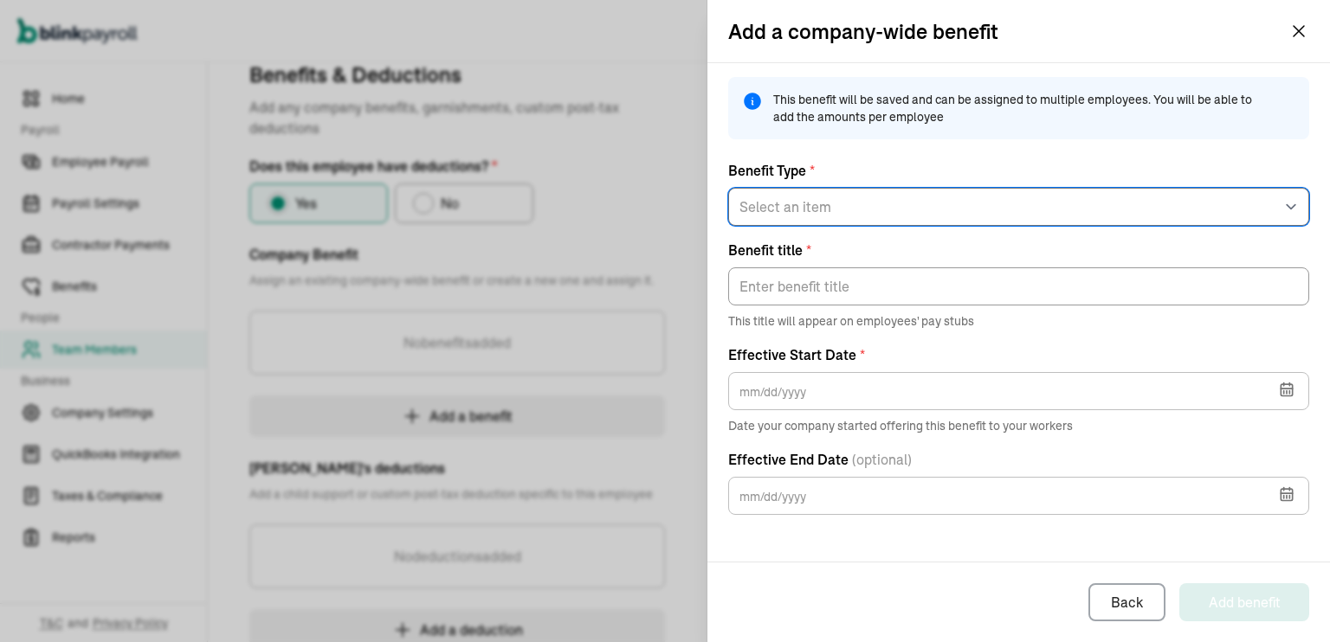
click at [804, 215] on select "Select an item 125 Medical 125 Vision 125 Dental 125 Disability 125 Accident 12…" at bounding box center [1018, 207] width 581 height 38
select select "19"
click at [728, 188] on select "Select an item 125 Medical 125 Vision 125 Dental 125 Disability 125 Accident 12…" at bounding box center [1018, 207] width 581 height 38
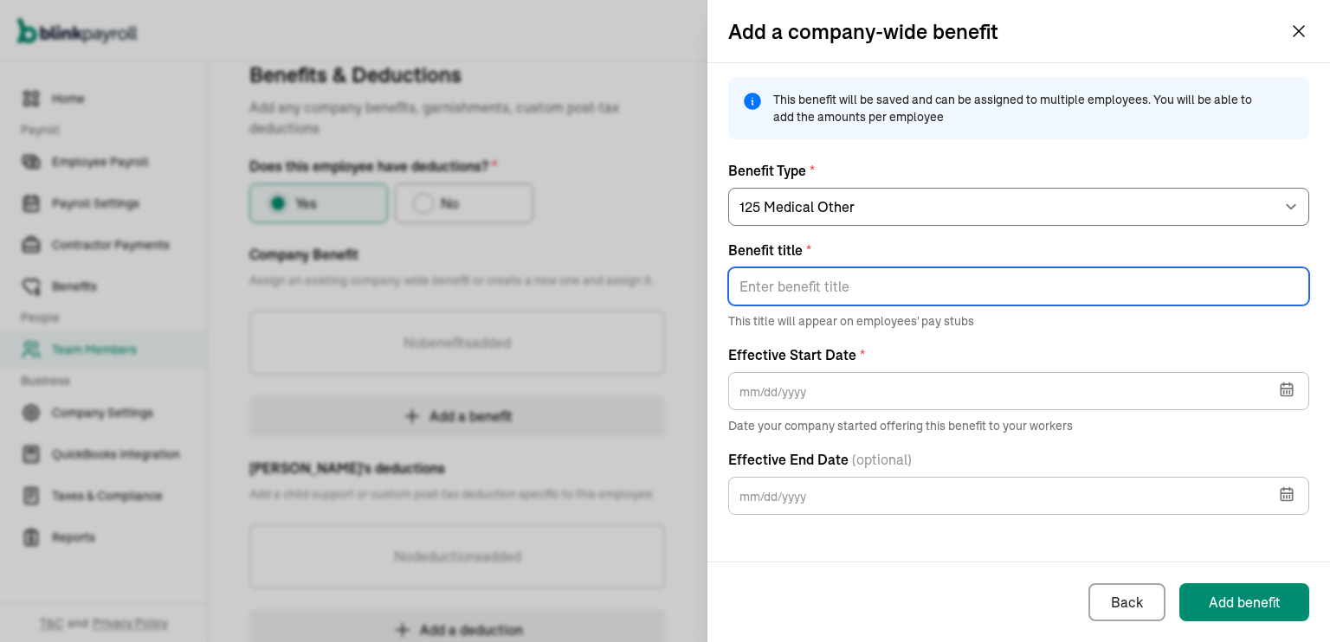
click at [838, 283] on input "Benefit title *" at bounding box center [1018, 287] width 581 height 38
type input "S"
type input "In-Office Services"
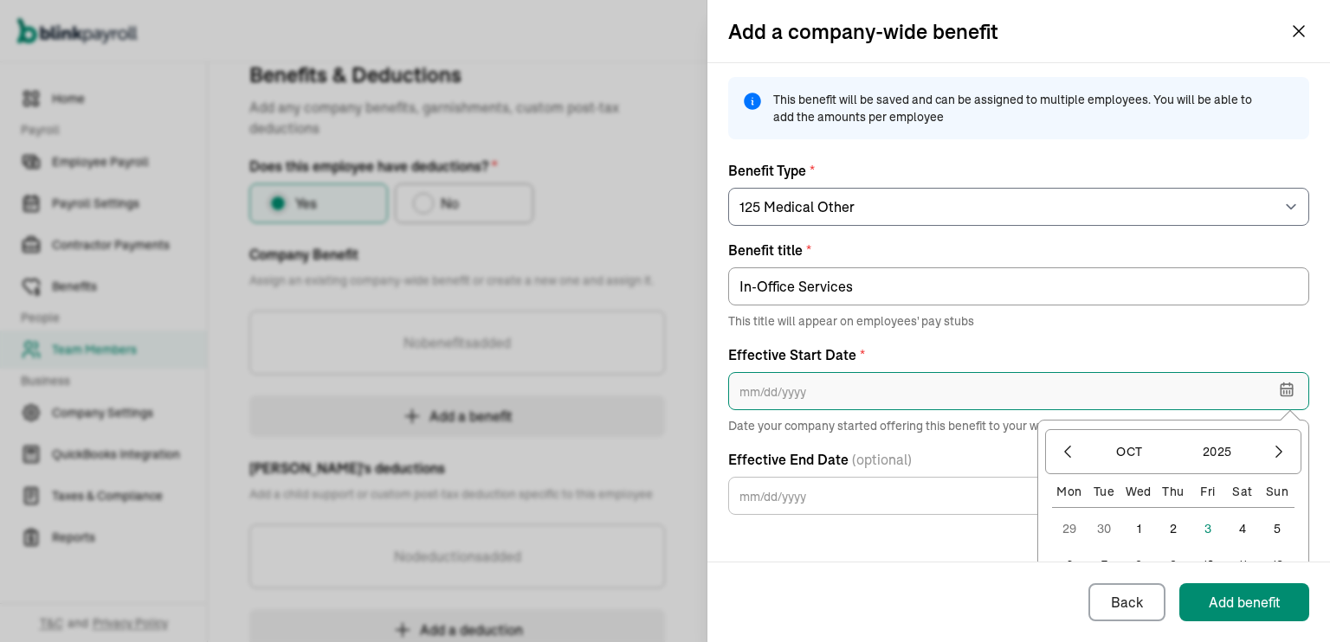
click at [1166, 409] on input "text" at bounding box center [1018, 391] width 581 height 38
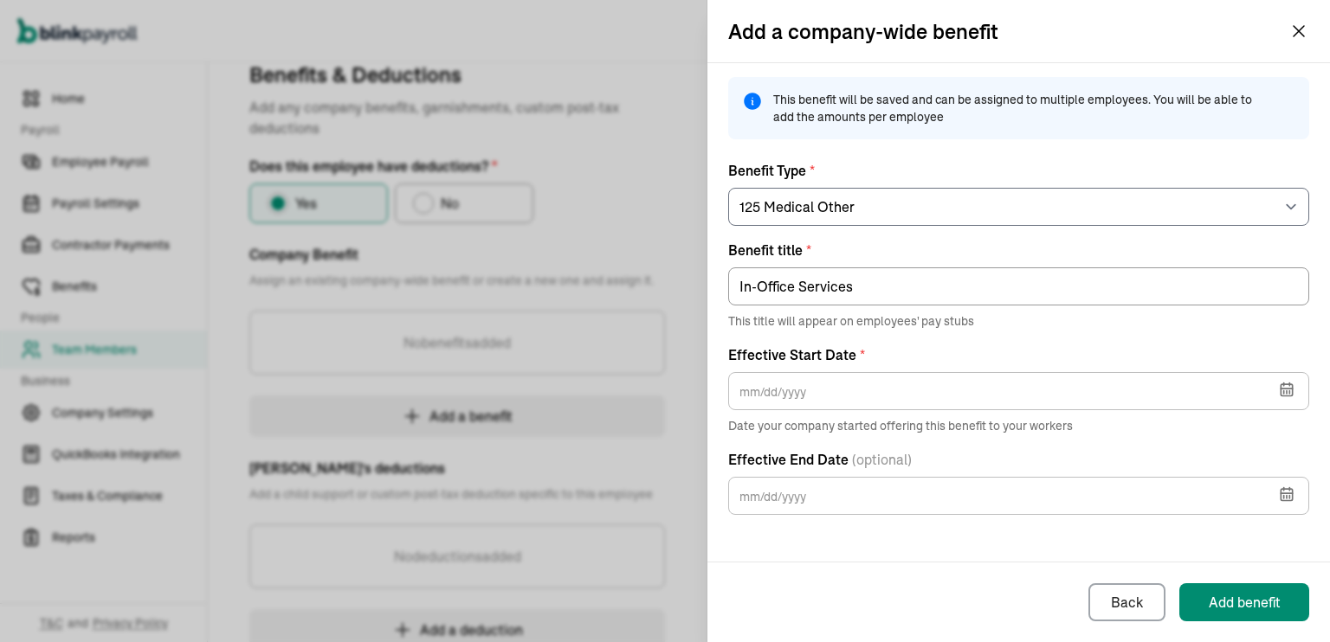
drag, startPoint x: 1328, startPoint y: 382, endPoint x: 1321, endPoint y: 403, distance: 22.7
click at [1321, 403] on div "This benefit will be saved and can be assigned to multiple employees. You will …" at bounding box center [1018, 312] width 623 height 499
click at [1295, 389] on button "button" at bounding box center [1285, 387] width 48 height 45
click at [1194, 561] on button "10" at bounding box center [1208, 565] width 35 height 35
type input "10/10/2025"
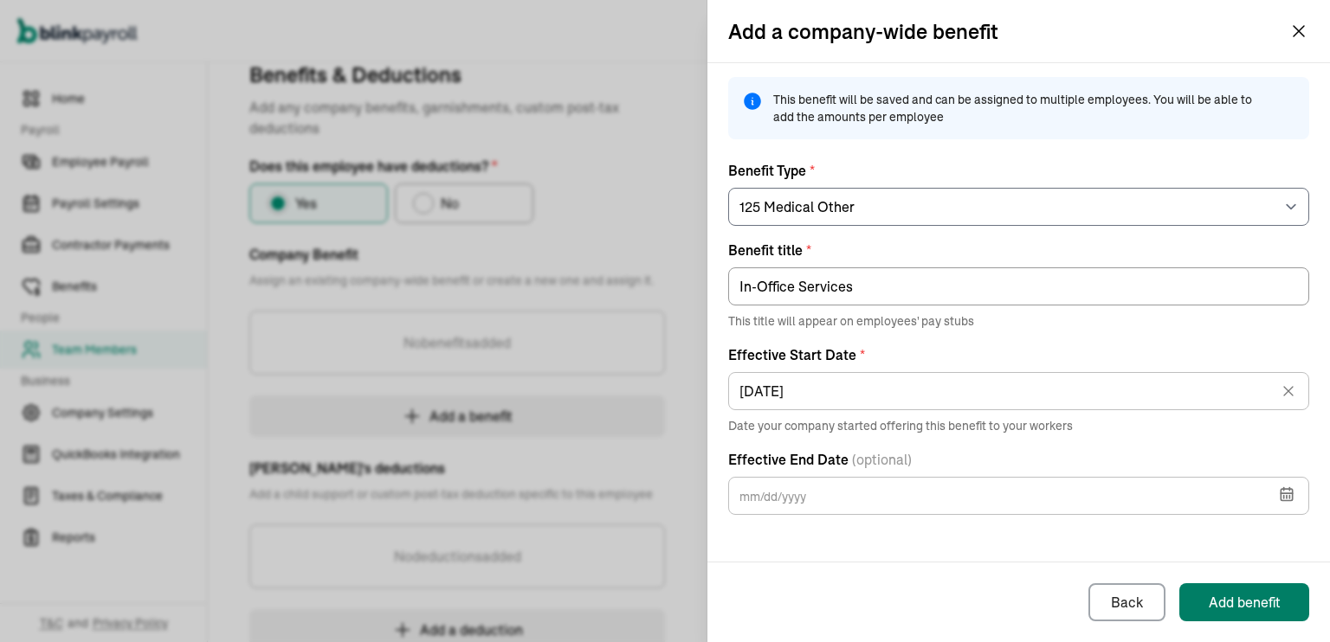
click at [1227, 608] on div "Add benefit" at bounding box center [1245, 602] width 72 height 21
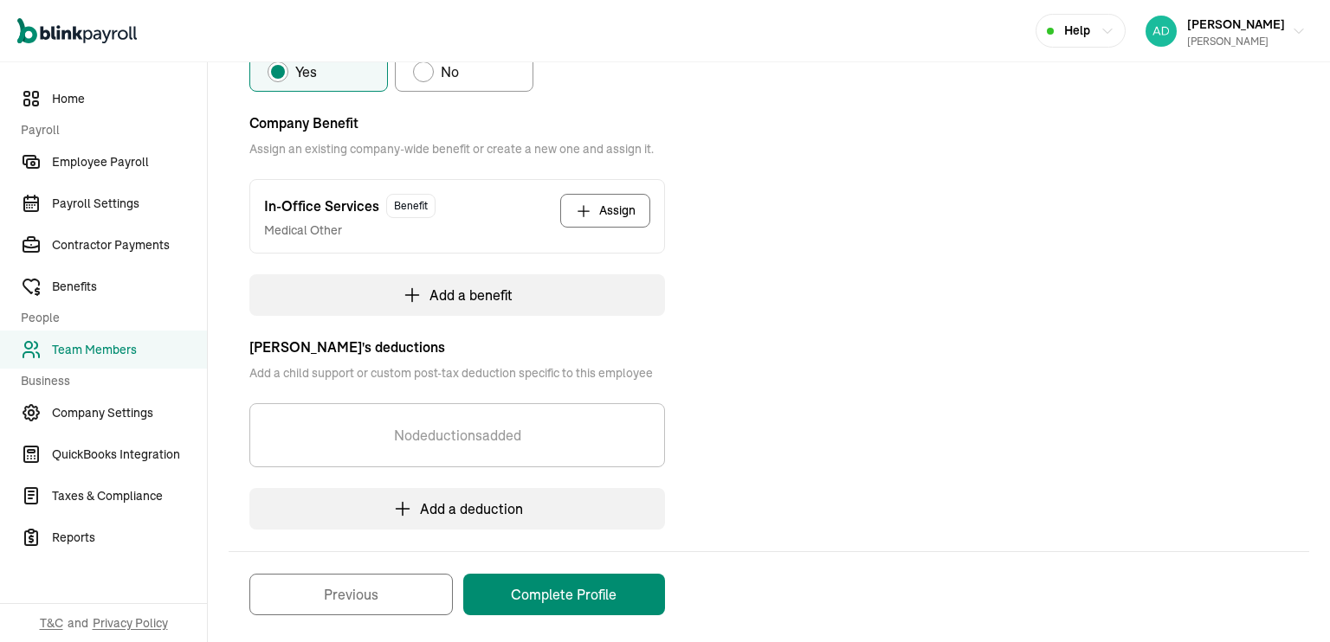
scroll to position [345, 0]
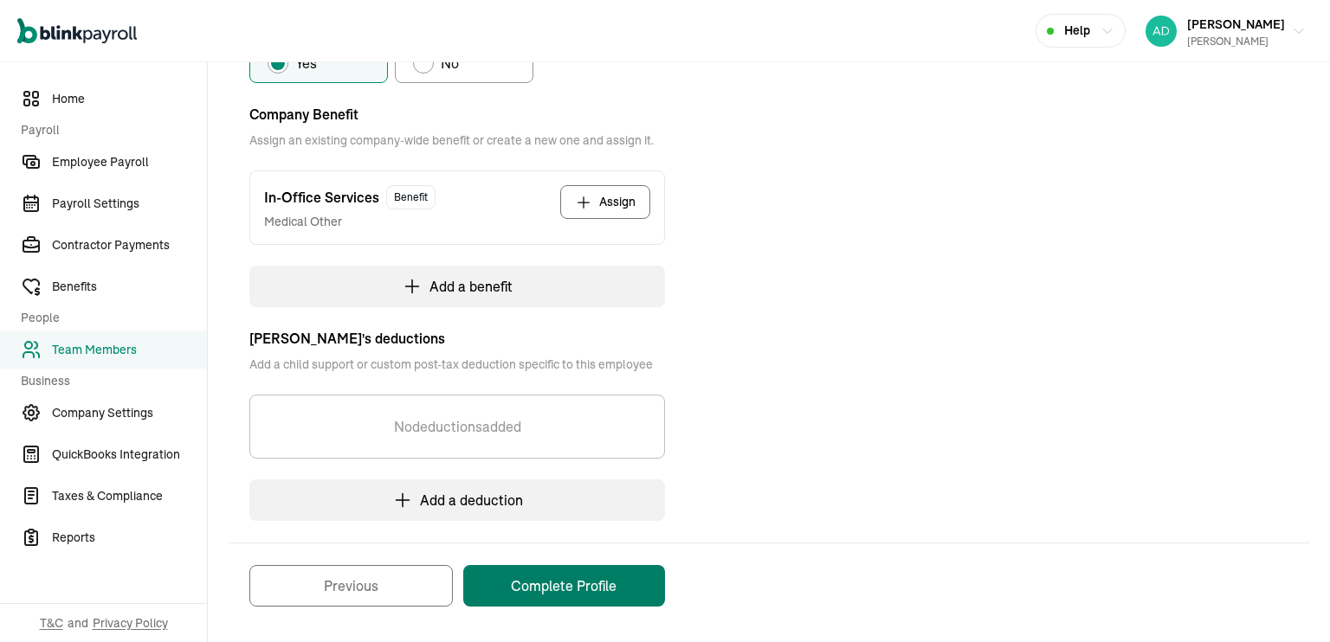
click at [578, 590] on button "Complete Profile" at bounding box center [564, 586] width 202 height 42
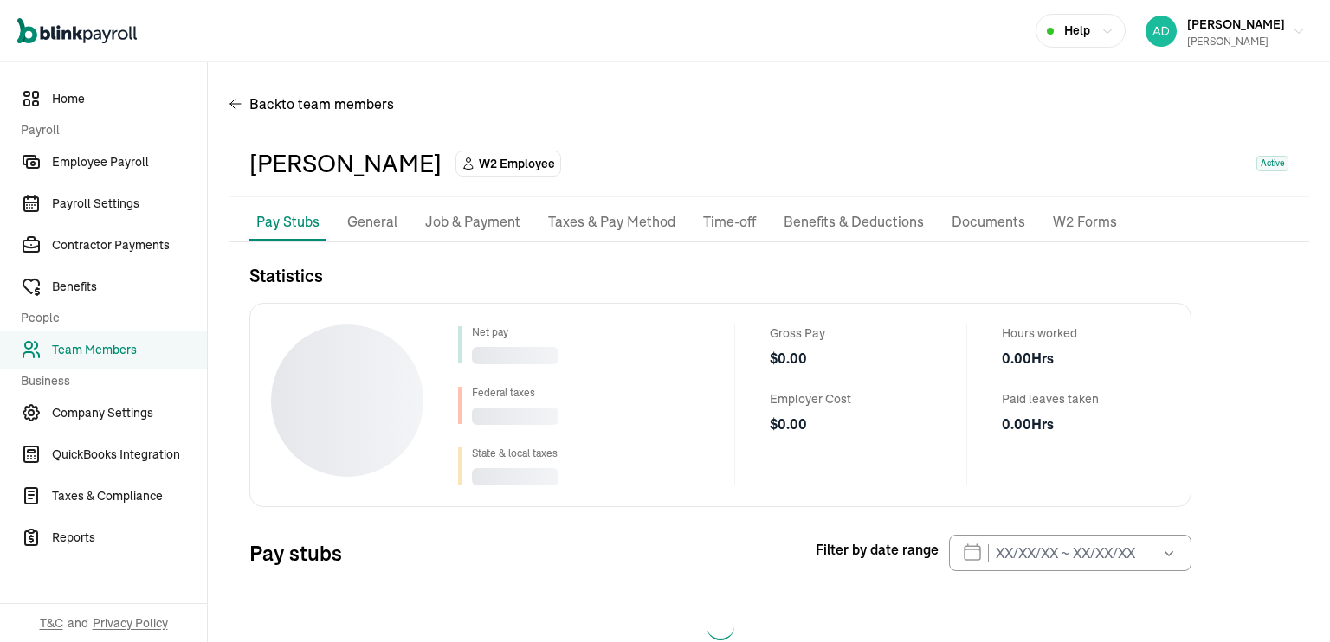
scroll to position [48, 0]
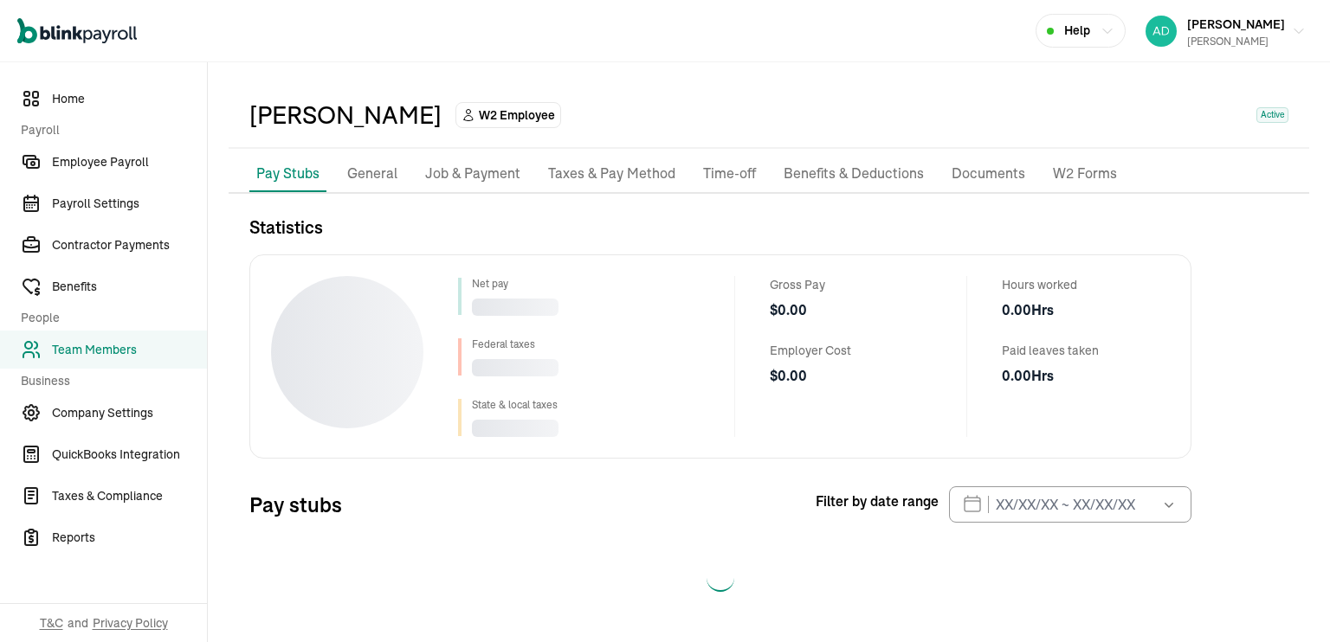
select select "2025"
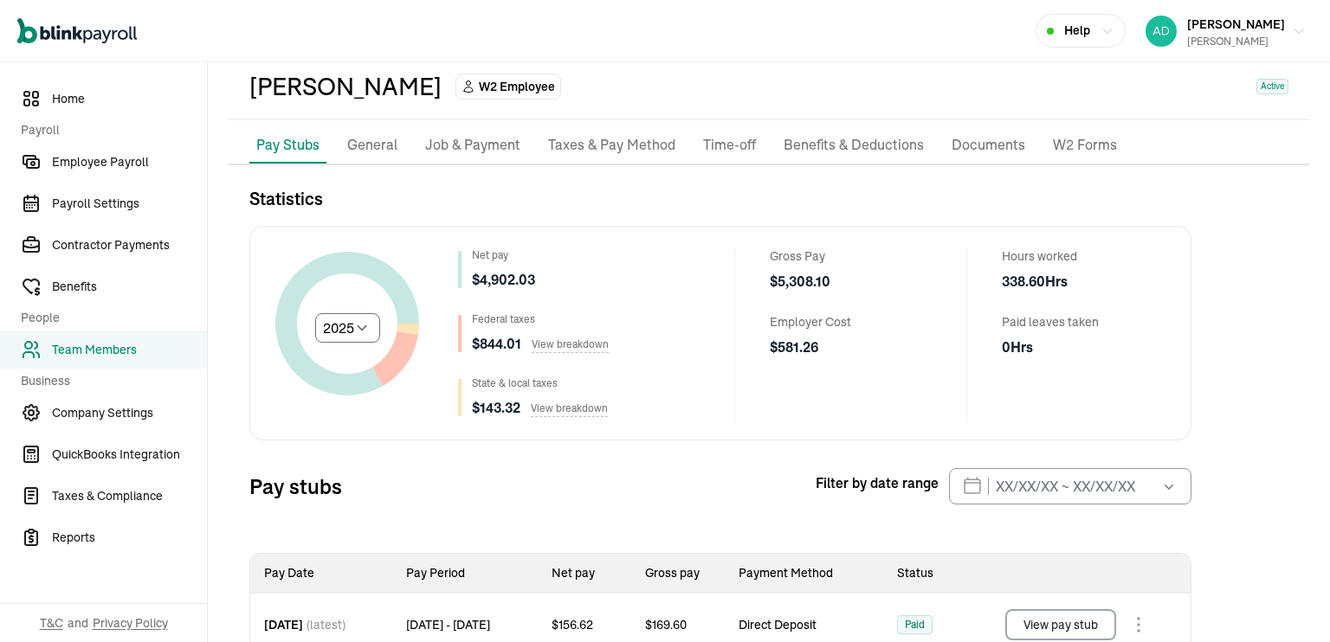
scroll to position [42, 0]
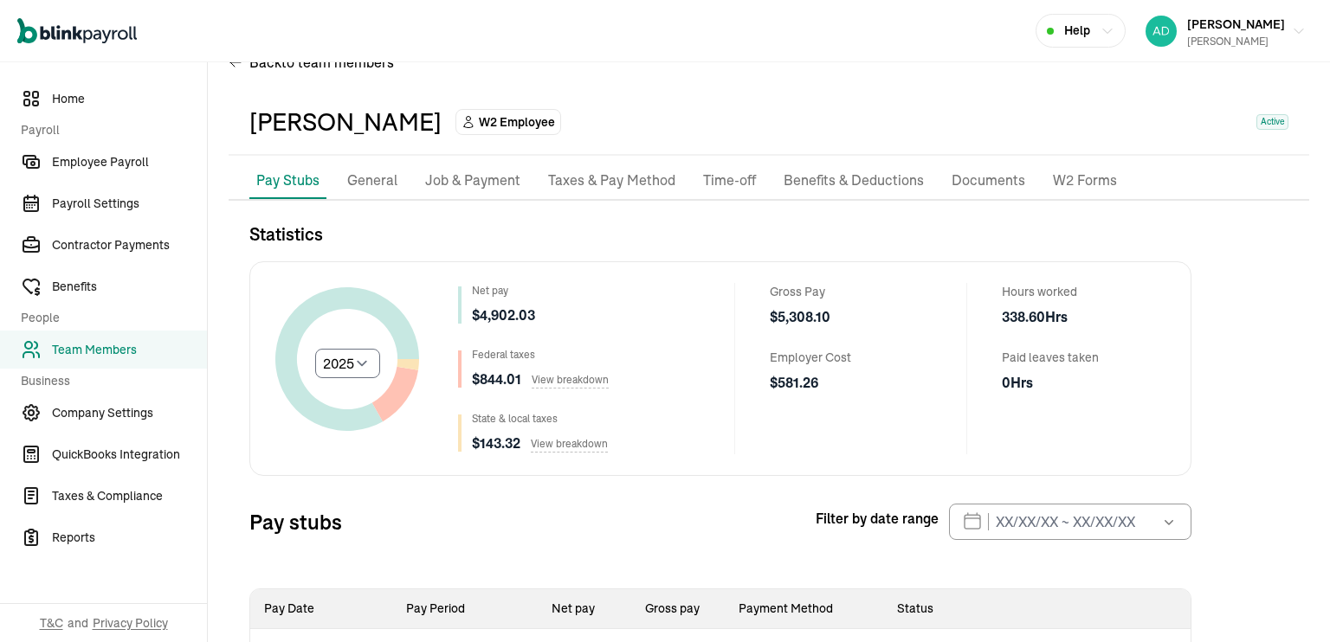
click at [374, 181] on p "General" at bounding box center [372, 181] width 50 height 23
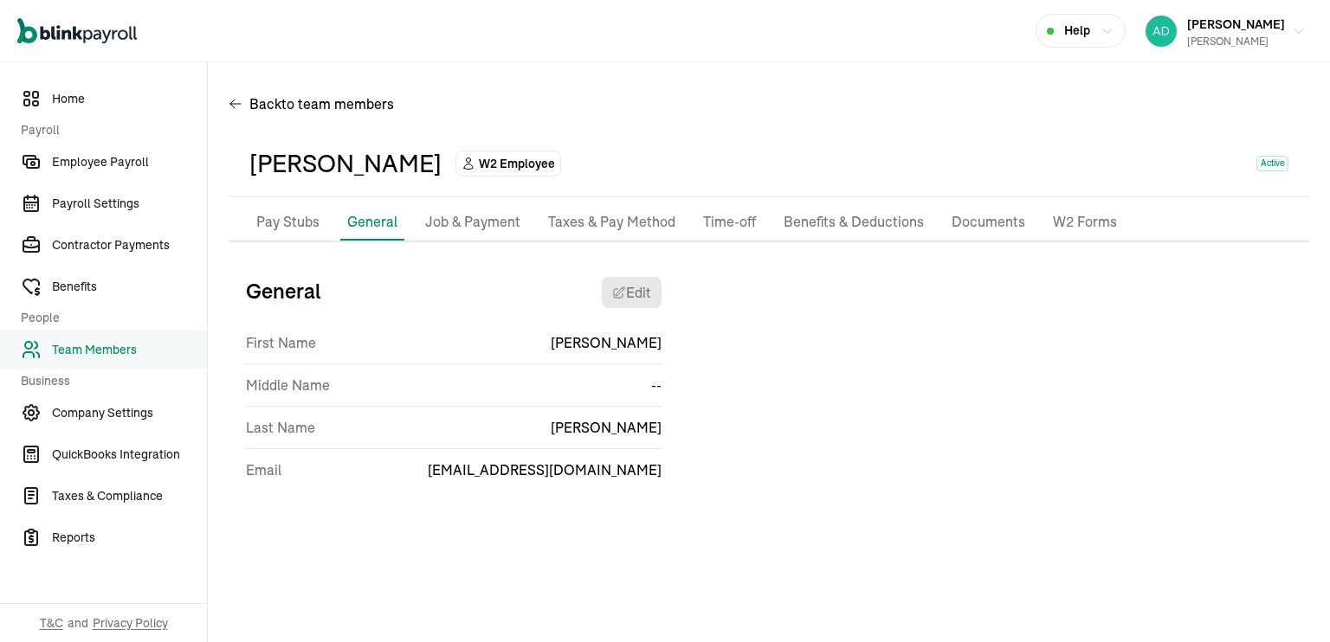
scroll to position [0, 0]
click at [468, 219] on p "Job & Payment" at bounding box center [472, 222] width 95 height 23
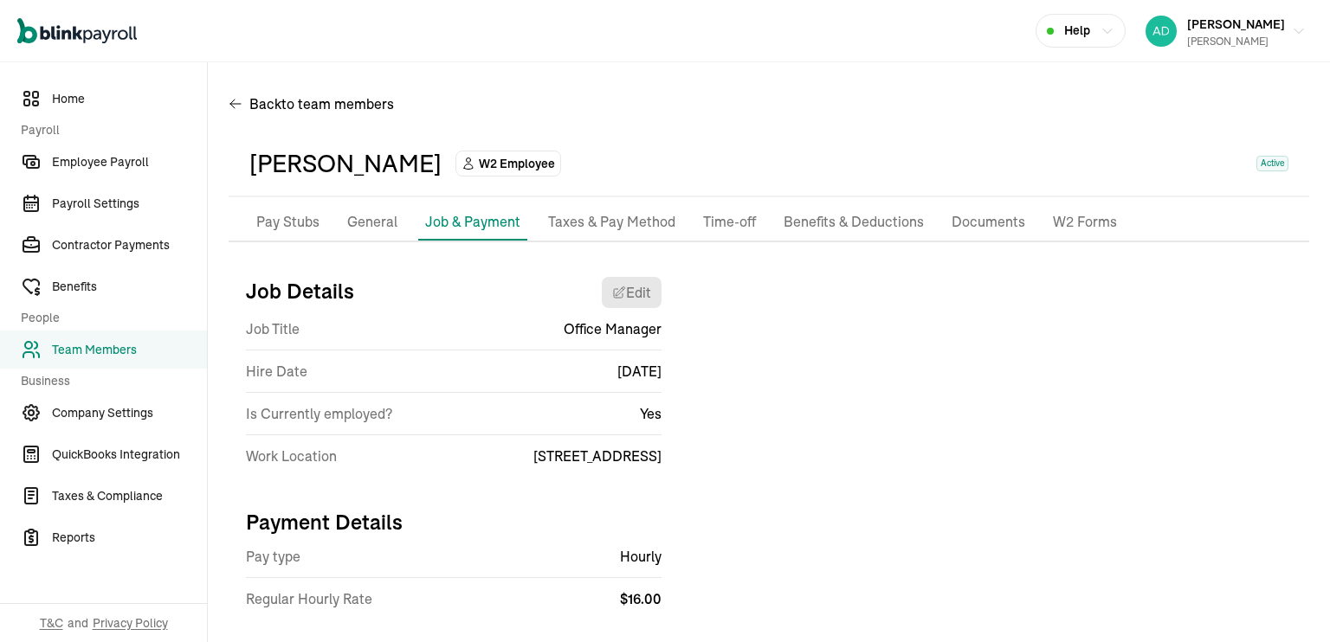
scroll to position [31, 0]
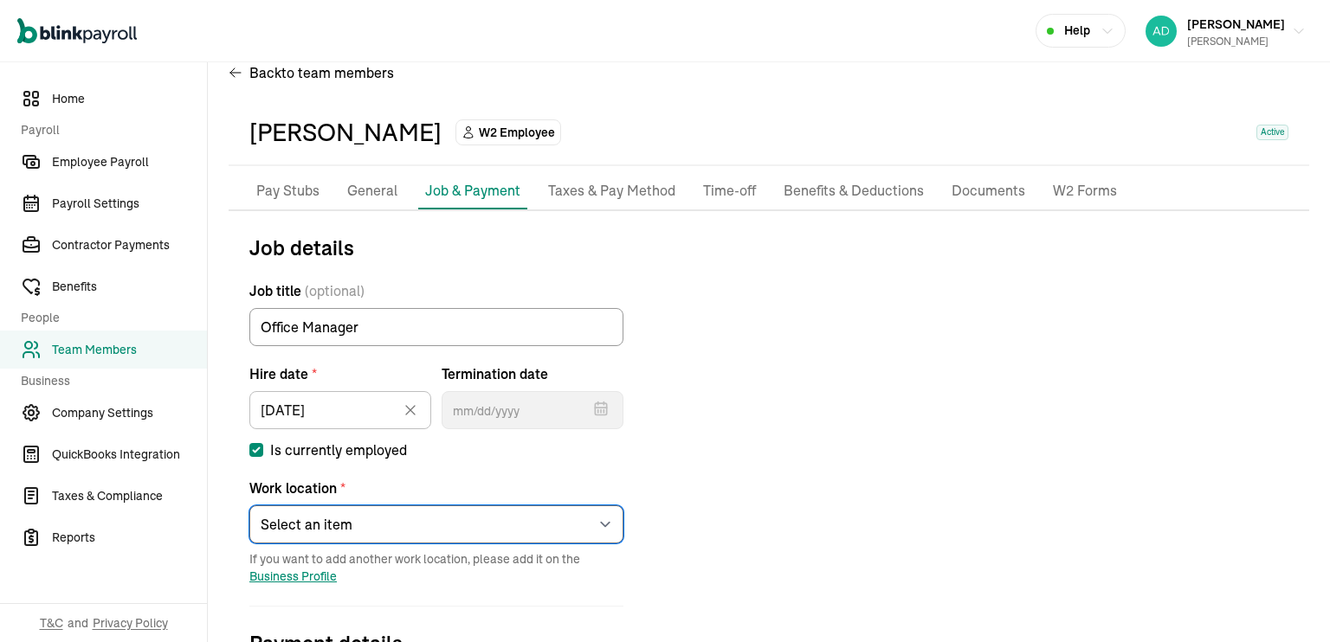
click at [421, 523] on select "Select an item Chill Cryosauna Works from home" at bounding box center [436, 525] width 374 height 38
select select "Works from home"
click at [249, 506] on select "Select an item Chill Cryosauna Works from home" at bounding box center [436, 525] width 374 height 38
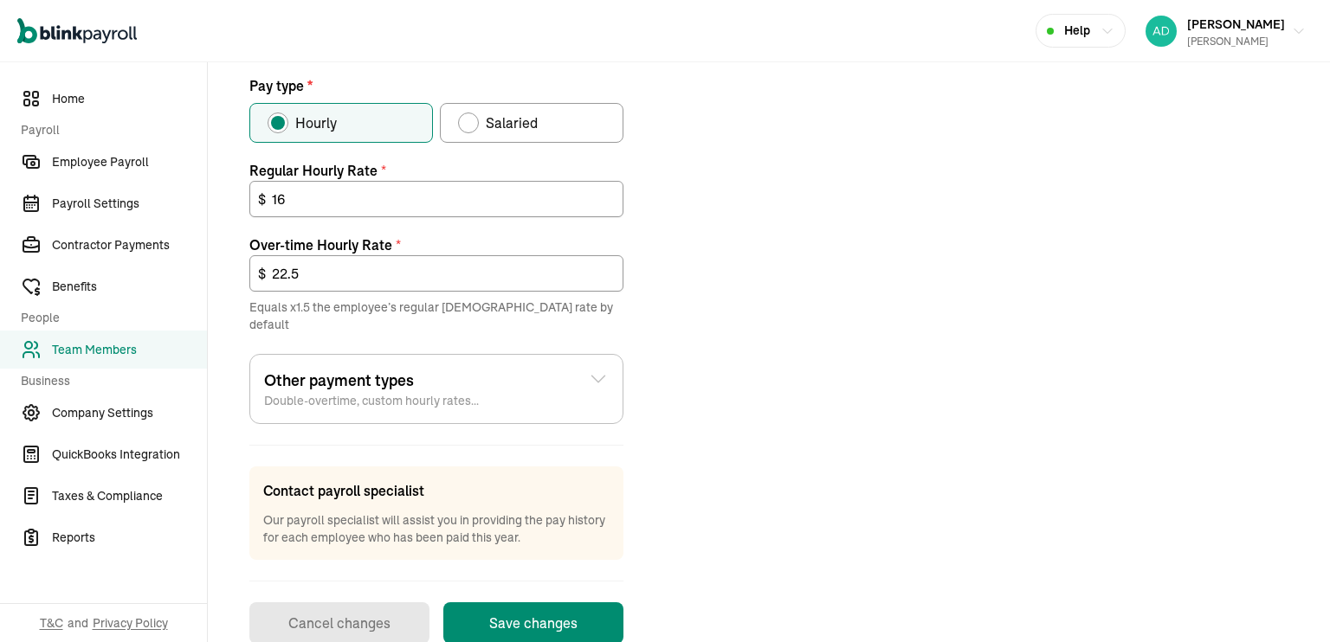
scroll to position [652, 0]
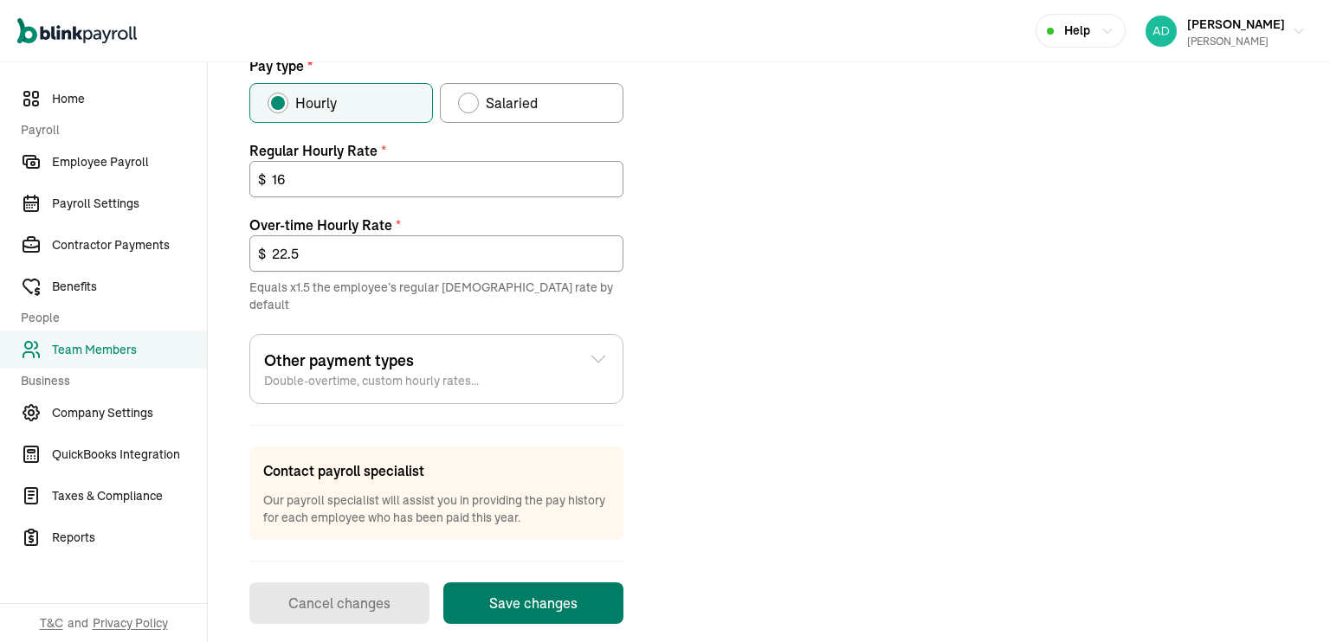
click at [521, 583] on button "Save changes" at bounding box center [533, 604] width 180 height 42
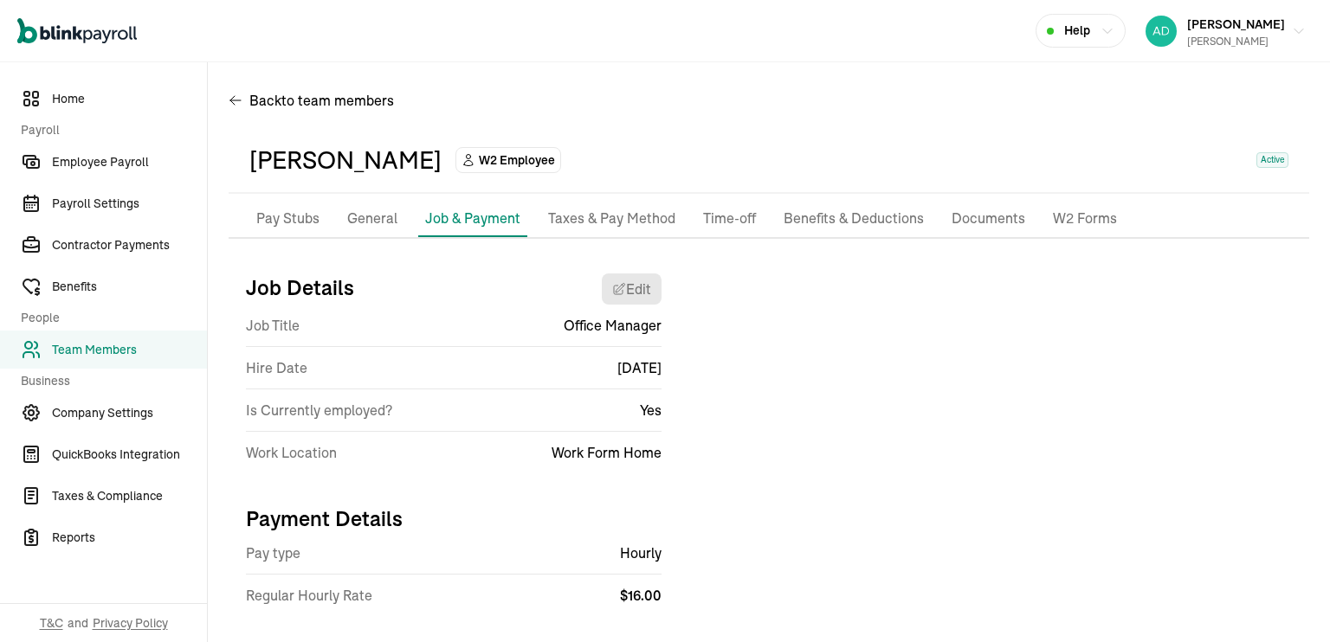
scroll to position [31, 0]
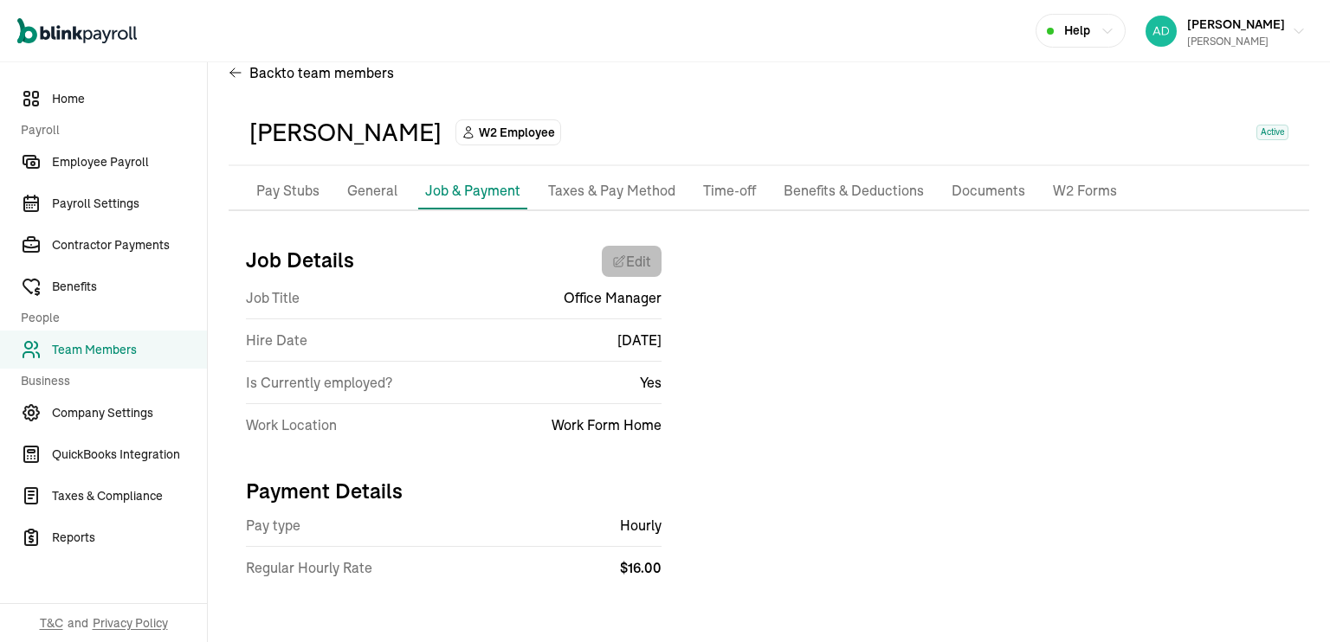
select select "Works from home"
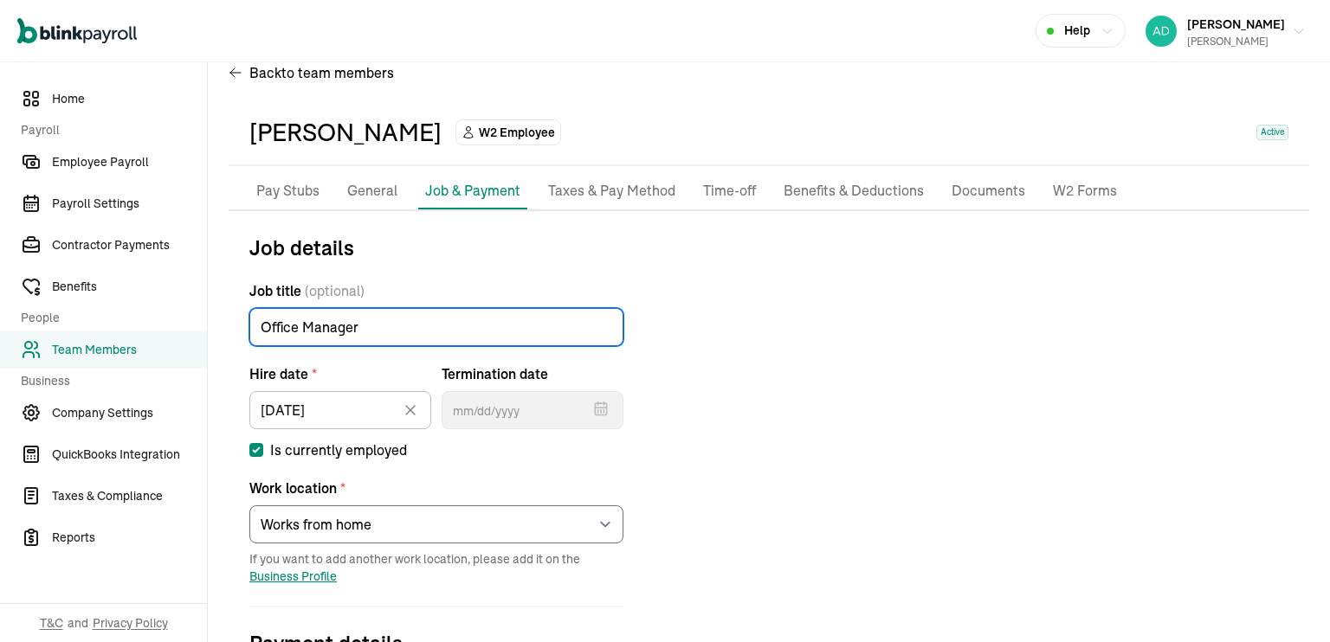
click at [352, 329] on input "Office Manager" at bounding box center [436, 327] width 374 height 38
click at [268, 330] on input "Office Manager" at bounding box center [436, 327] width 374 height 38
type input "General Manager"
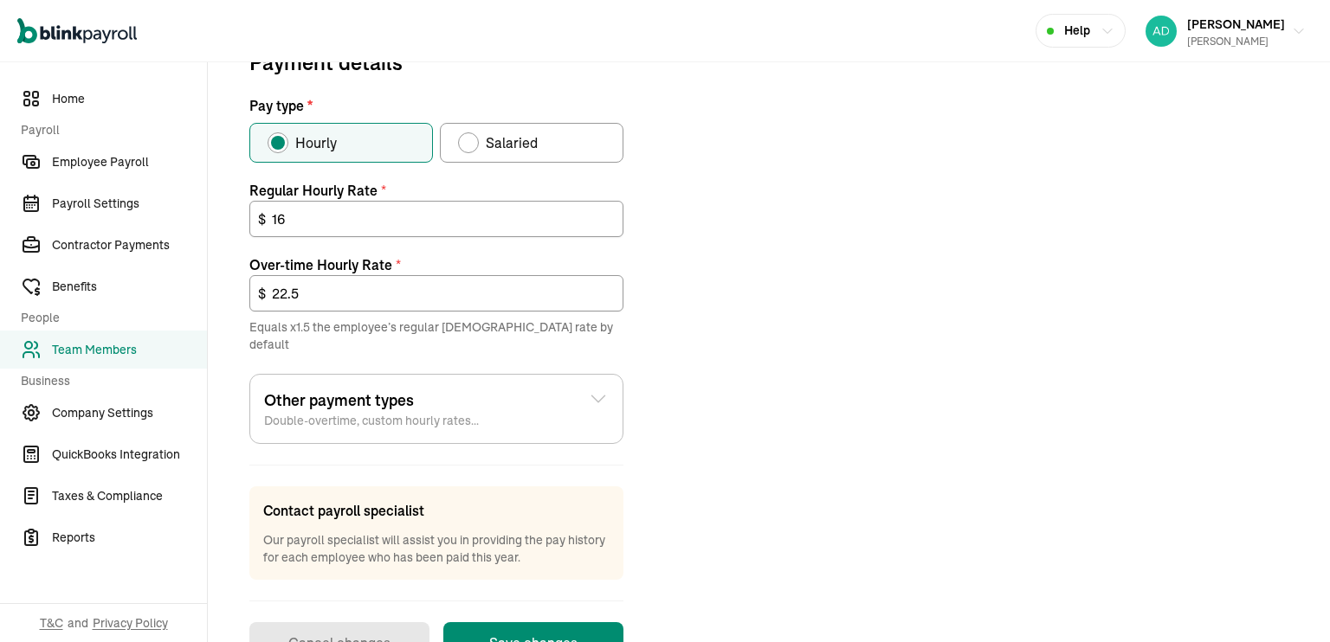
scroll to position [652, 0]
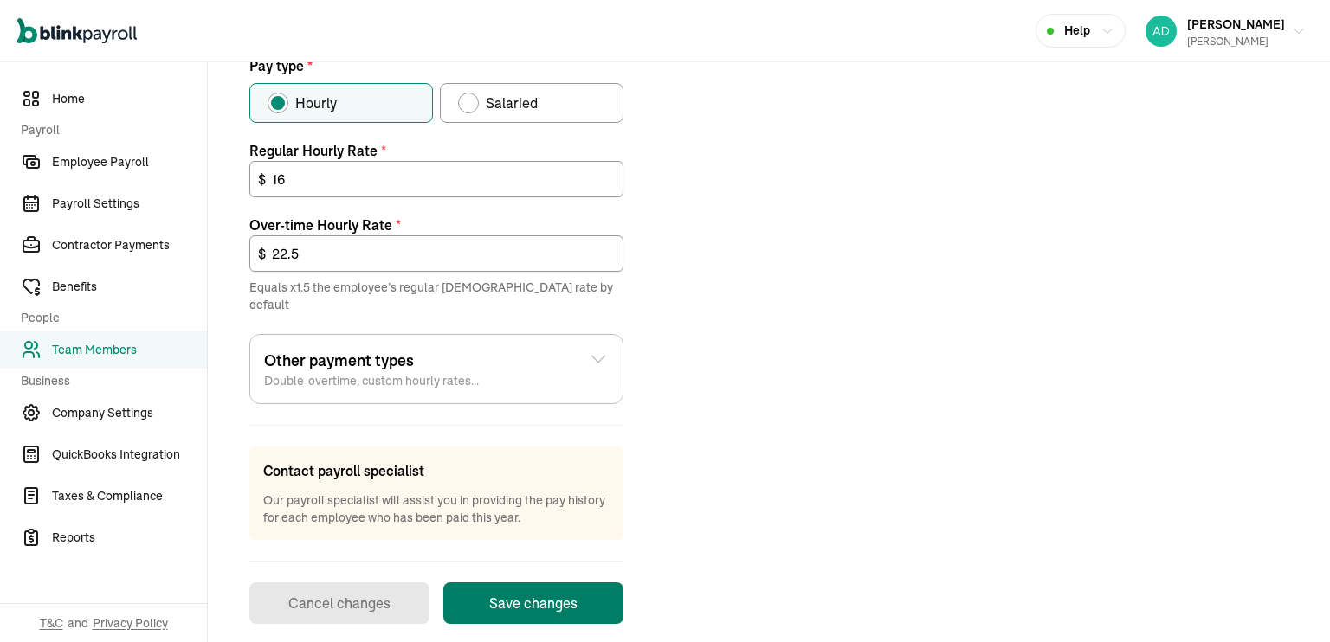
click at [547, 597] on button "Save changes" at bounding box center [533, 604] width 180 height 42
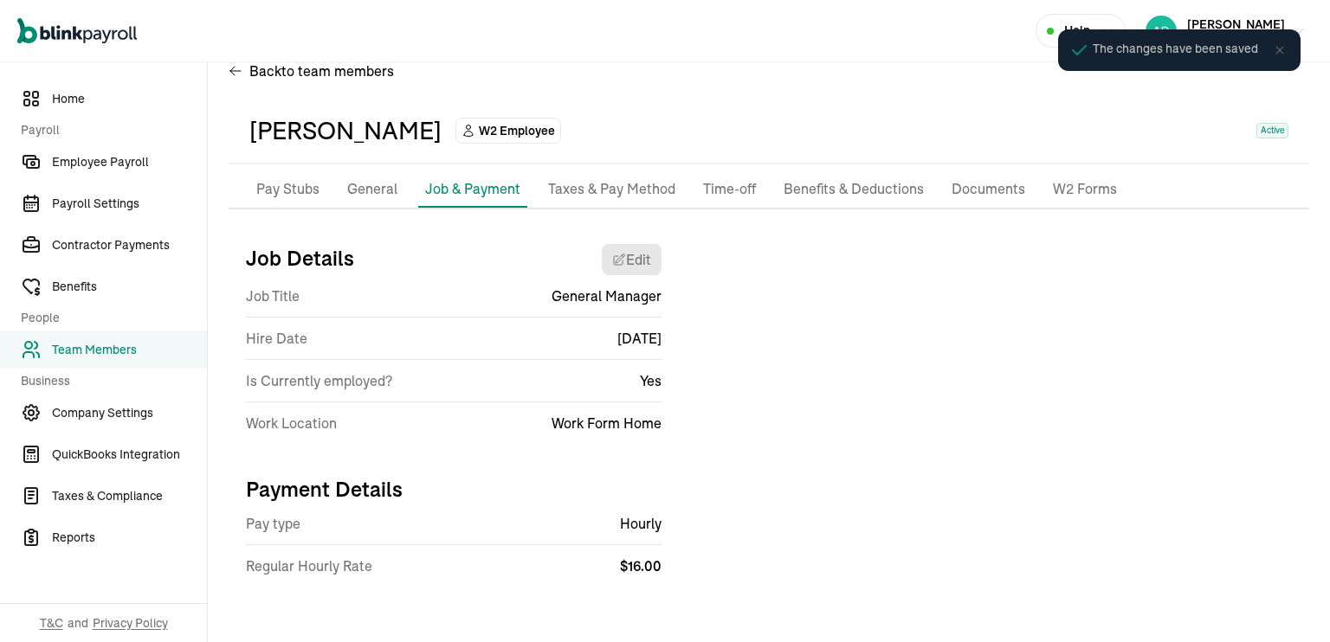
scroll to position [31, 0]
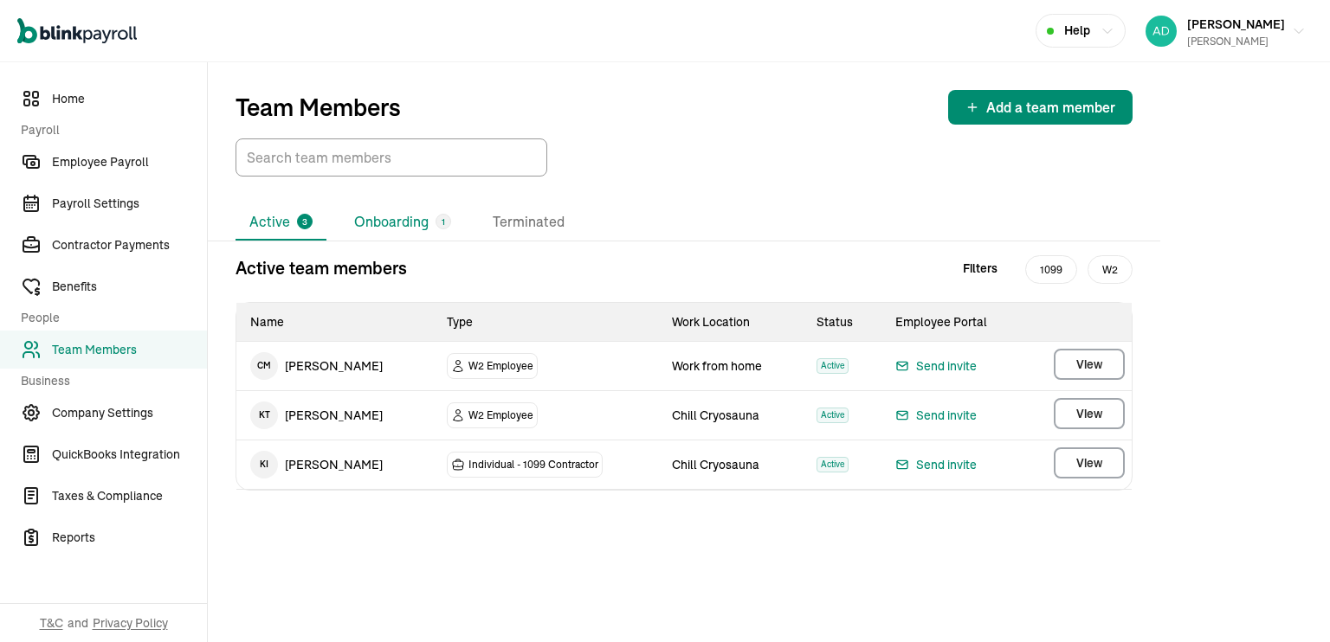
click at [395, 233] on li "Onboarding 1" at bounding box center [402, 222] width 125 height 36
